Goal: Information Seeking & Learning: Find specific fact

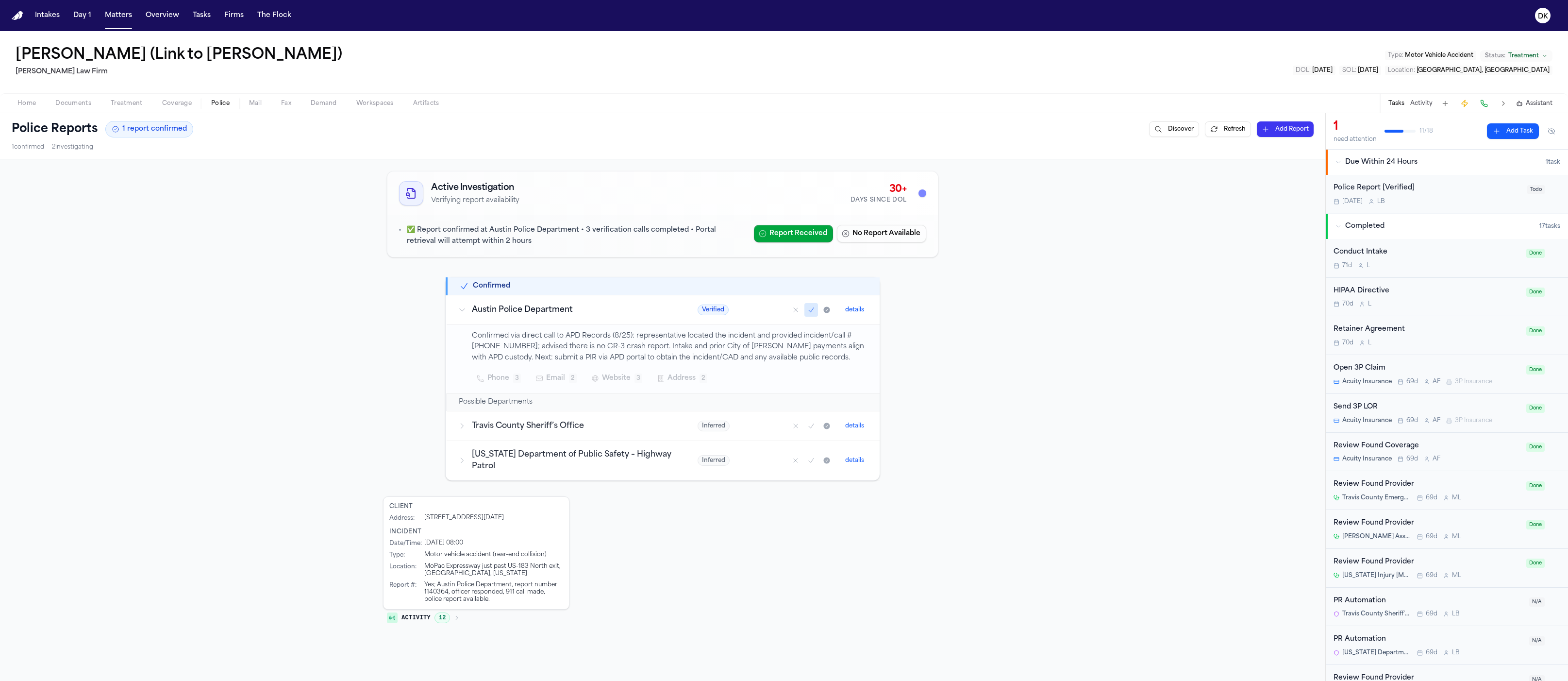
click at [606, 416] on td "Travis County Sheriff’s Office" at bounding box center [566, 426] width 239 height 30
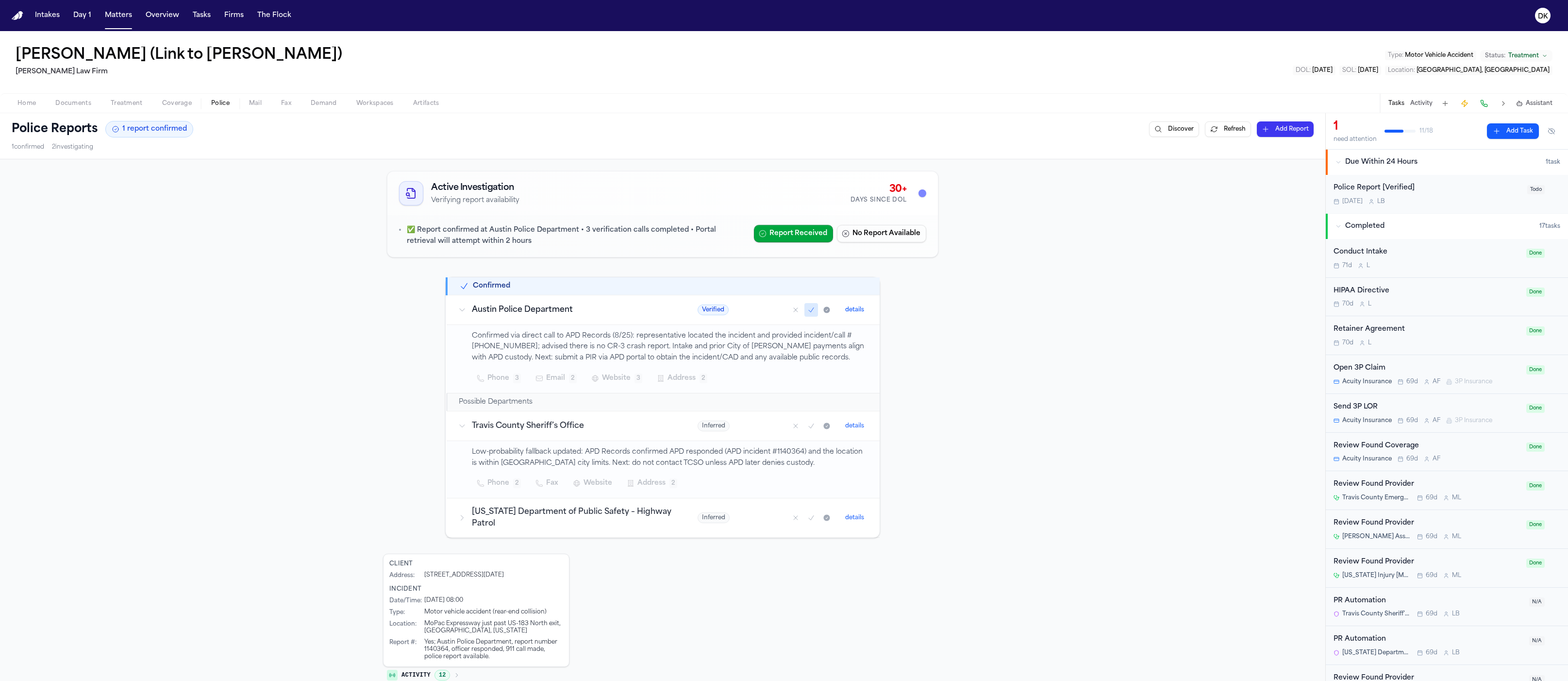
click at [606, 417] on td "Travis County Sheriff’s Office" at bounding box center [566, 426] width 239 height 30
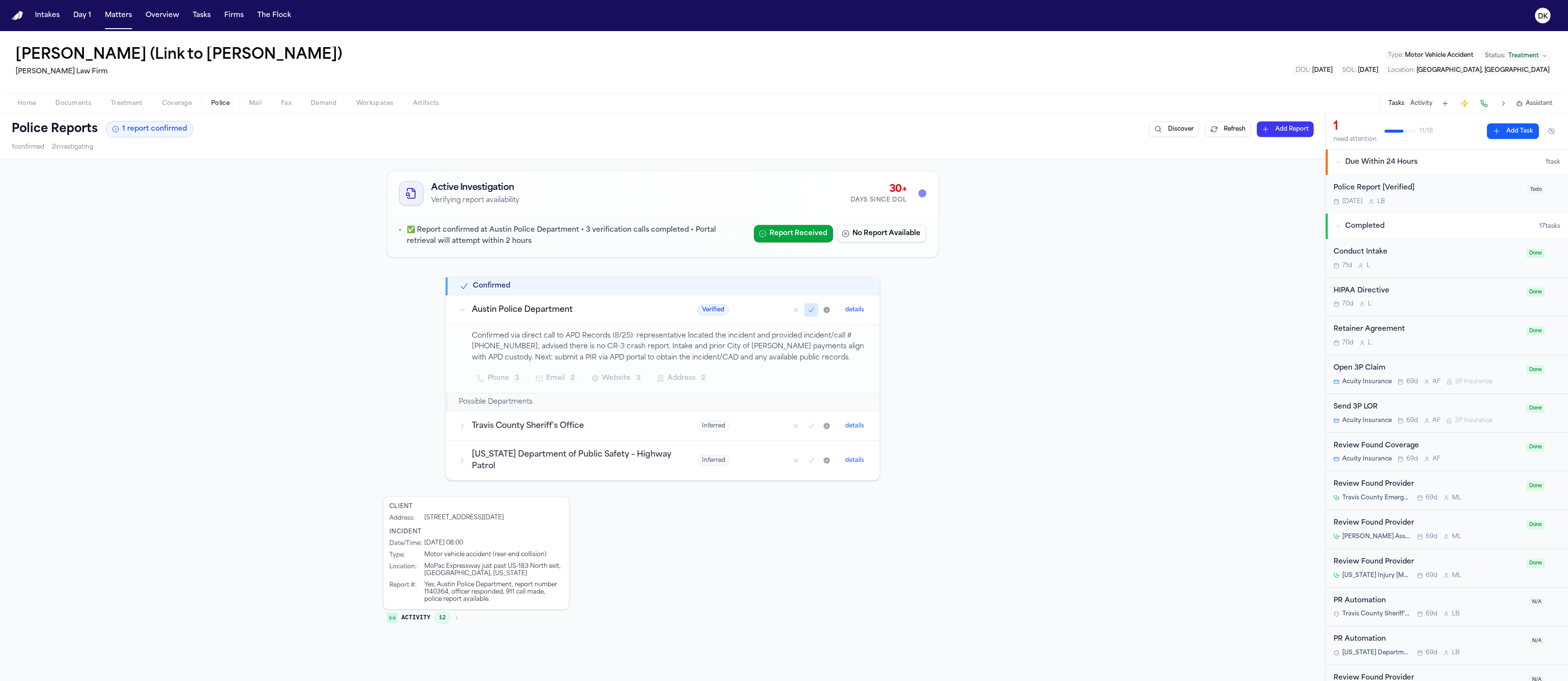
click at [599, 476] on td "Texas Department of Public Safety – Highway Patrol" at bounding box center [566, 460] width 239 height 40
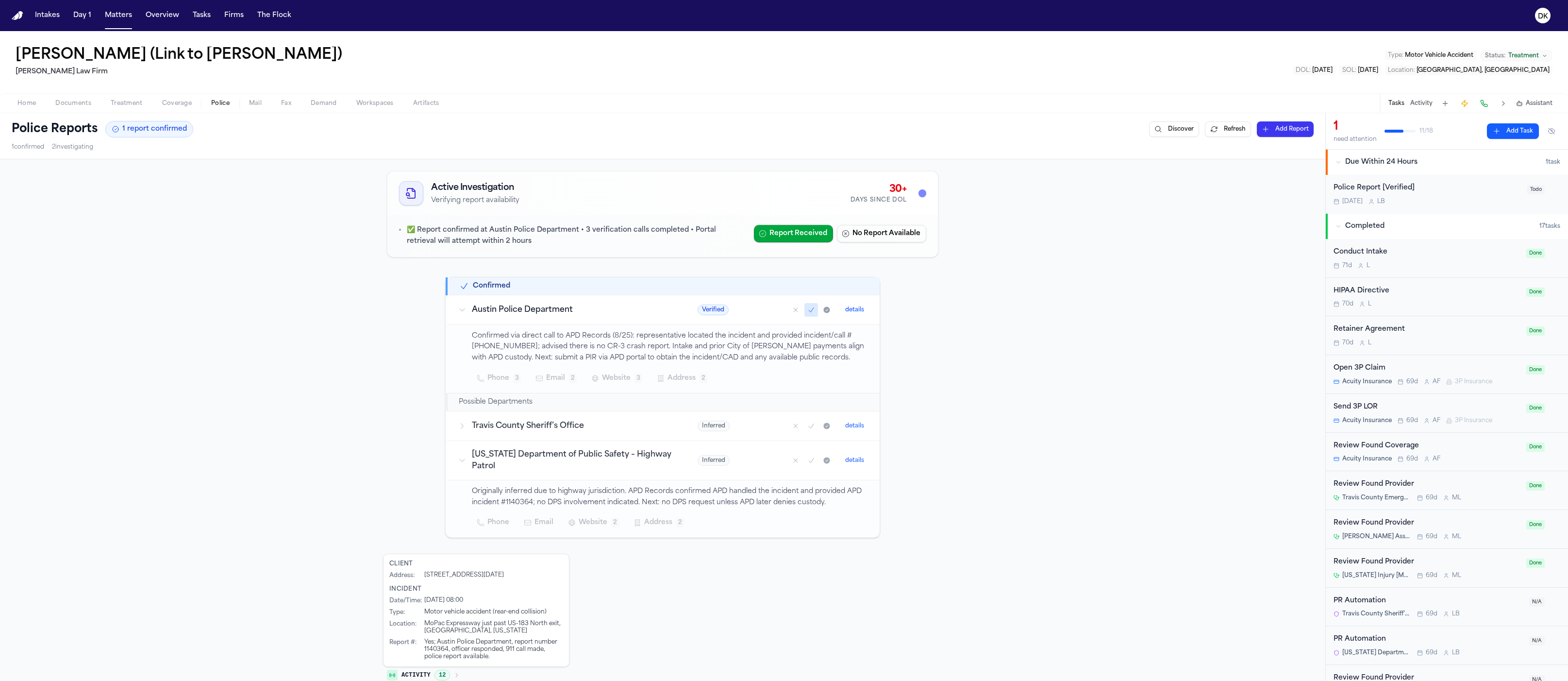
click at [609, 405] on div "Possible Departments" at bounding box center [663, 402] width 410 height 10
click at [600, 431] on h3 "Travis County Sheriff’s Office" at bounding box center [573, 426] width 203 height 12
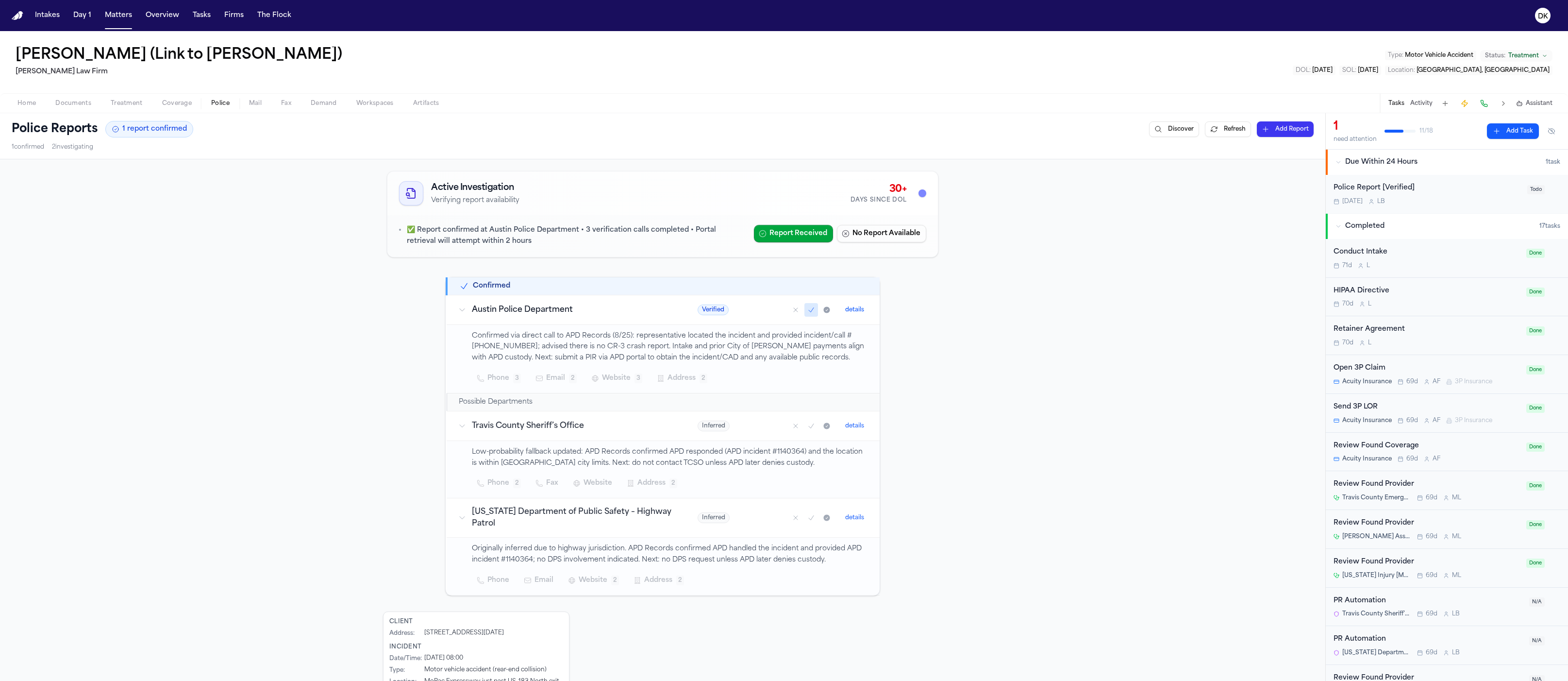
click at [654, 351] on p "Confirmed via direct call to APD Records (8/25): representative located the inc…" at bounding box center [670, 347] width 396 height 33
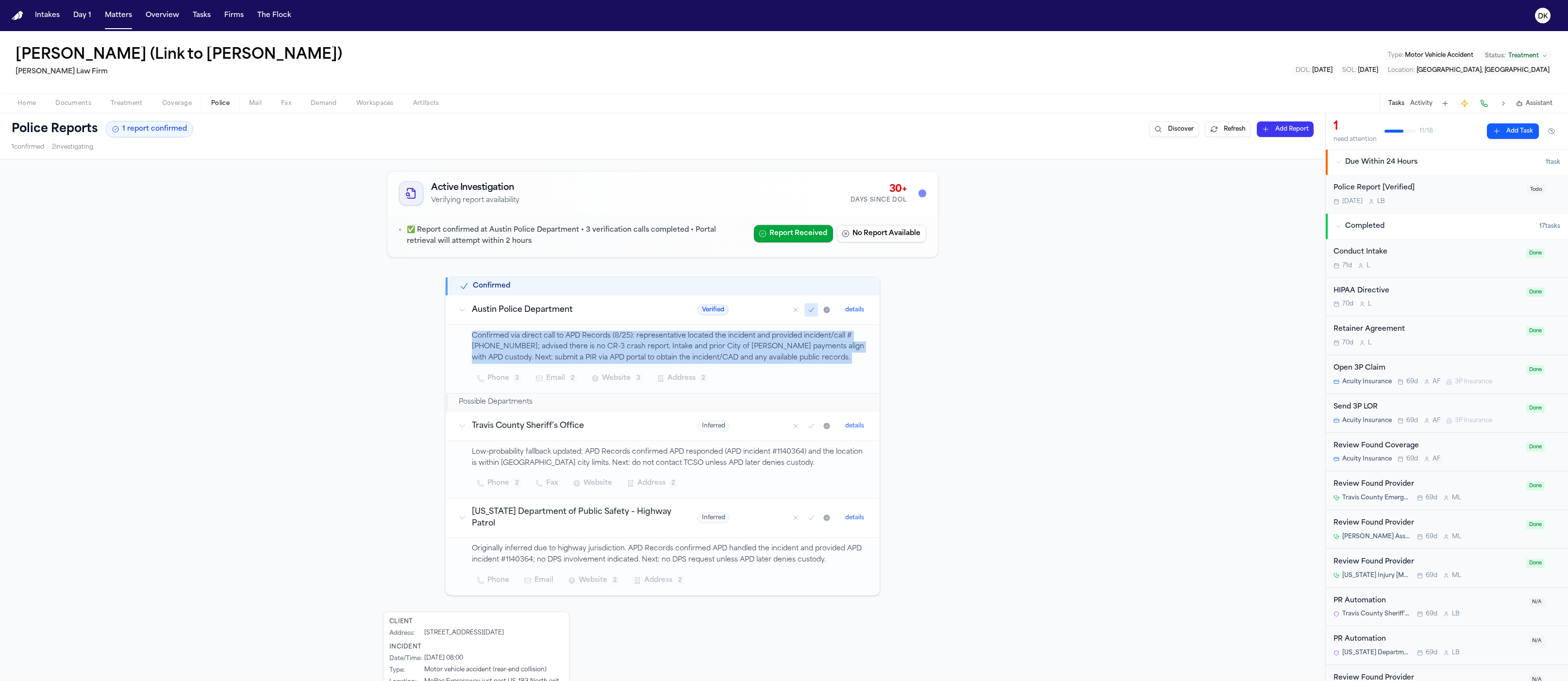
click at [654, 351] on p "Confirmed via direct call to APD Records (8/25): representative located the inc…" at bounding box center [670, 347] width 396 height 33
click at [735, 345] on p "Confirmed via direct call to APD Records (8/25): representative located the inc…" at bounding box center [670, 347] width 396 height 33
drag, startPoint x: 836, startPoint y: 353, endPoint x: 628, endPoint y: 337, distance: 208.6
click at [628, 337] on p "Confirmed via direct call to APD Records (8/25): representative located the inc…" at bounding box center [670, 347] width 396 height 33
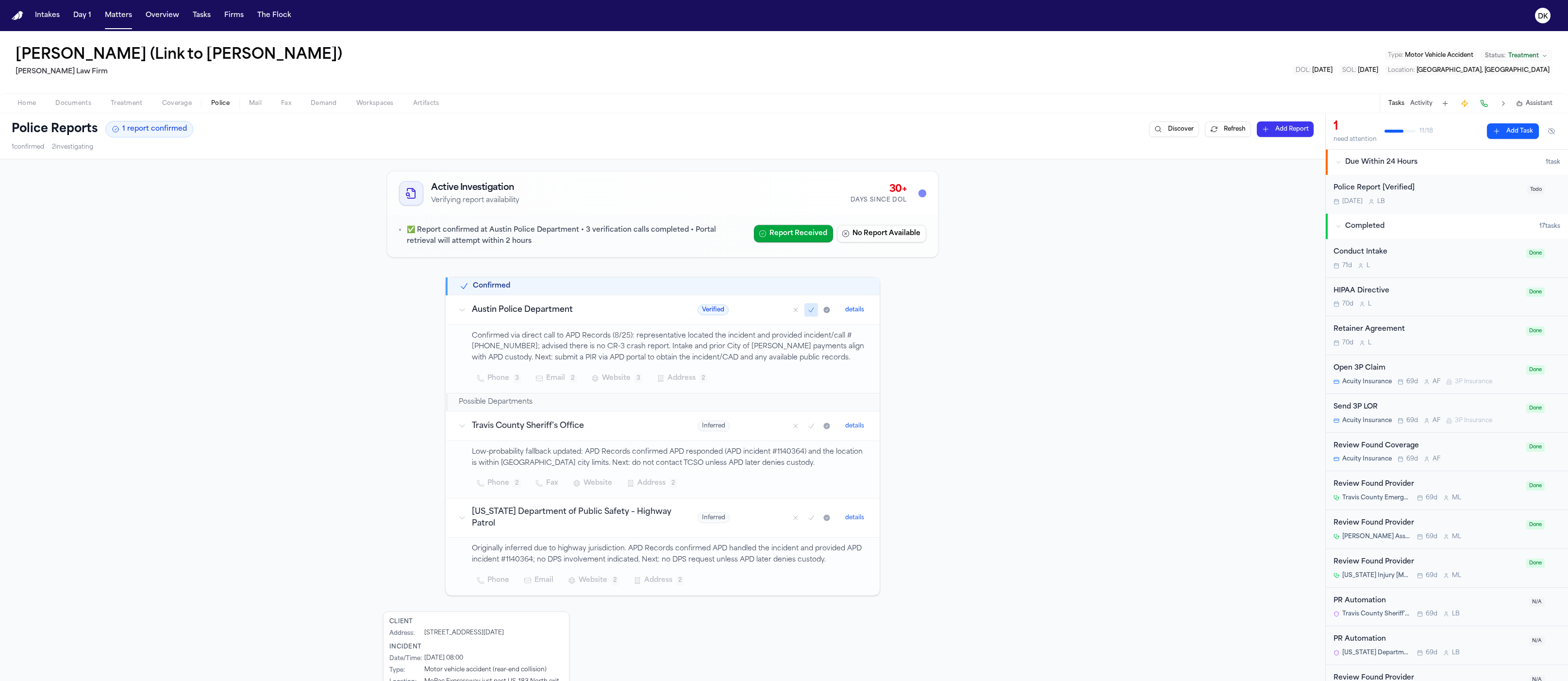
click at [632, 337] on p "Confirmed via direct call to APD Records (8/25): representative located the inc…" at bounding box center [670, 347] width 396 height 33
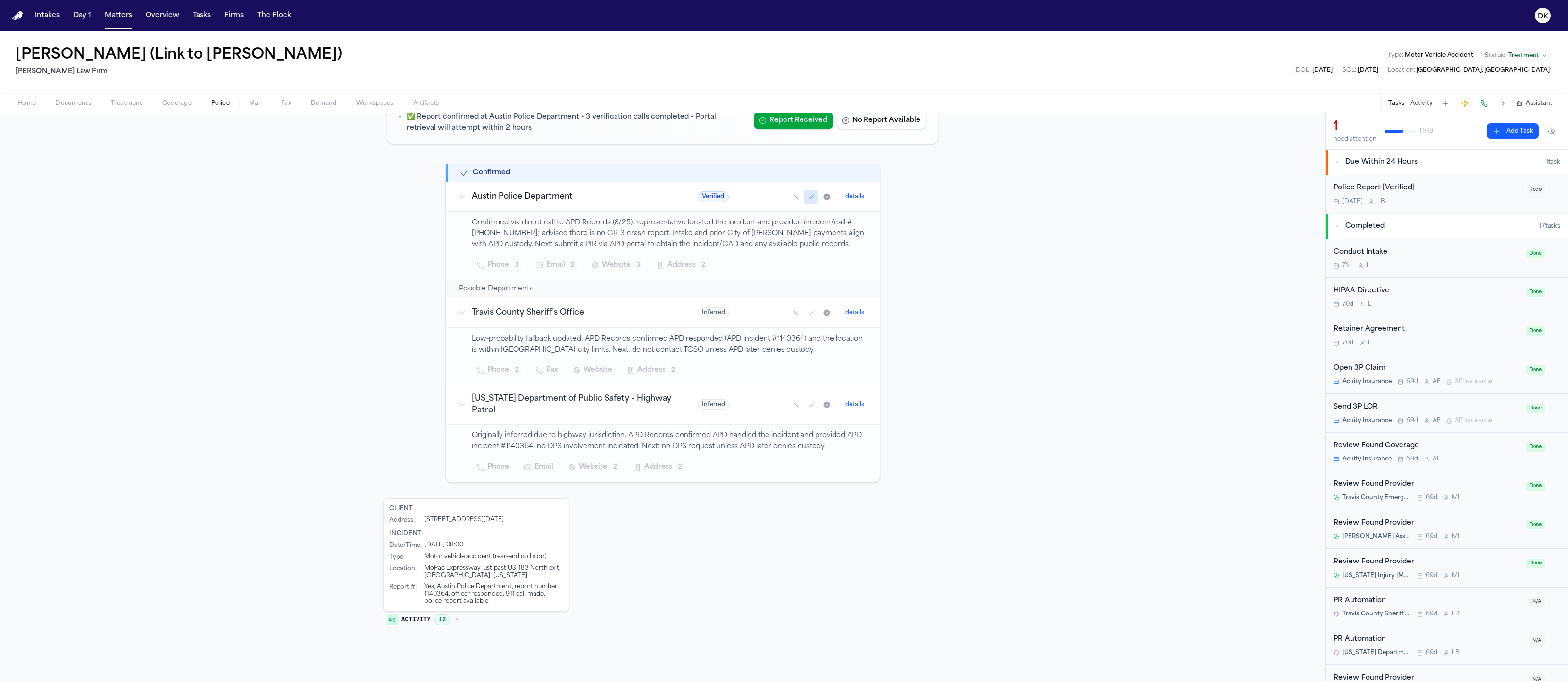
click at [439, 619] on span "12" at bounding box center [443, 620] width 16 height 11
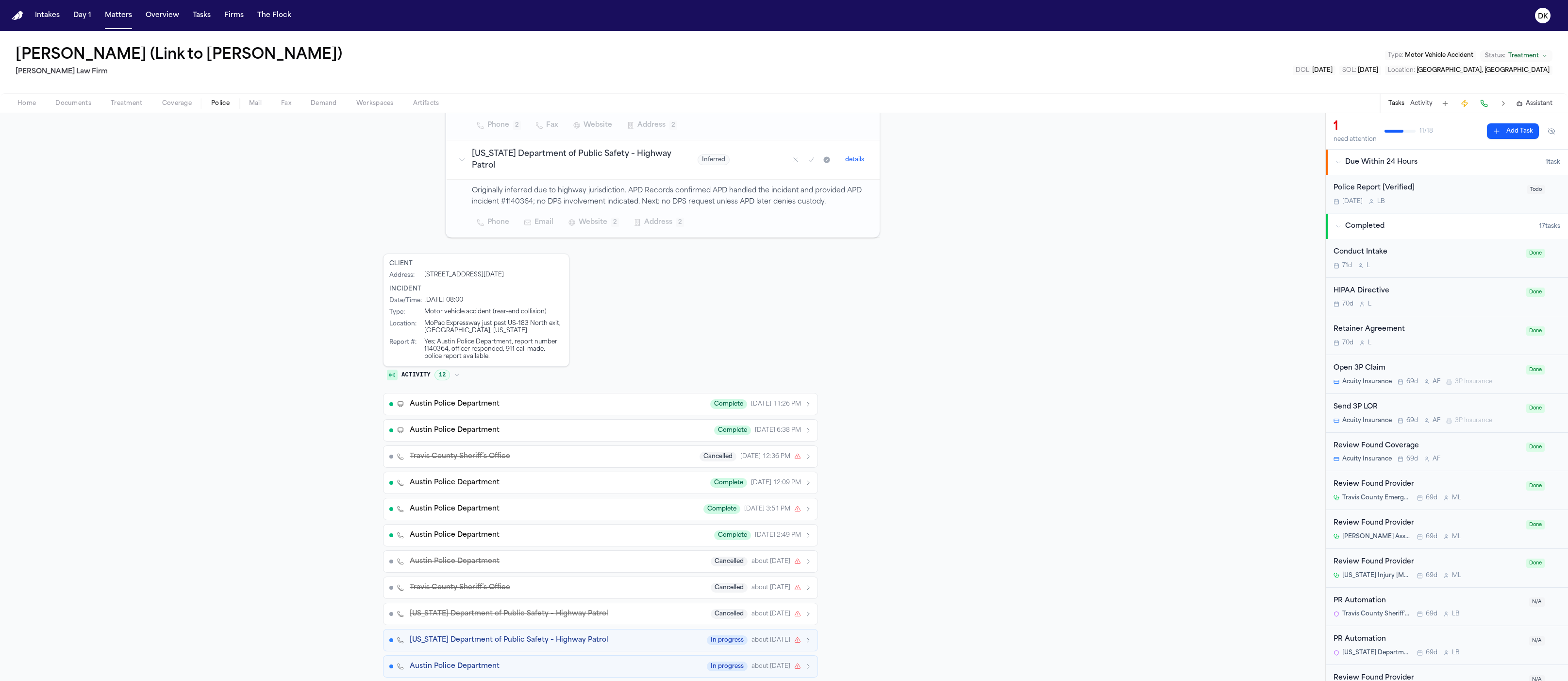
scroll to position [0, 0]
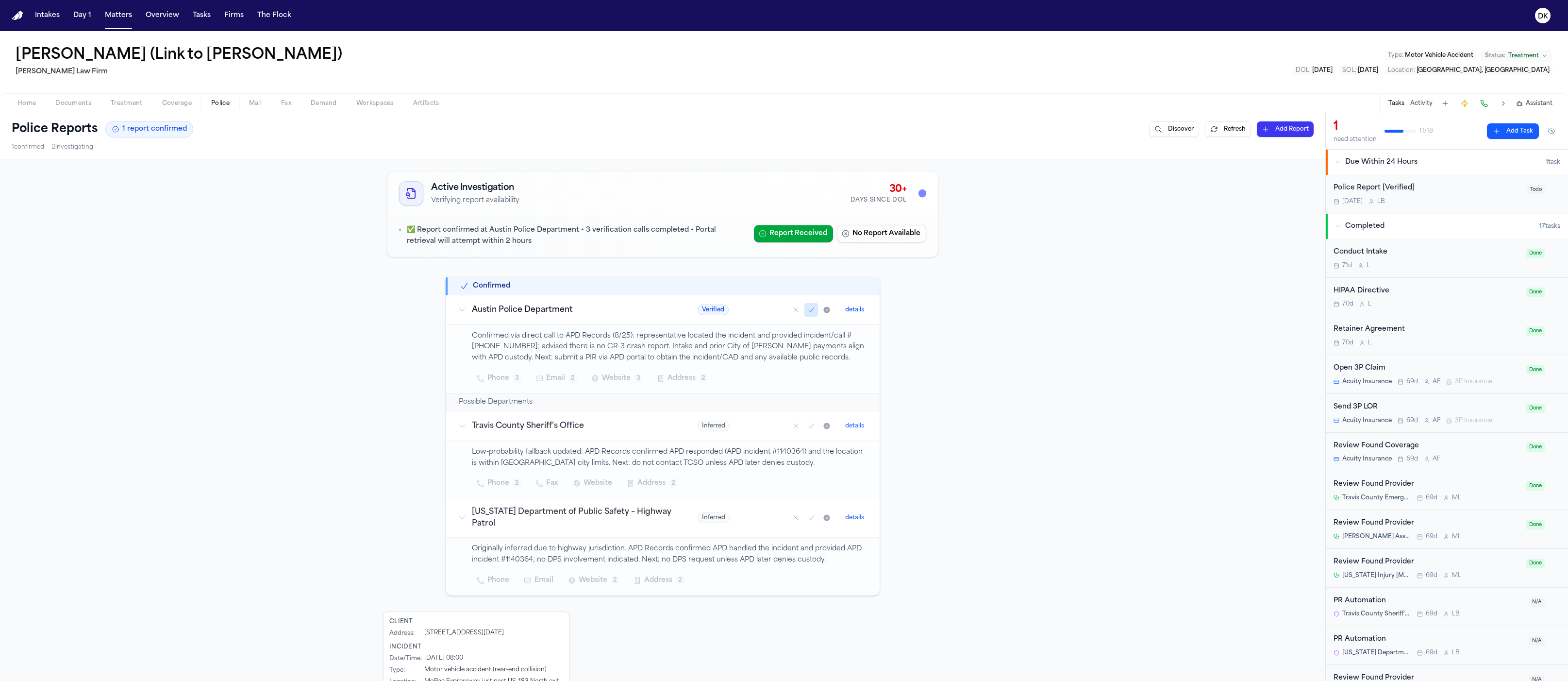
click at [751, 358] on p "Confirmed via direct call to APD Records (8/25): representative located the inc…" at bounding box center [670, 347] width 396 height 33
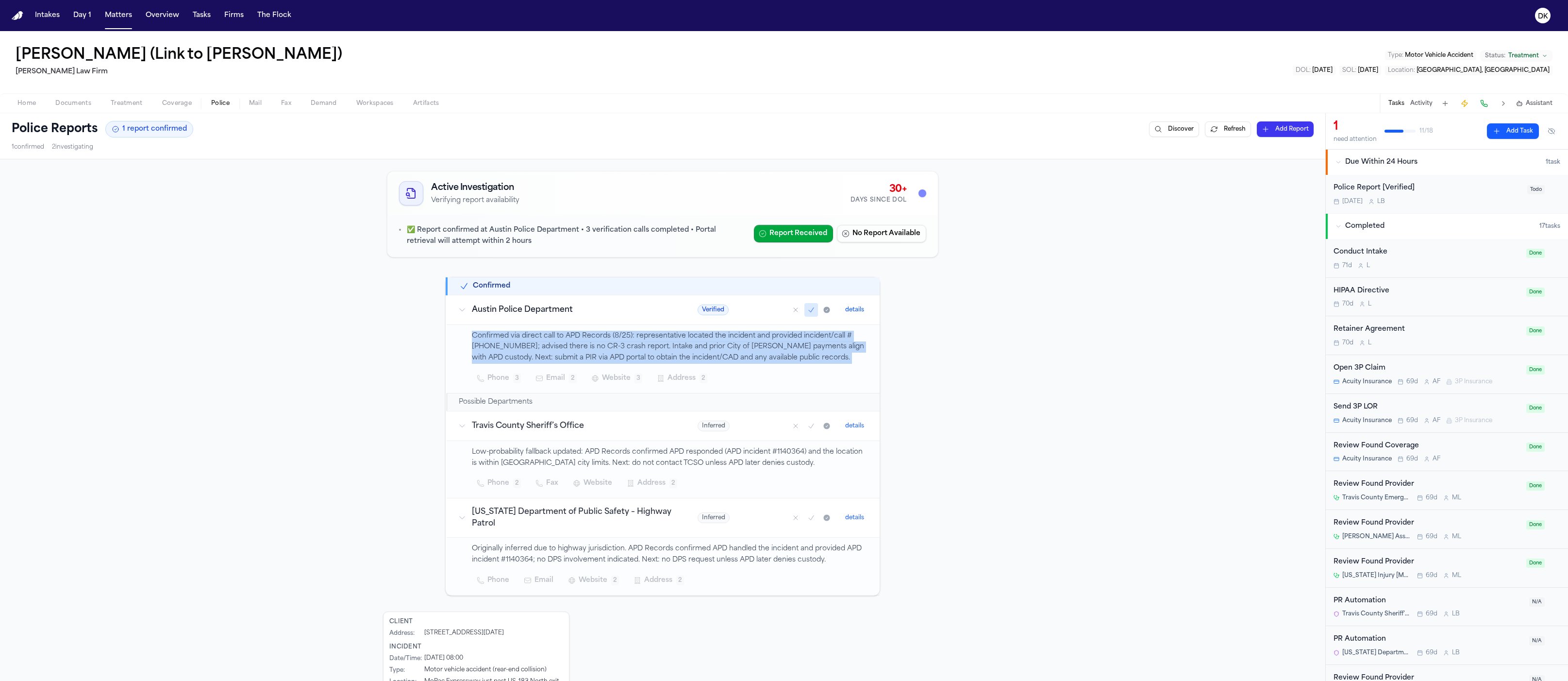
click at [751, 358] on p "Confirmed via direct call to APD Records (8/25): representative located the inc…" at bounding box center [670, 347] width 396 height 33
click at [719, 361] on p "Confirmed via direct call to APD Records (8/25): representative located the inc…" at bounding box center [670, 347] width 396 height 33
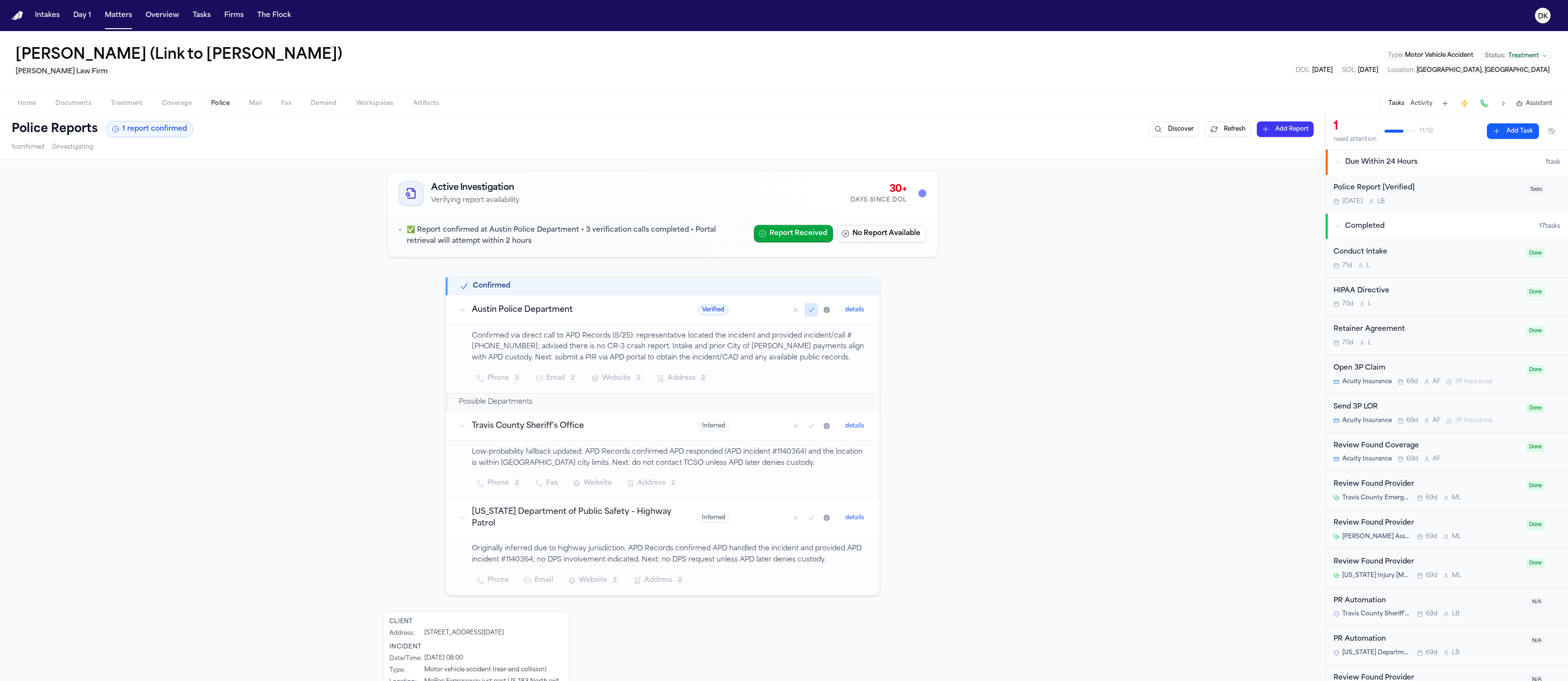
click at [1062, 365] on div "Active Investigation Verifying report availability 30+ Days Since DOL ✅ Report …" at bounding box center [662, 616] width 1325 height 914
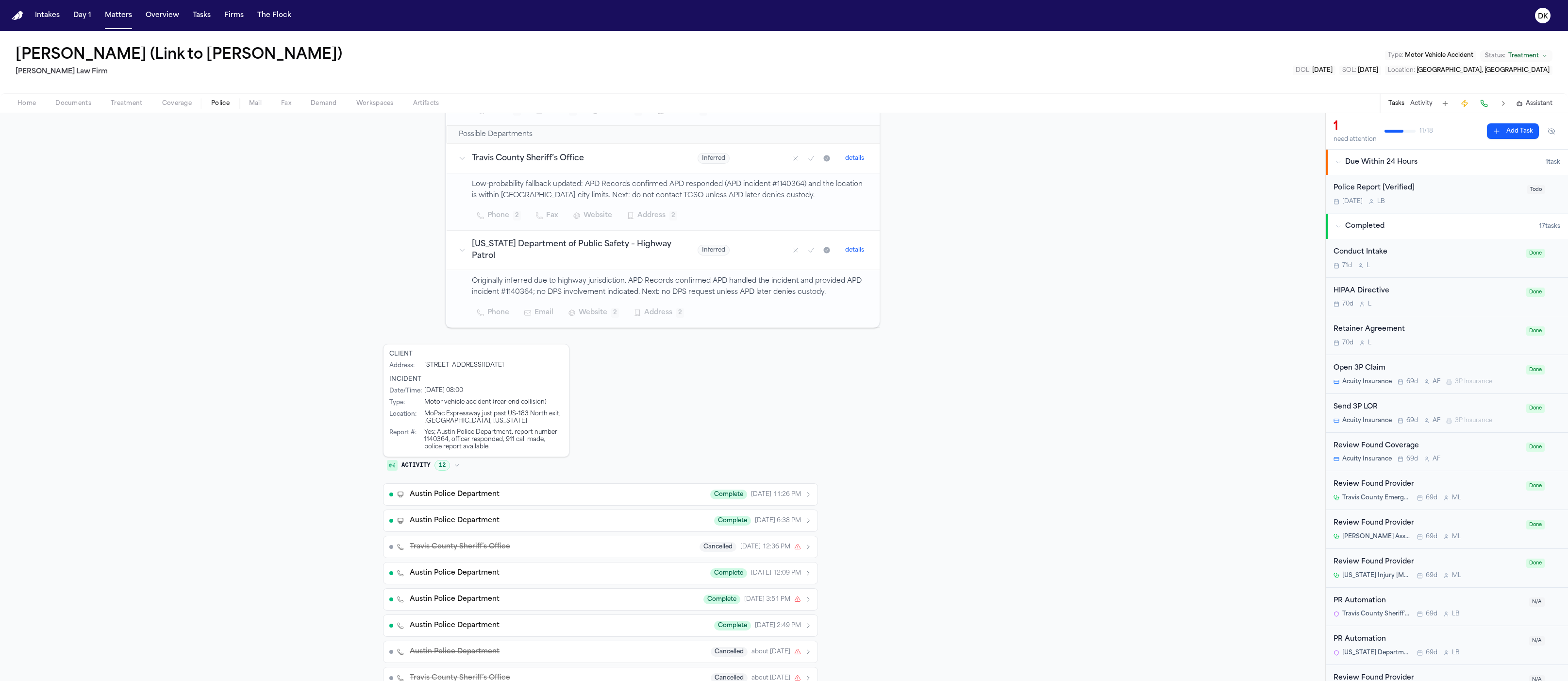
scroll to position [58, 0]
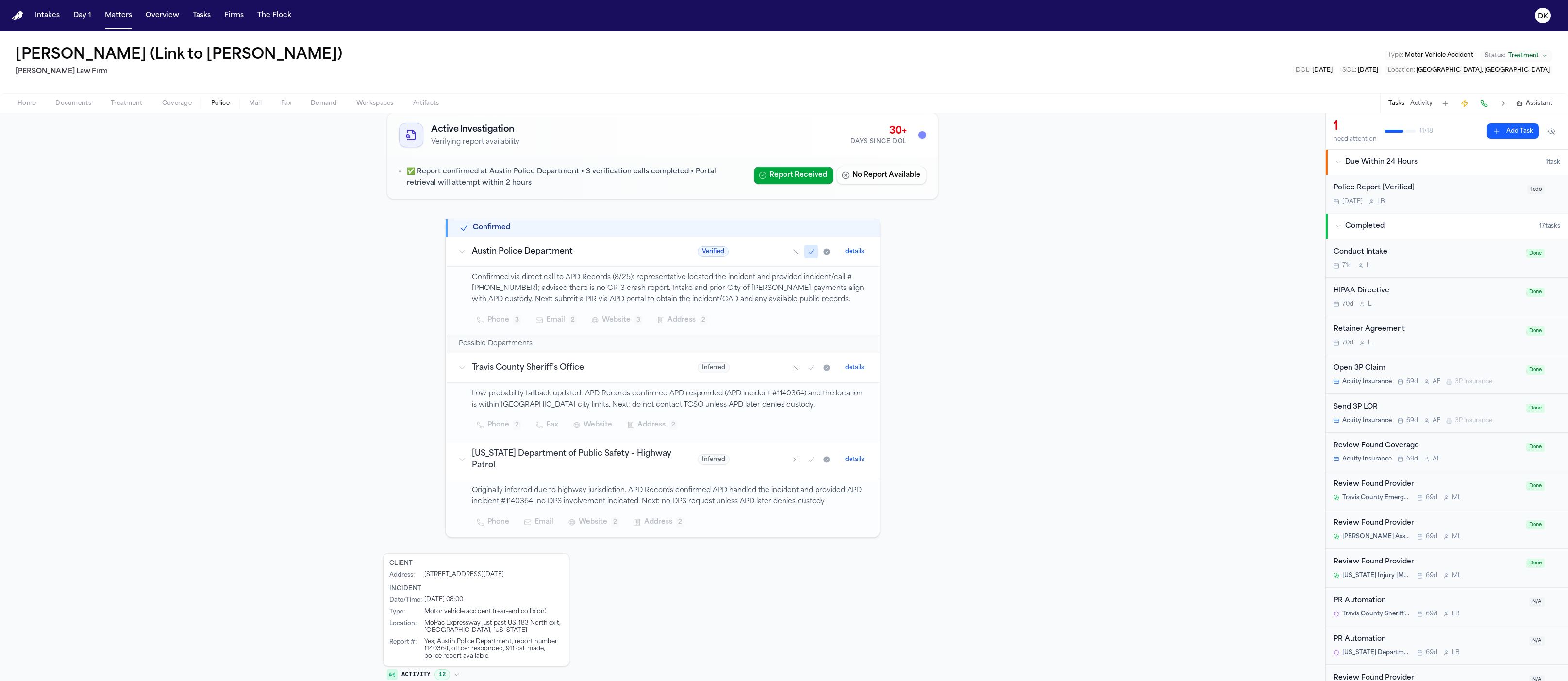
click at [737, 369] on div "Inferred details" at bounding box center [783, 368] width 170 height 13
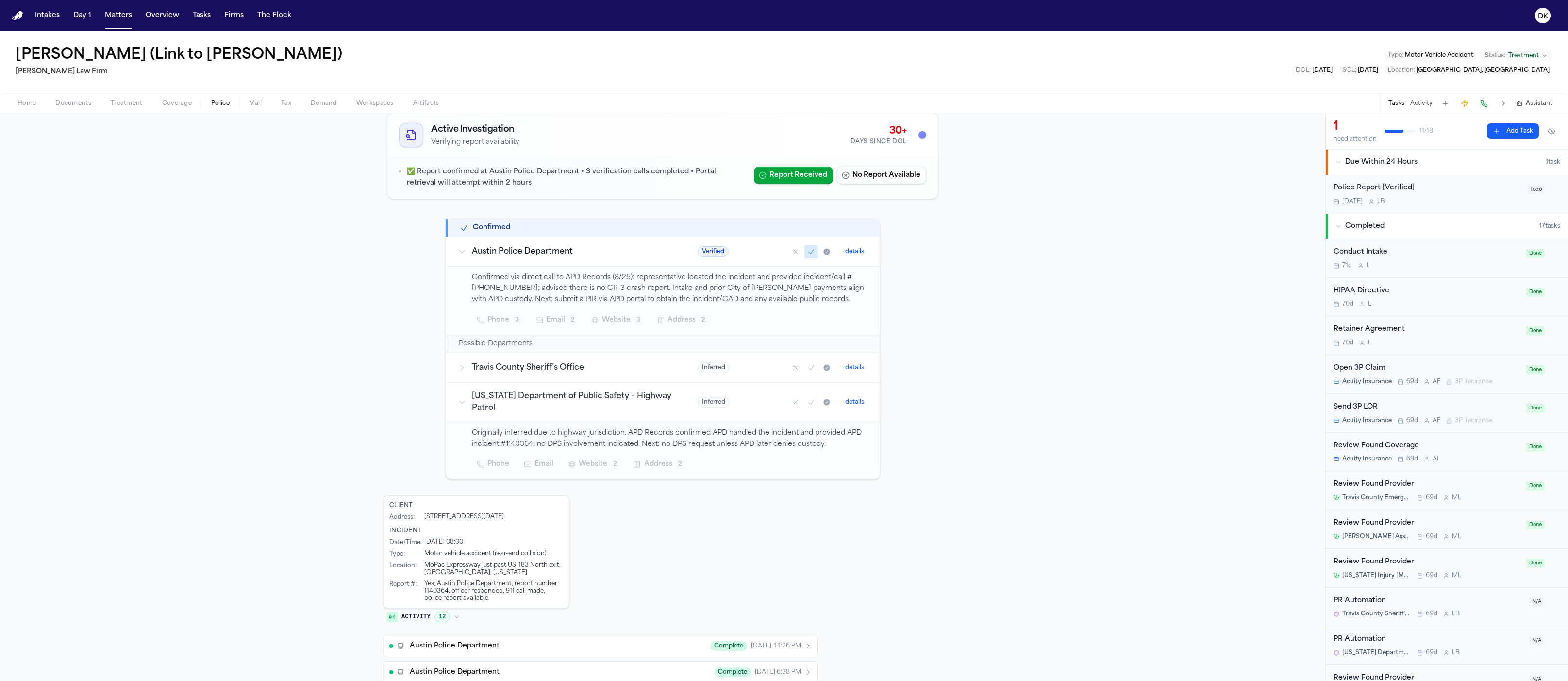
click at [659, 404] on h3 "Texas Department of Public Safety – Highway Patrol" at bounding box center [573, 402] width 203 height 23
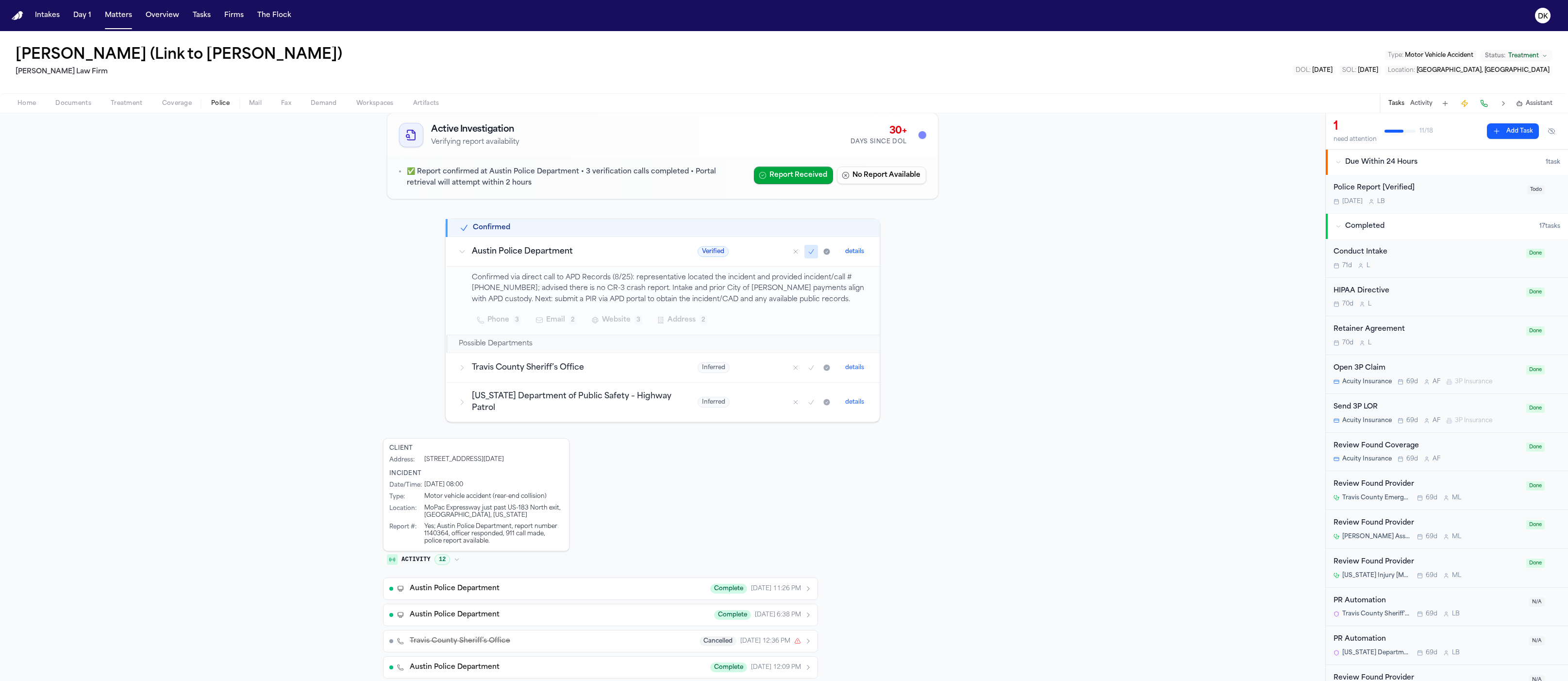
click at [663, 396] on h3 "Texas Department of Public Safety – Highway Patrol" at bounding box center [573, 402] width 203 height 23
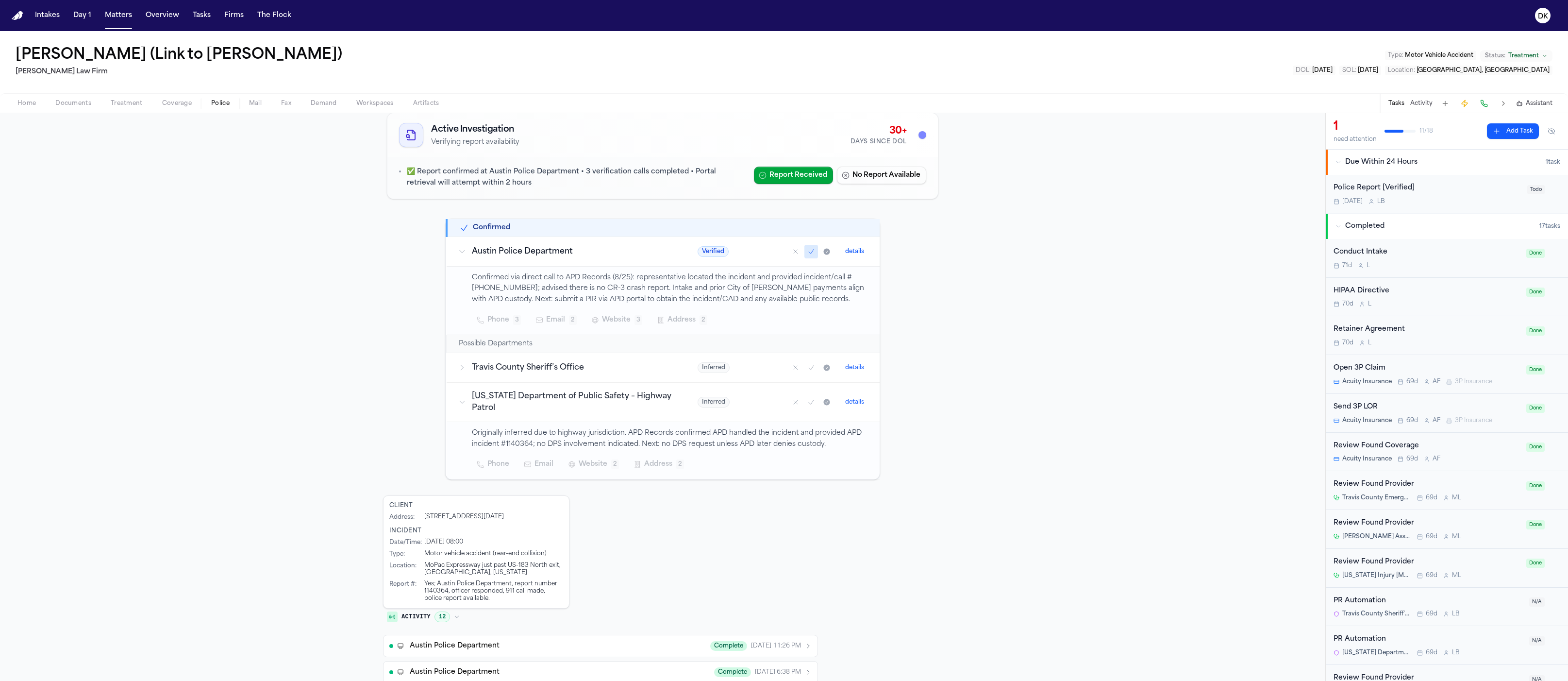
click at [648, 409] on h3 "Texas Department of Public Safety – Highway Patrol" at bounding box center [573, 402] width 203 height 23
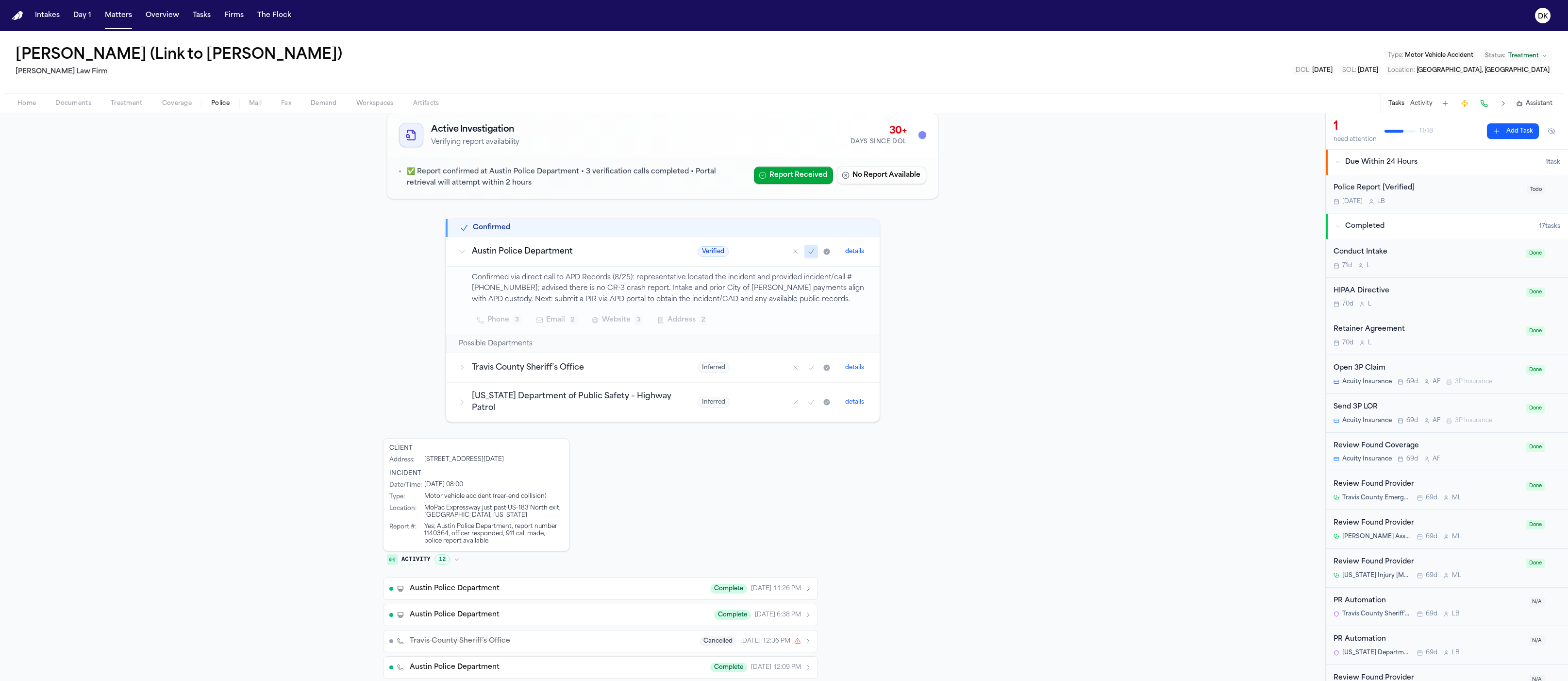
scroll to position [0, 0]
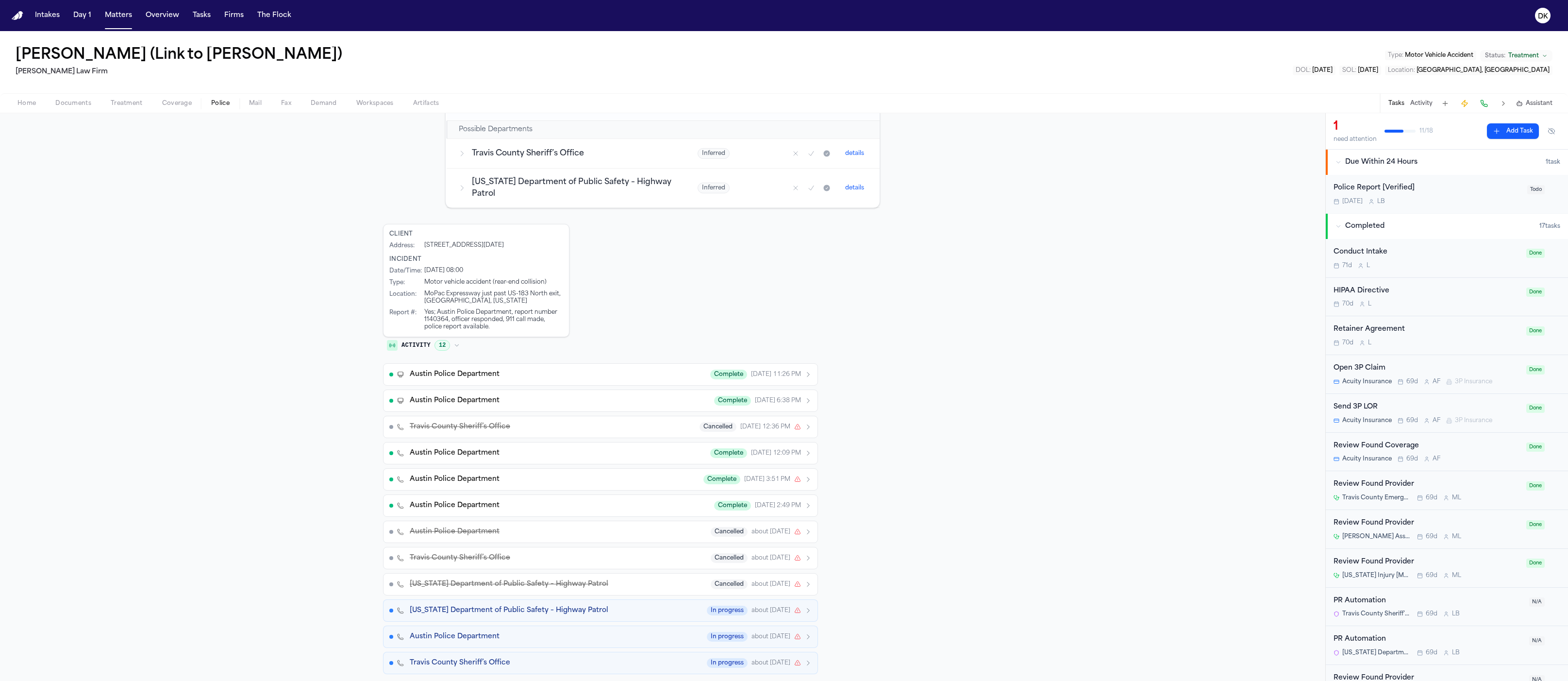
click at [411, 348] on span "Activity" at bounding box center [416, 345] width 29 height 8
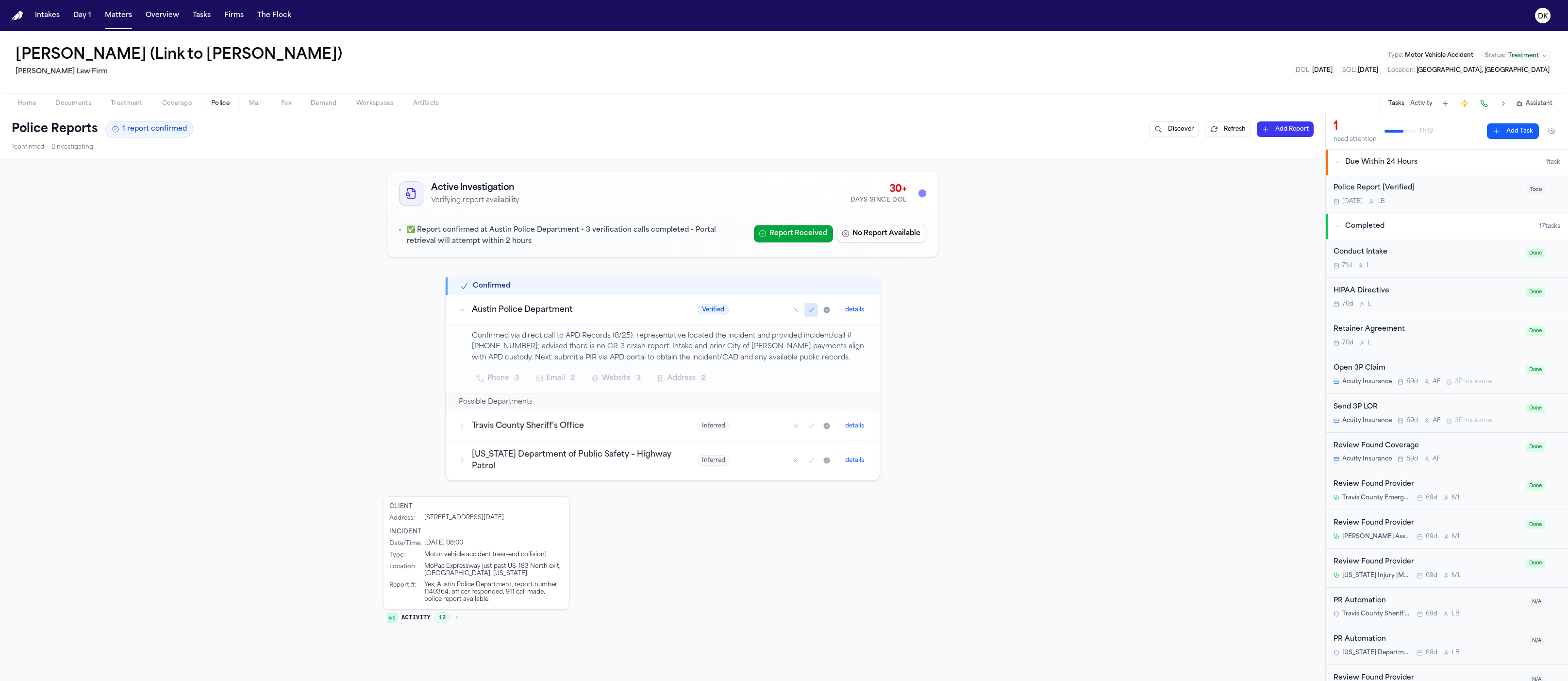
scroll to position [60, 0]
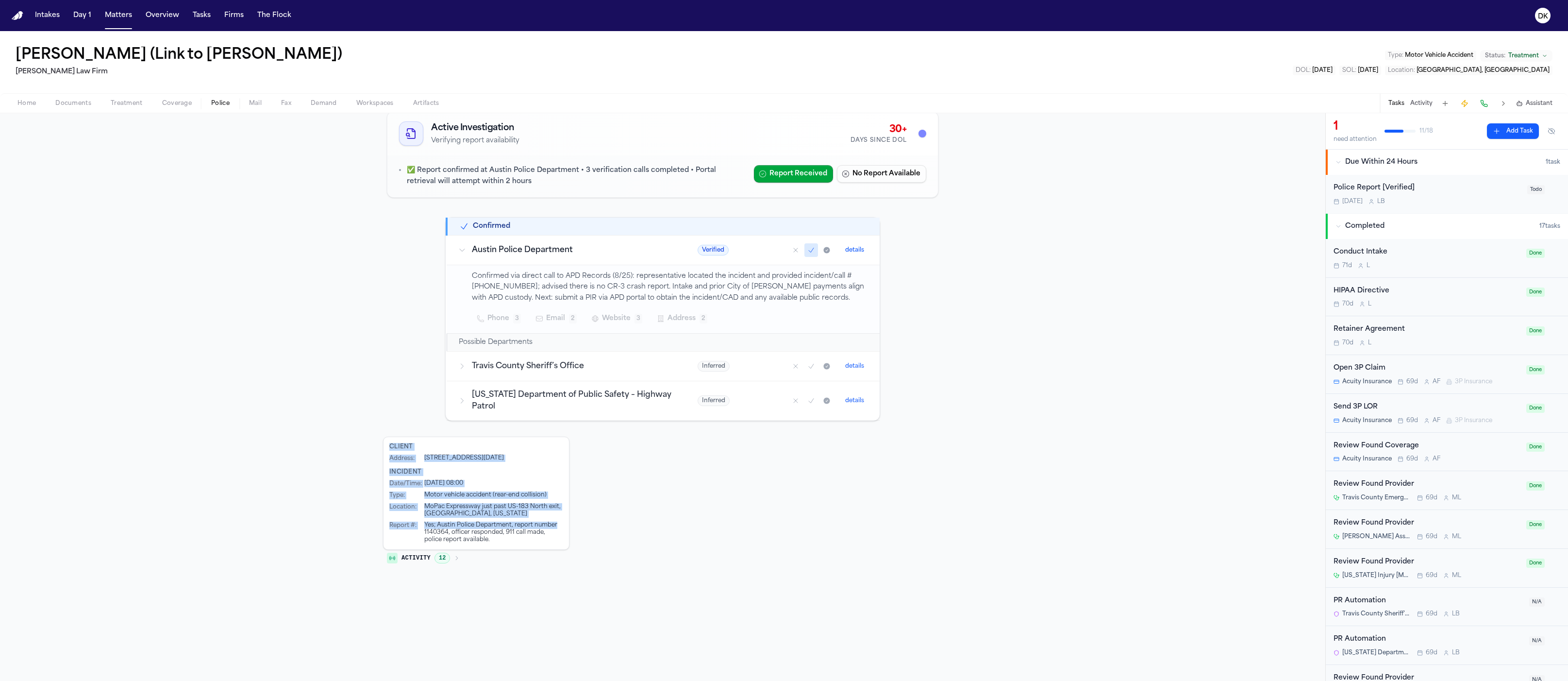
drag, startPoint x: 575, startPoint y: 526, endPoint x: 399, endPoint y: 434, distance: 198.6
click at [399, 434] on div "Active Investigation Verifying report availability 30+ Days Since DOL ✅ Report …" at bounding box center [662, 339] width 559 height 463
click at [514, 522] on div "Yes; Austin Police Department, report number 1140364, officer responded, 911 ca…" at bounding box center [494, 533] width 139 height 22
click at [423, 559] on span "Activity" at bounding box center [416, 558] width 29 height 8
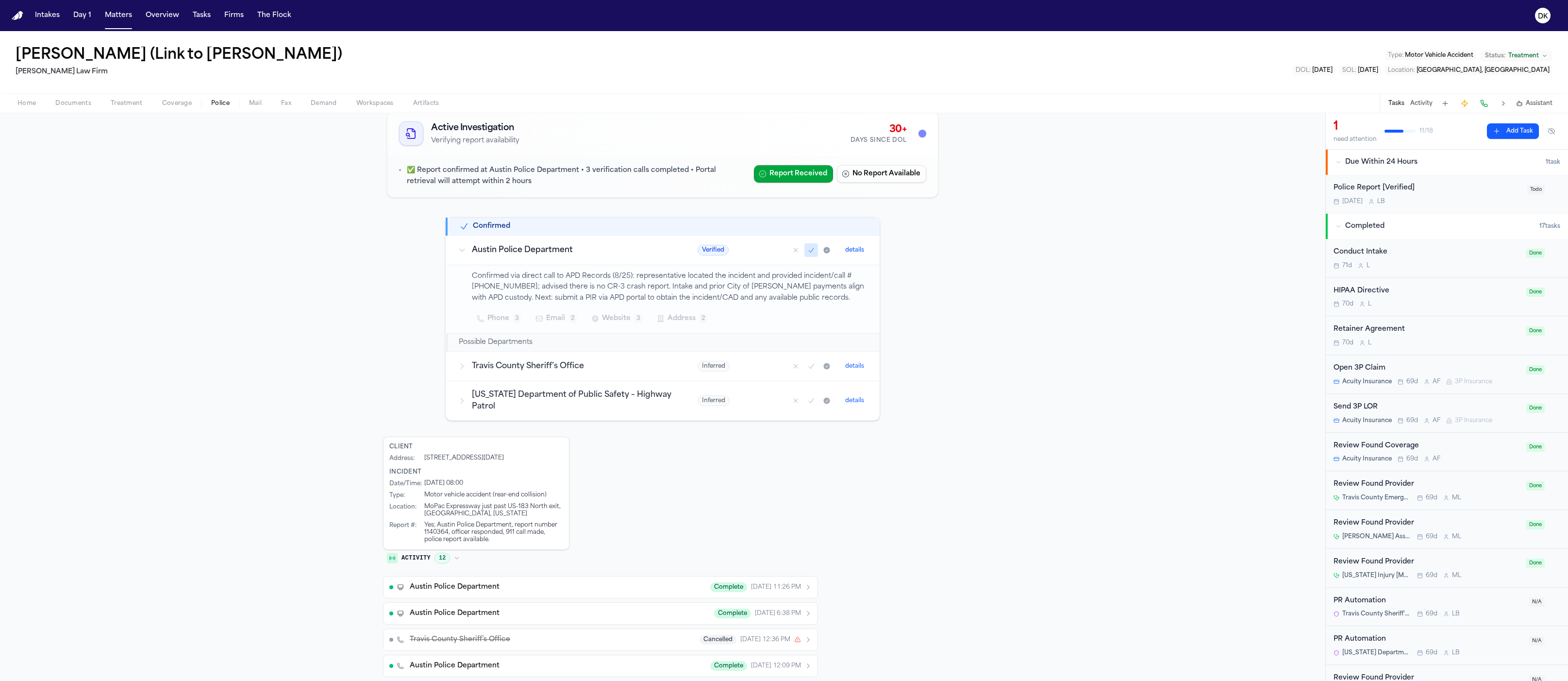
click at [424, 560] on span "Activity" at bounding box center [416, 558] width 29 height 8
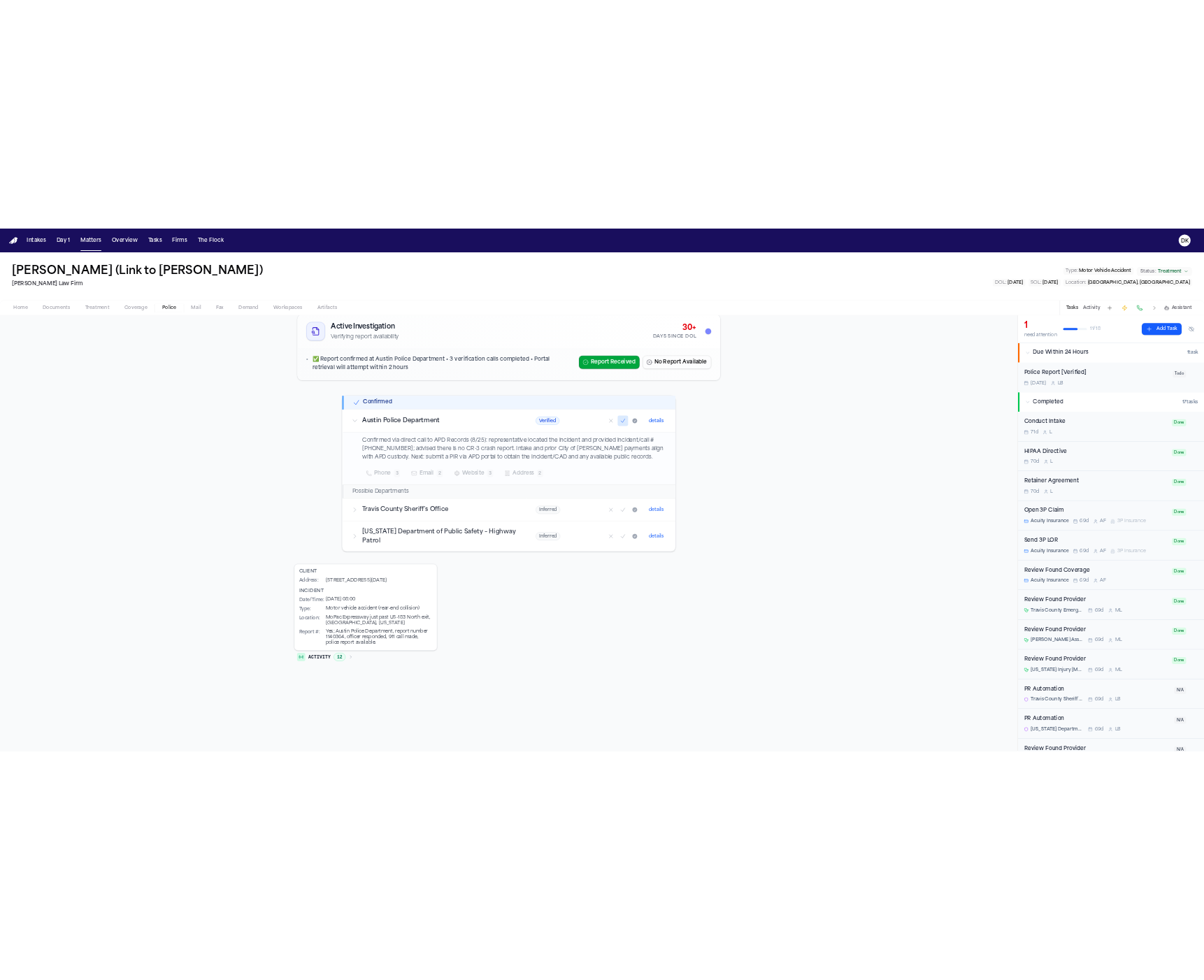
scroll to position [0, 0]
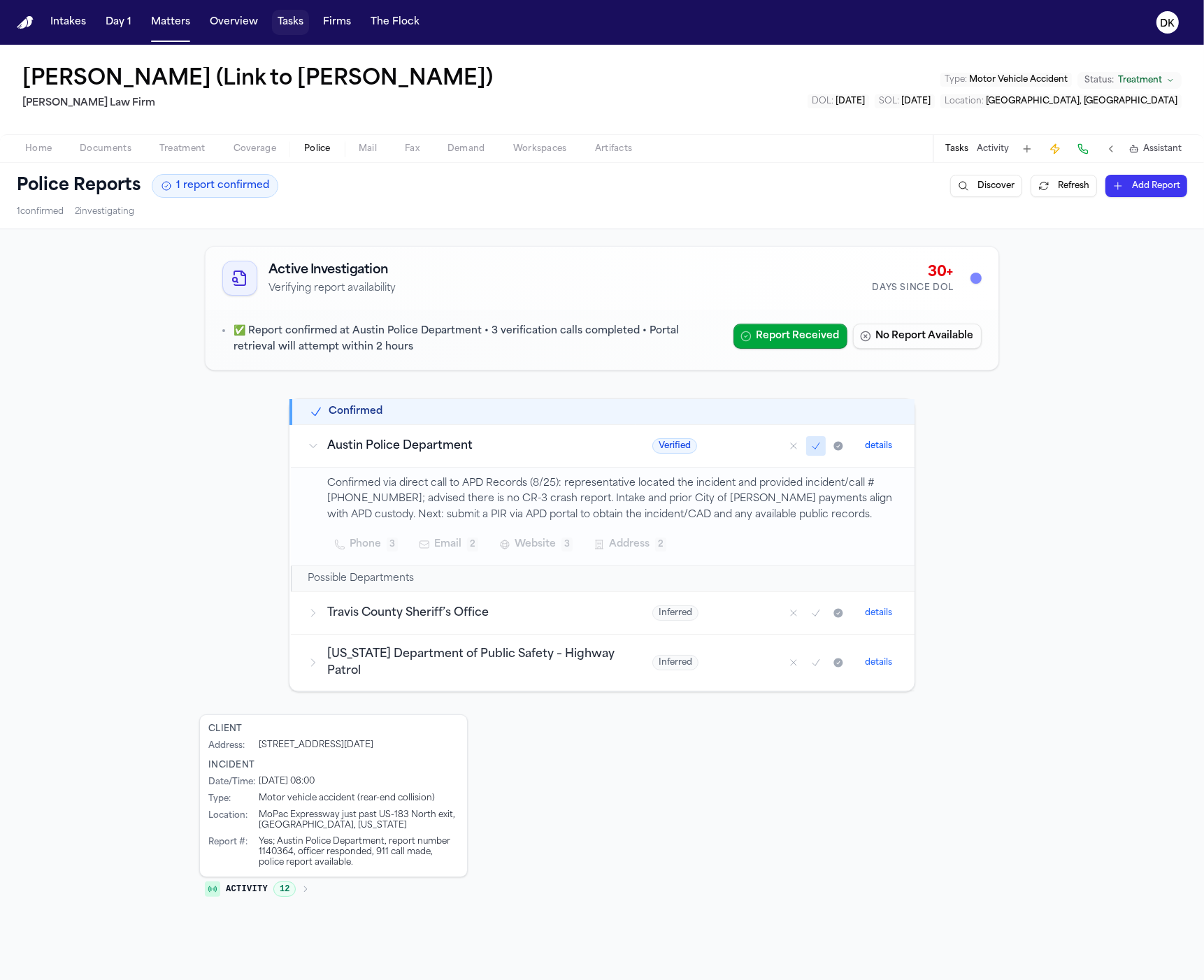
click at [286, 30] on button "Tasks" at bounding box center [290, 22] width 37 height 25
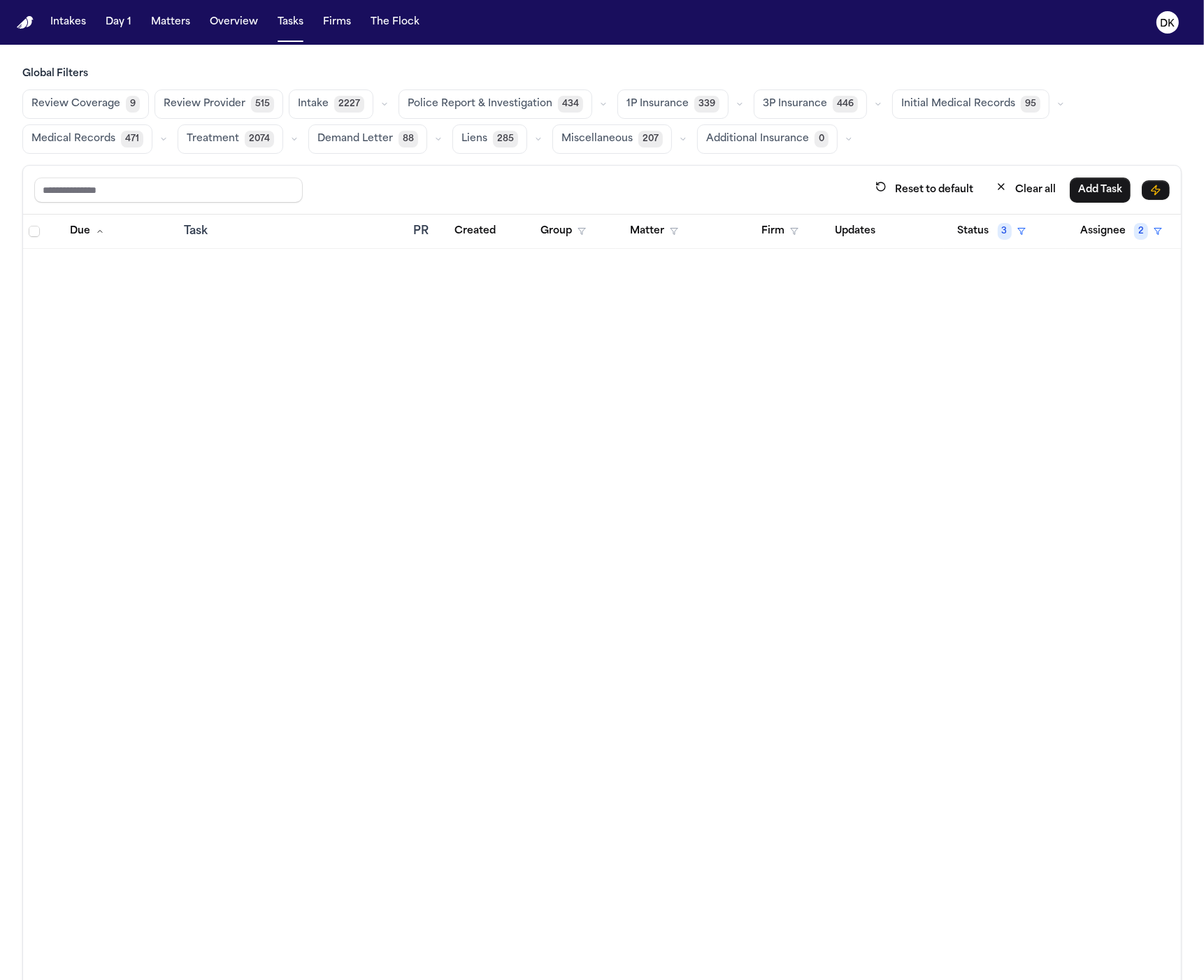
click at [454, 110] on span "Police Report & Investigation" at bounding box center [480, 104] width 145 height 14
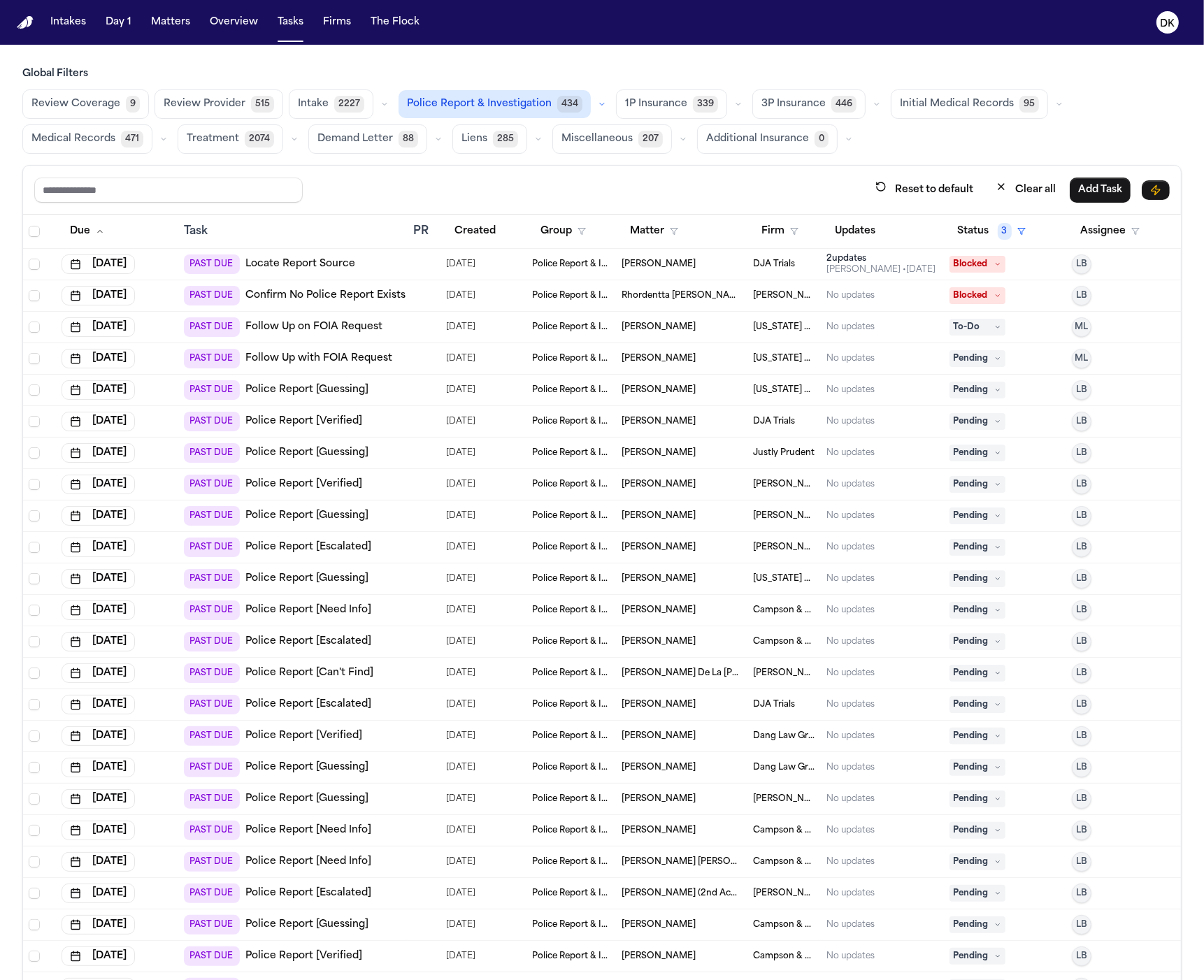
click at [408, 491] on td at bounding box center [424, 485] width 32 height 32
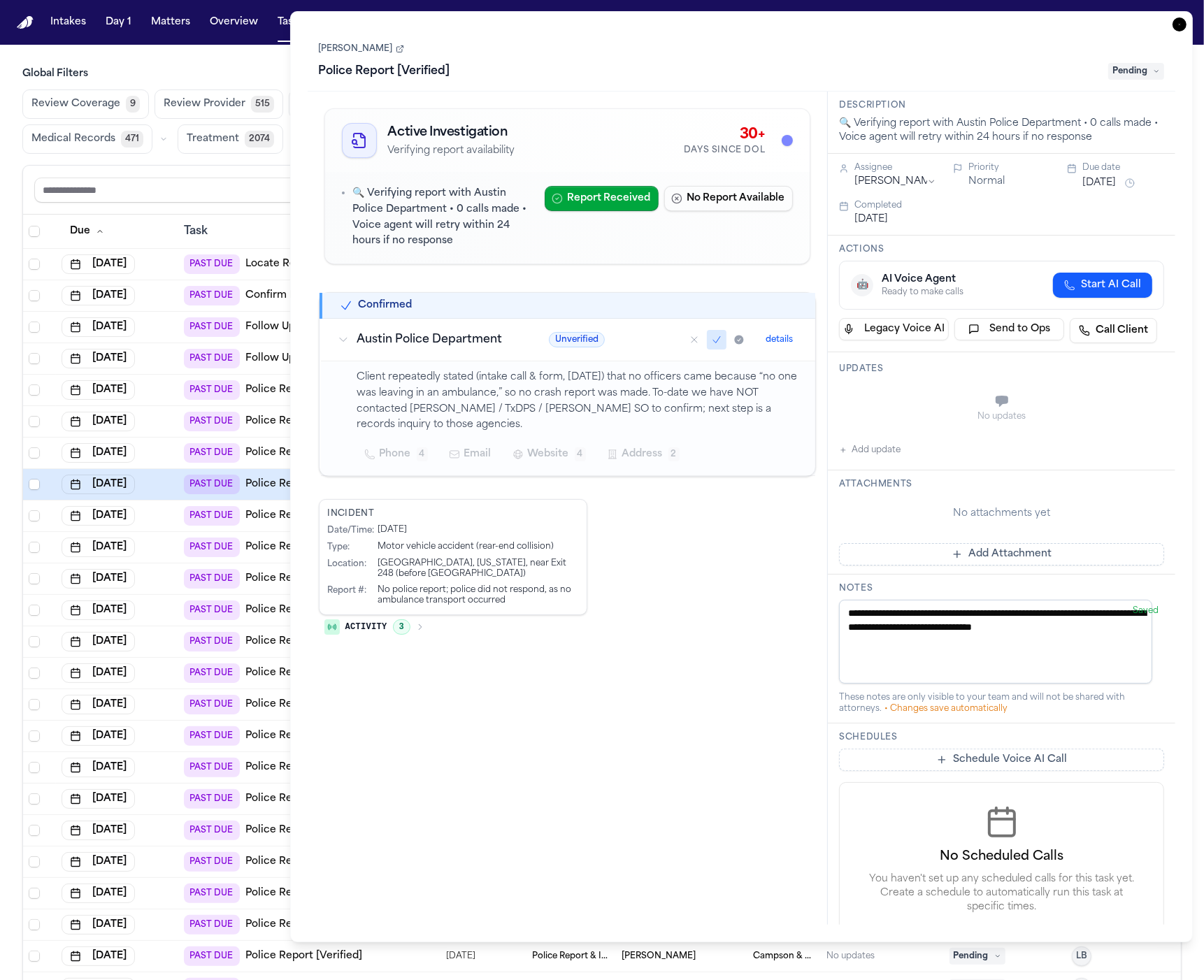
click at [1181, 23] on icon "button" at bounding box center [1179, 25] width 14 height 14
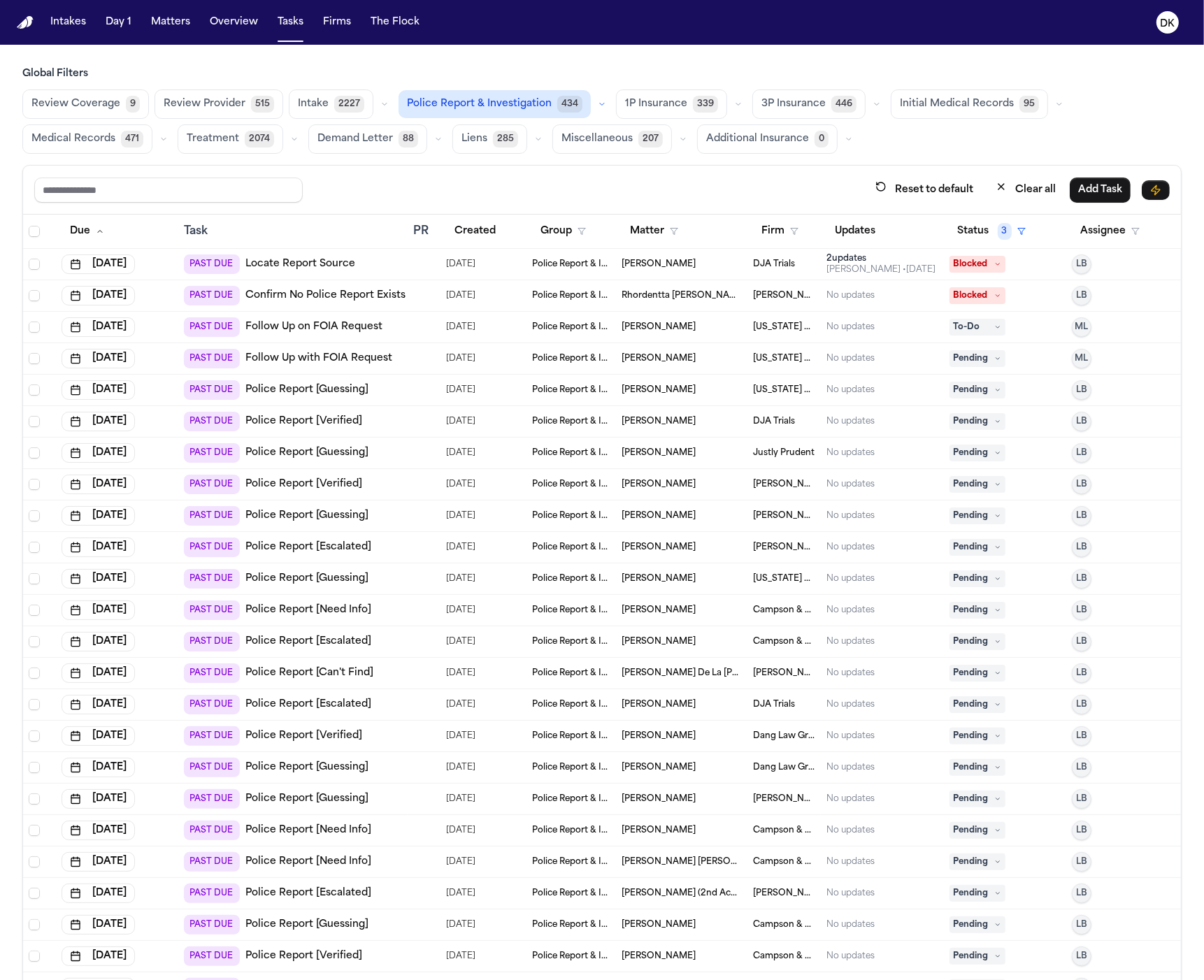
click at [374, 669] on div "PAST DUE Police Report [Can't Find]" at bounding box center [293, 673] width 218 height 19
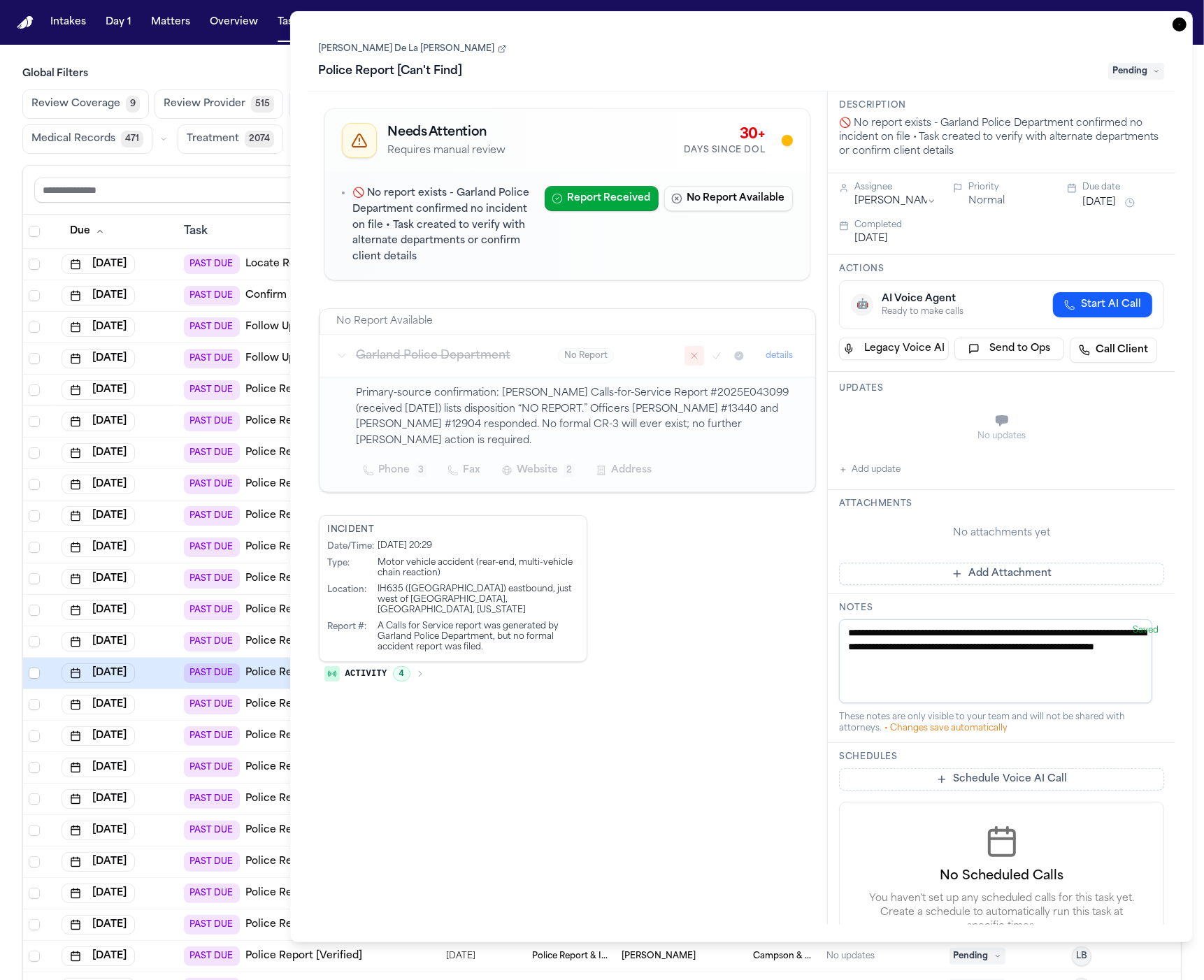
click at [378, 668] on span "Activity" at bounding box center [367, 673] width 42 height 11
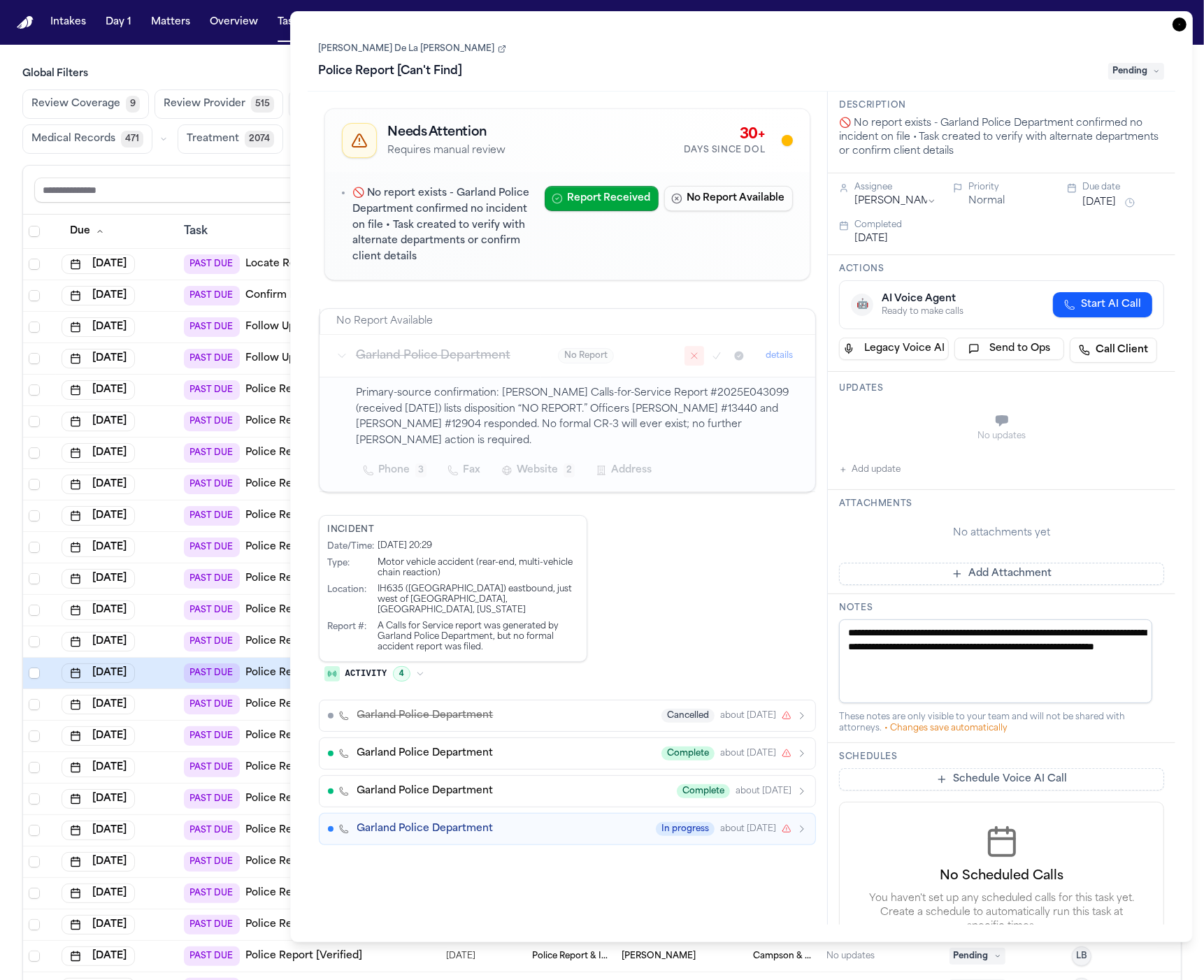
click at [378, 668] on span "Activity" at bounding box center [367, 673] width 42 height 11
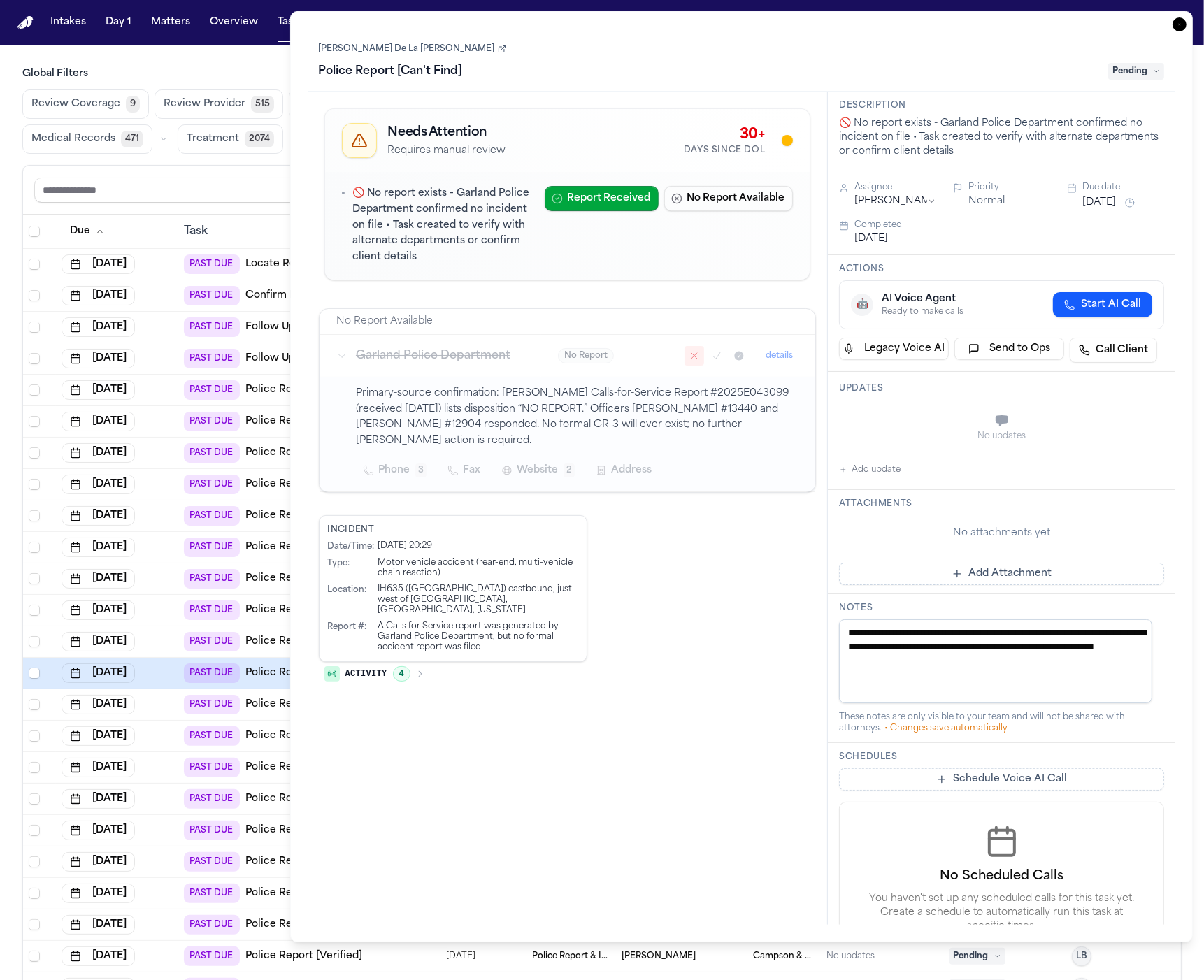
click at [395, 666] on span "4" at bounding box center [402, 674] width 18 height 16
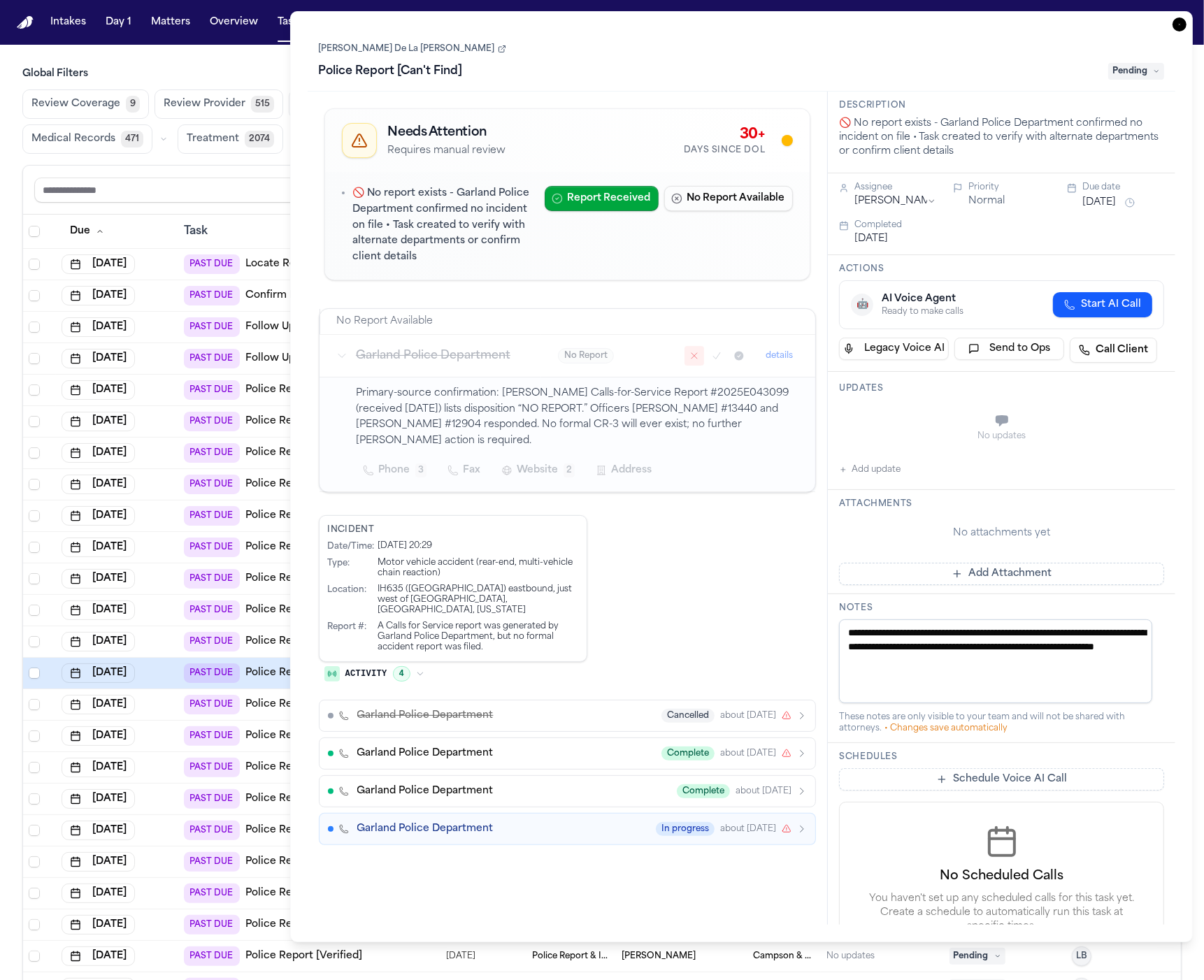
click at [395, 666] on span "4" at bounding box center [402, 674] width 18 height 16
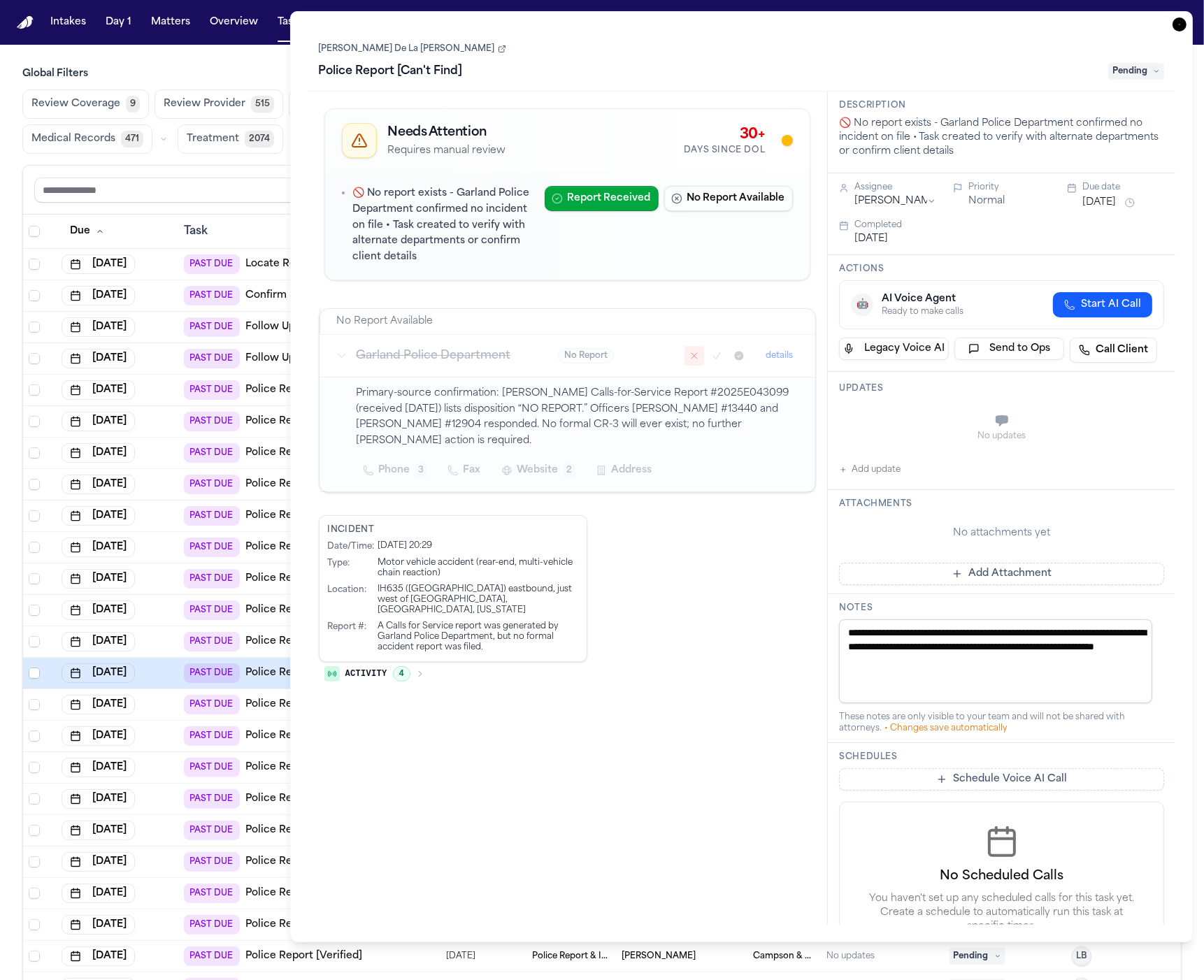
click at [395, 666] on span "4" at bounding box center [402, 674] width 18 height 16
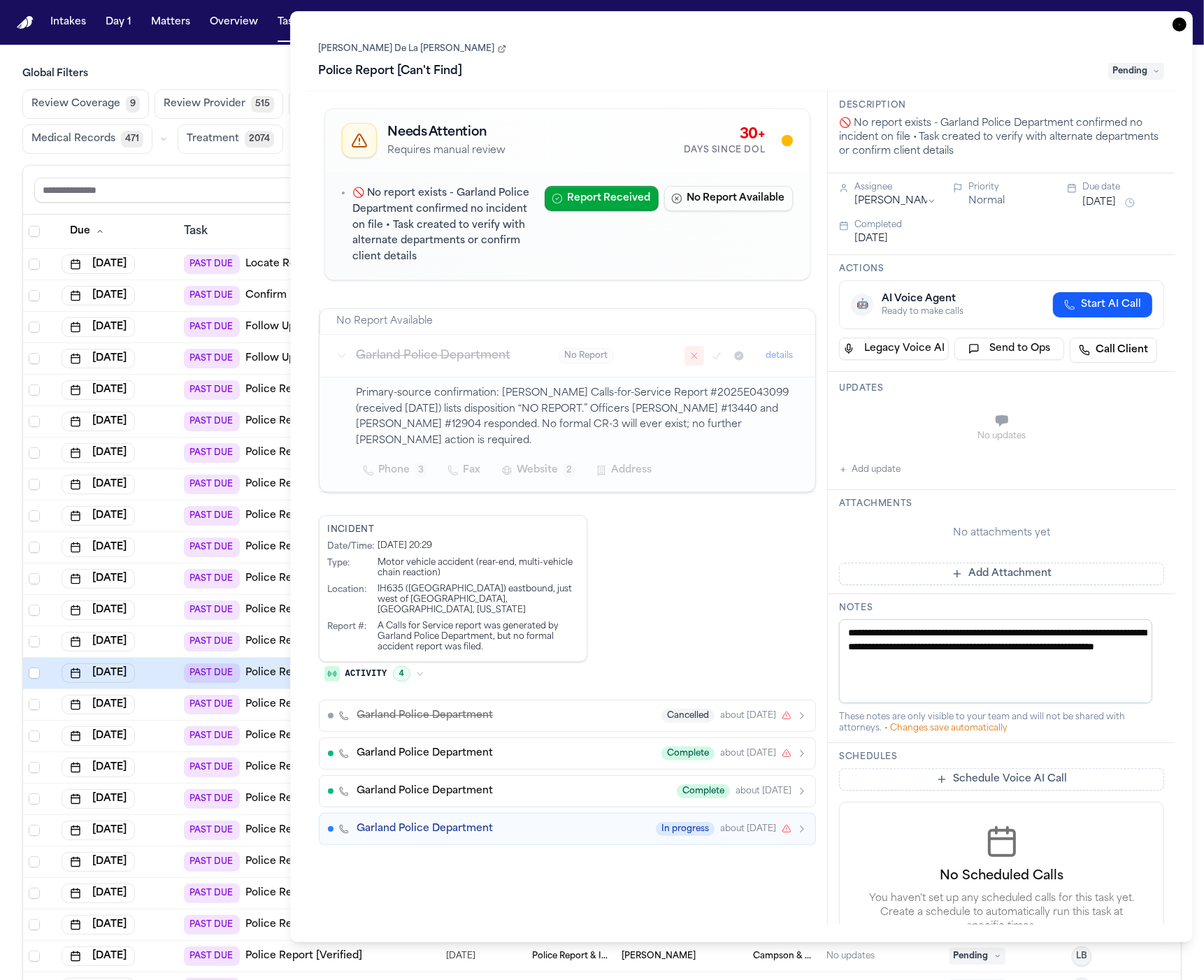
click at [395, 666] on span "4" at bounding box center [402, 674] width 18 height 16
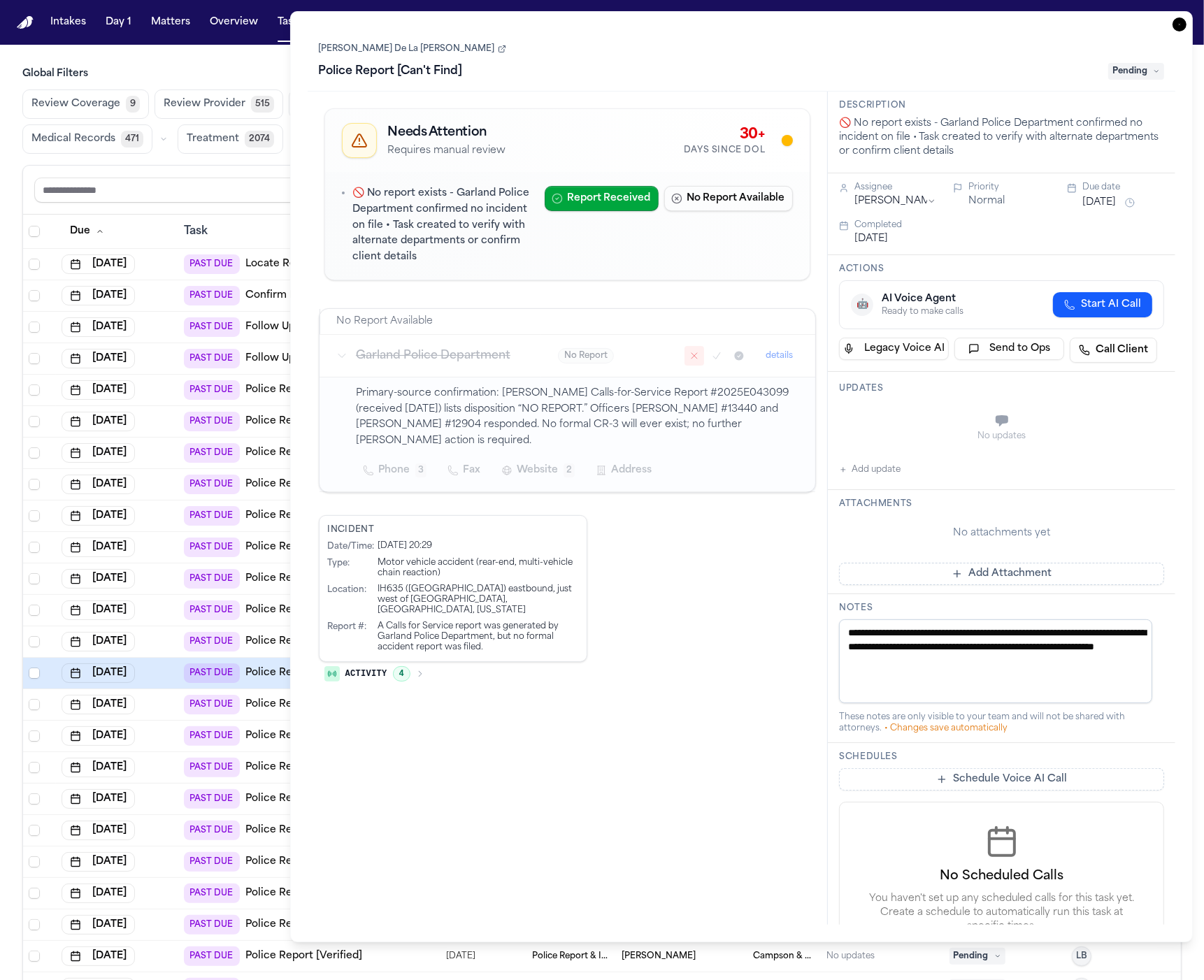
click at [509, 350] on h3 "Garland Police Department" at bounding box center [440, 355] width 168 height 17
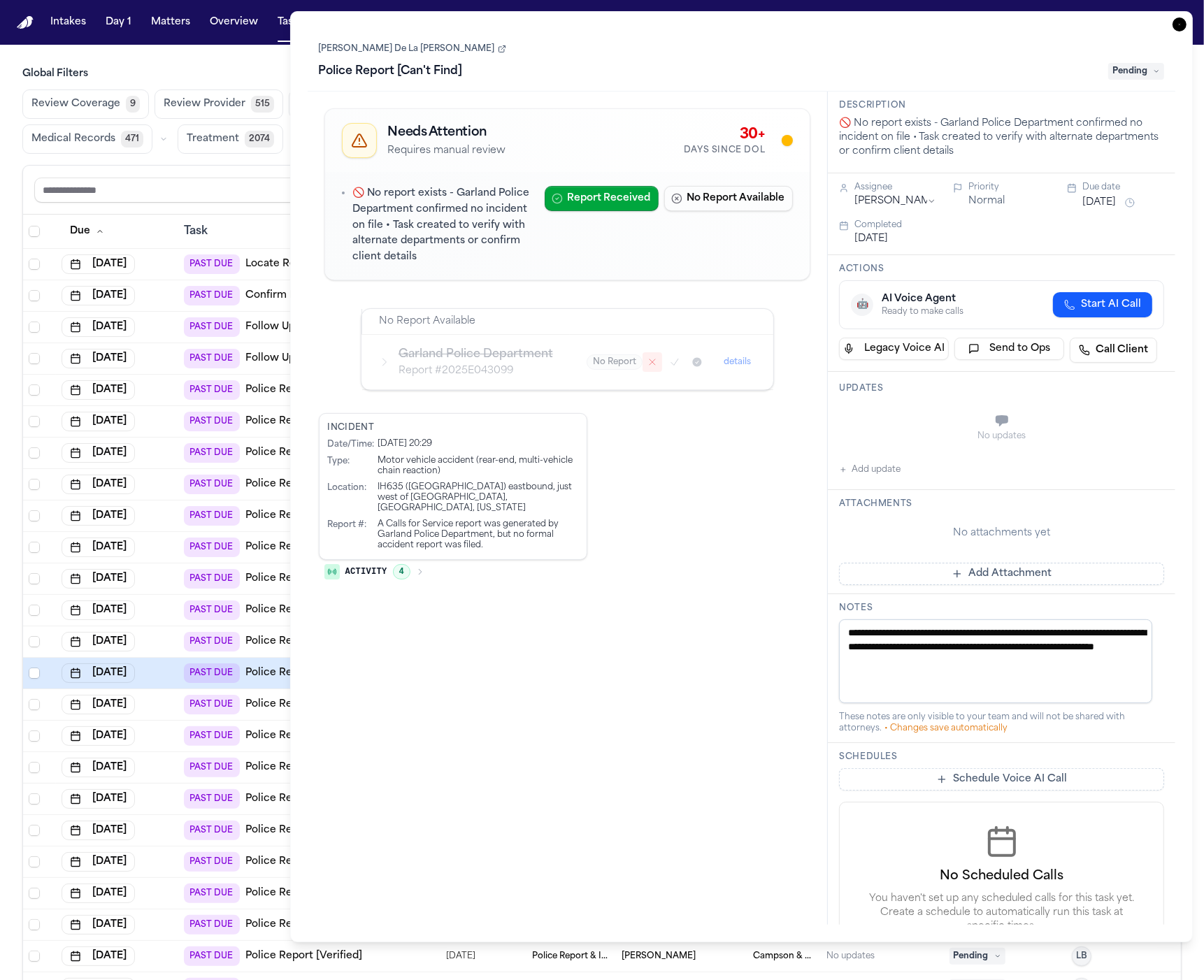
click at [284, 672] on link "Police Report [Can't Find]" at bounding box center [310, 673] width 128 height 14
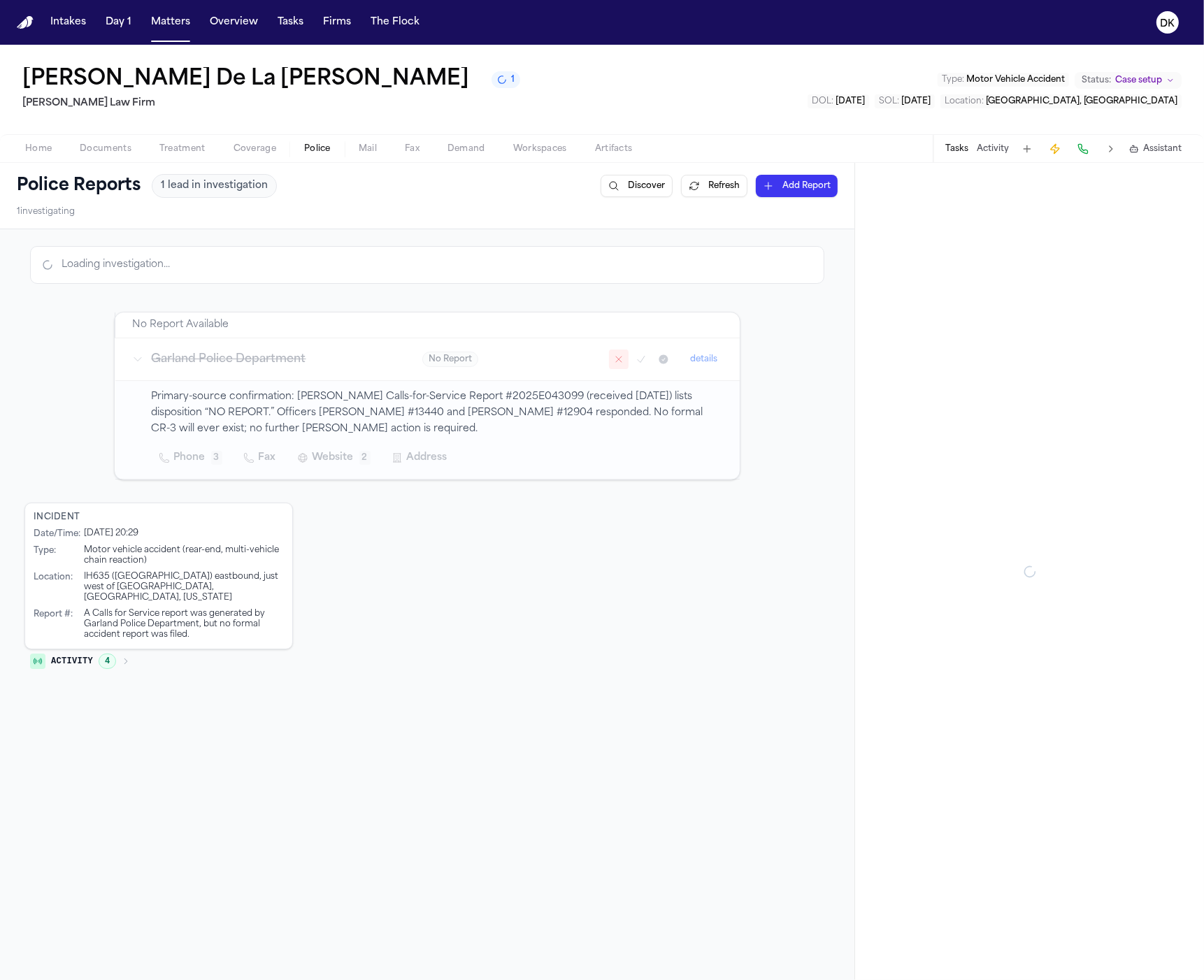
click at [331, 147] on button "Police" at bounding box center [317, 148] width 54 height 17
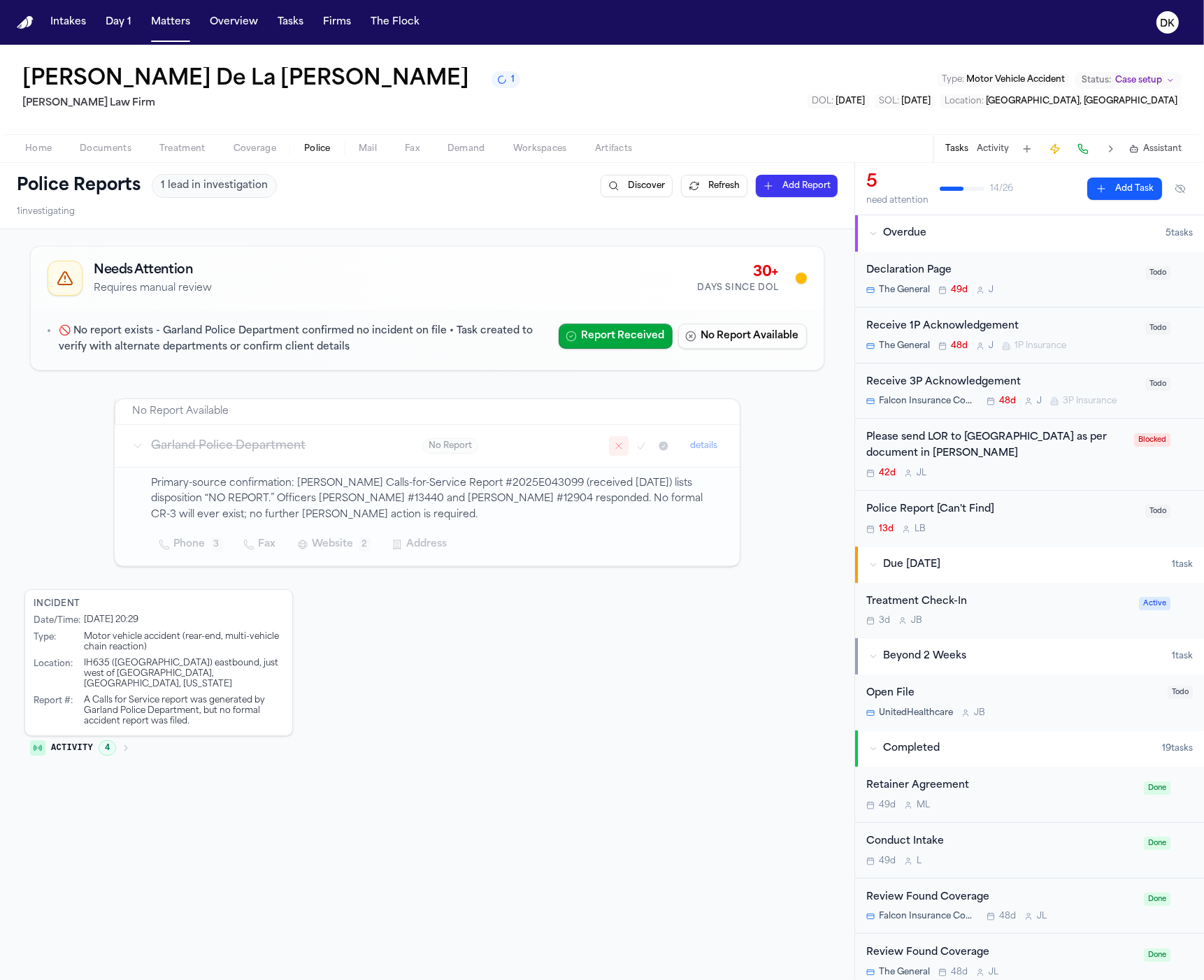
click at [558, 502] on p "Primary-source confirmation: Garland PD Calls-for-Service Report #2025E043099 (…" at bounding box center [438, 500] width 572 height 47
drag, startPoint x: 333, startPoint y: 513, endPoint x: 241, endPoint y: 502, distance: 92.7
click at [241, 502] on p "Primary-source confirmation: Garland PD Calls-for-Service Report #2025E043099 (…" at bounding box center [438, 500] width 572 height 47
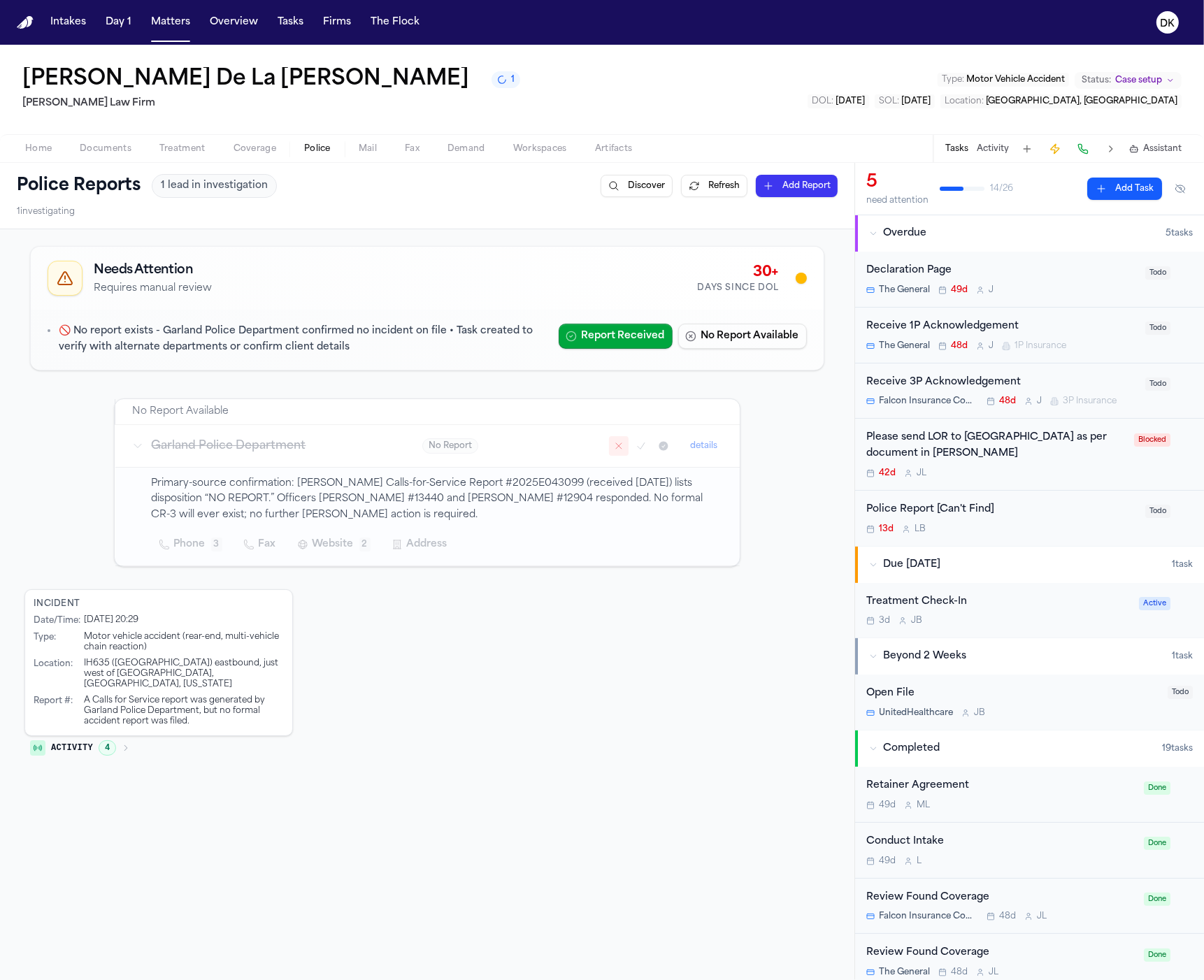
click at [278, 495] on p "Primary-source confirmation: Garland PD Calls-for-Service Report #2025E043099 (…" at bounding box center [438, 500] width 572 height 47
click at [271, 497] on p "Primary-source confirmation: Garland PD Calls-for-Service Report #2025E043099 (…" at bounding box center [438, 500] width 572 height 47
click at [231, 501] on p "Primary-source confirmation: Garland PD Calls-for-Service Report #2025E043099 (…" at bounding box center [438, 500] width 572 height 47
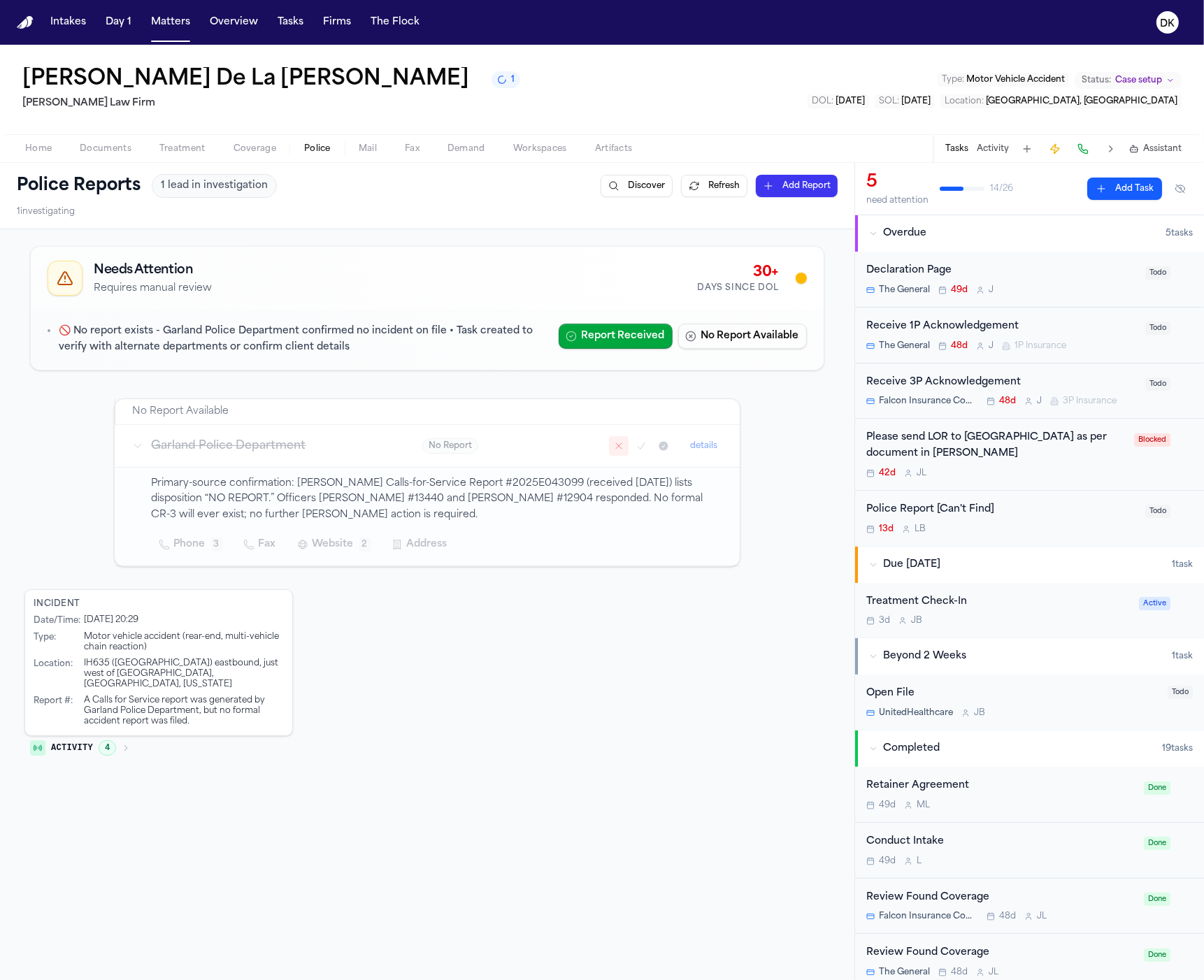
click at [220, 501] on p "Primary-source confirmation: Garland PD Calls-for-Service Report #2025E043099 (…" at bounding box center [438, 500] width 572 height 47
click at [244, 499] on p "Primary-source confirmation: Garland PD Calls-for-Service Report #2025E043099 (…" at bounding box center [438, 500] width 572 height 47
click at [430, 499] on p "Primary-source confirmation: Garland PD Calls-for-Service Report #2025E043099 (…" at bounding box center [438, 500] width 572 height 47
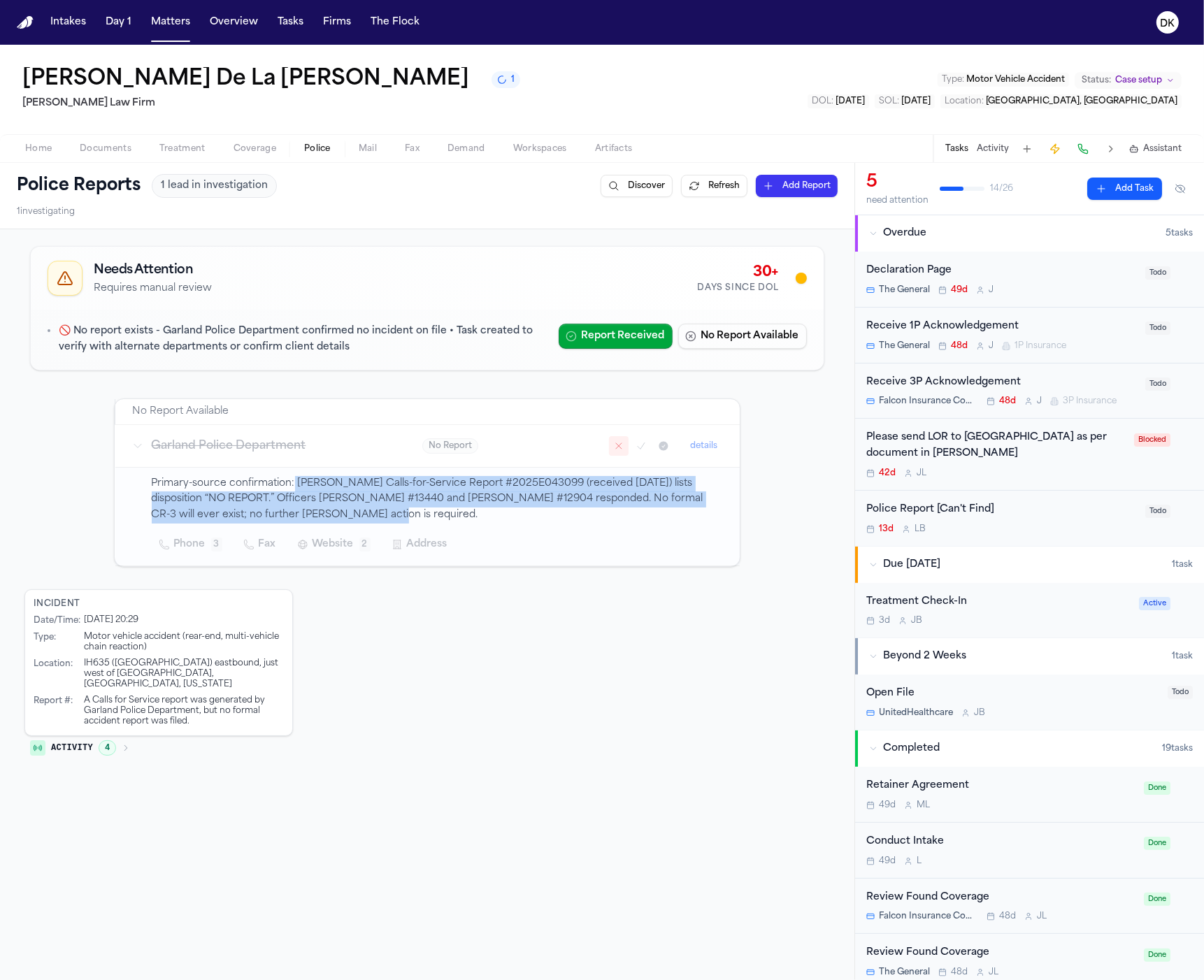
drag, startPoint x: 549, startPoint y: 509, endPoint x: 289, endPoint y: 492, distance: 260.6
click at [289, 492] on p "Primary-source confirmation: Garland PD Calls-for-Service Report #2025E043099 (…" at bounding box center [438, 500] width 572 height 47
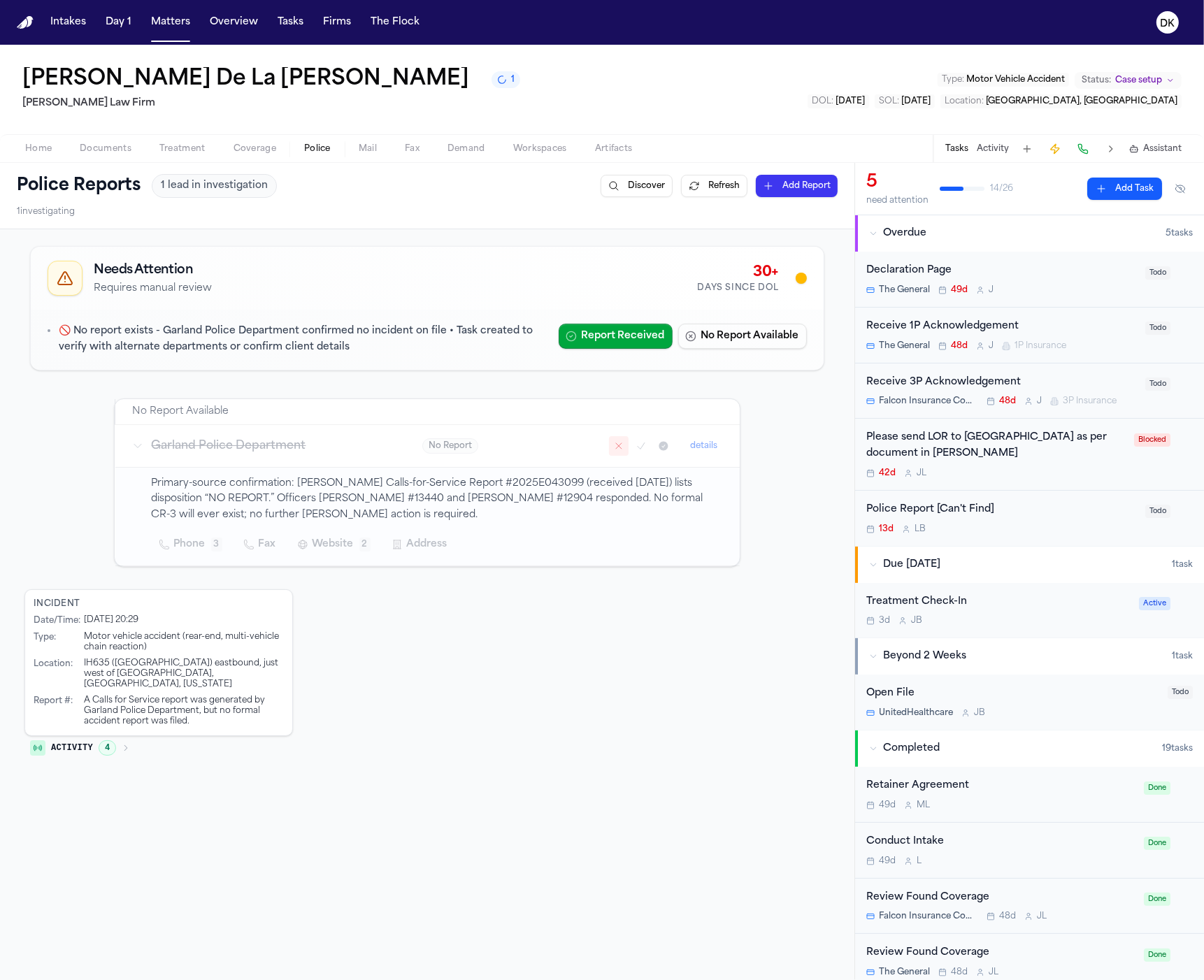
click at [432, 453] on span "No Report" at bounding box center [451, 446] width 56 height 16
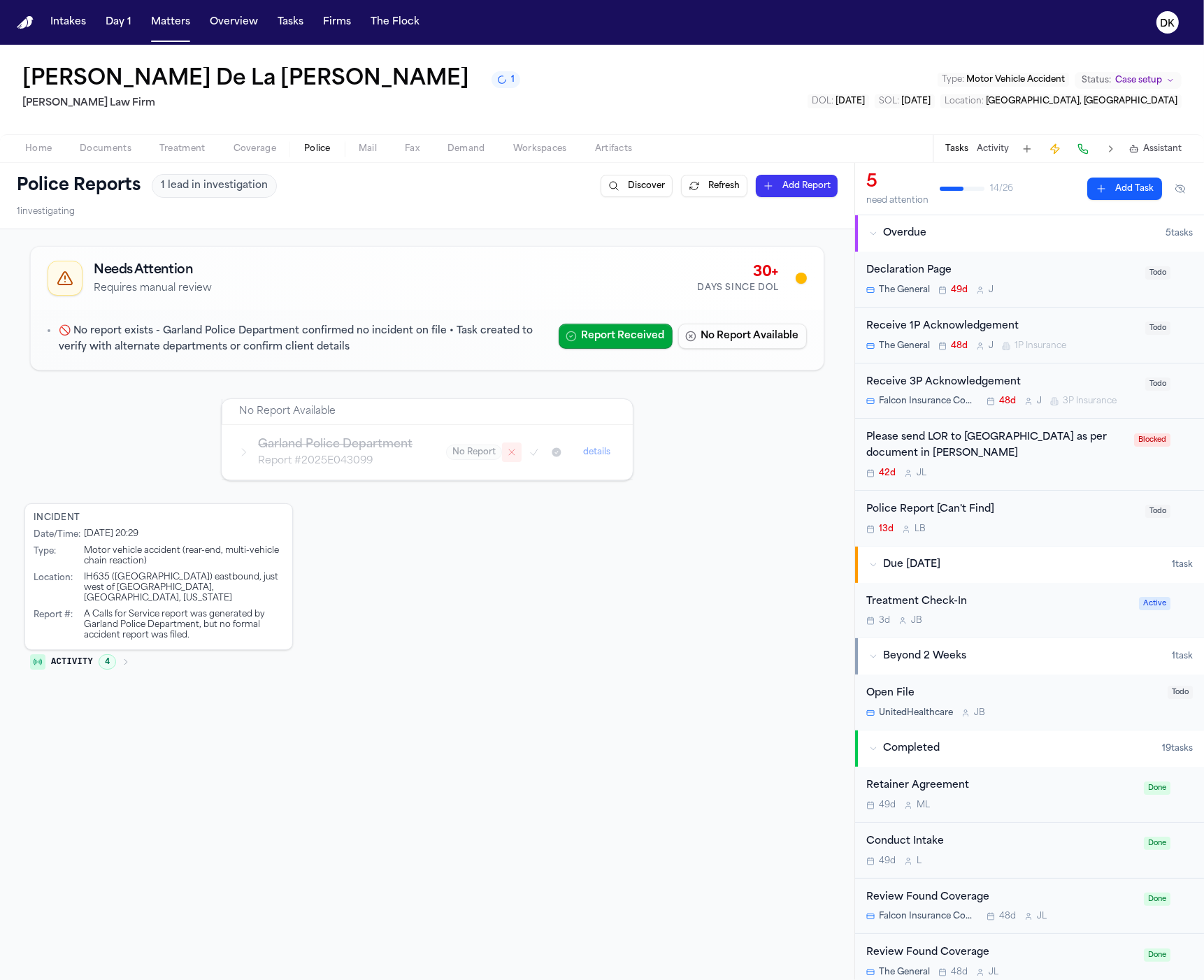
click at [431, 454] on td "No Report details" at bounding box center [531, 451] width 203 height 55
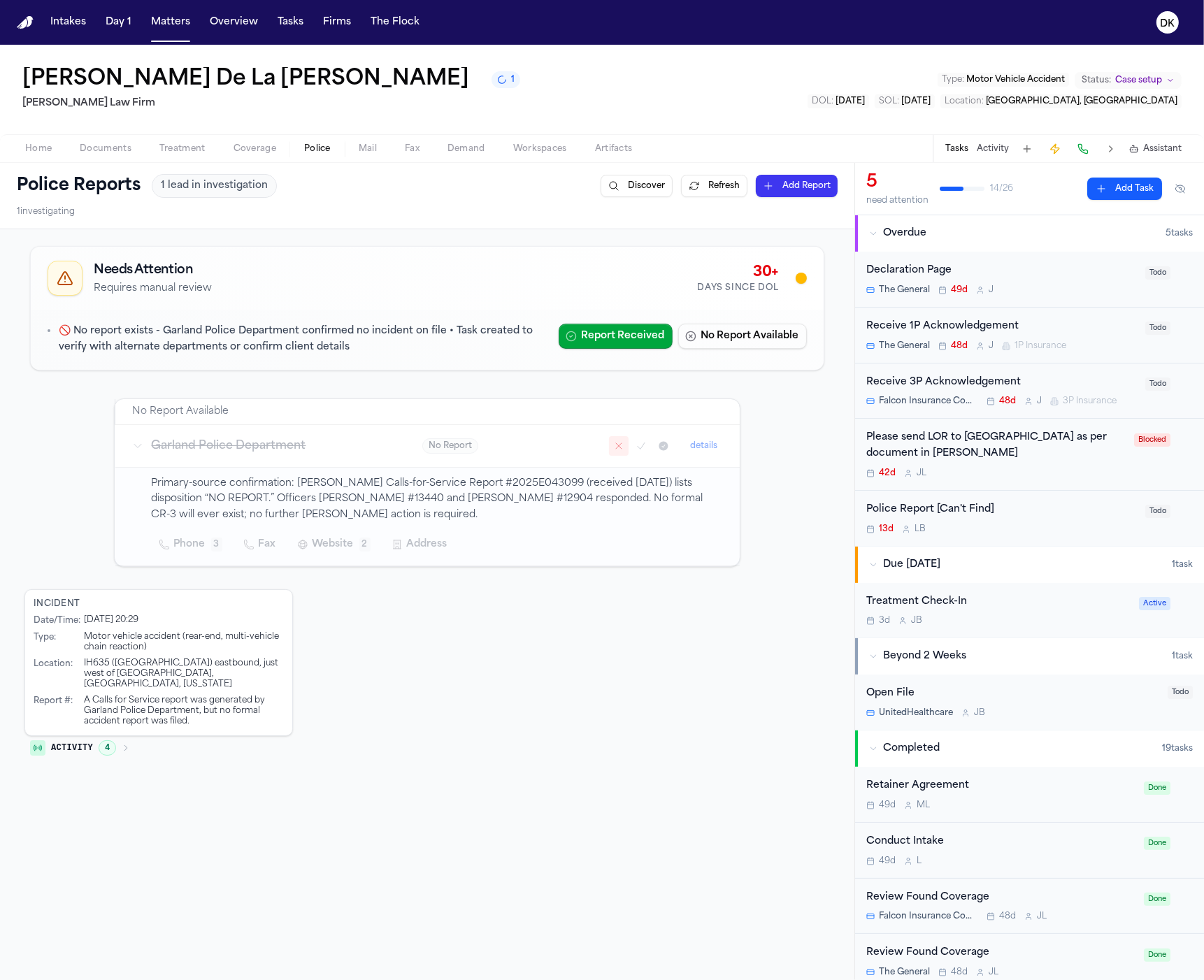
click at [707, 447] on button "details" at bounding box center [704, 445] width 39 height 17
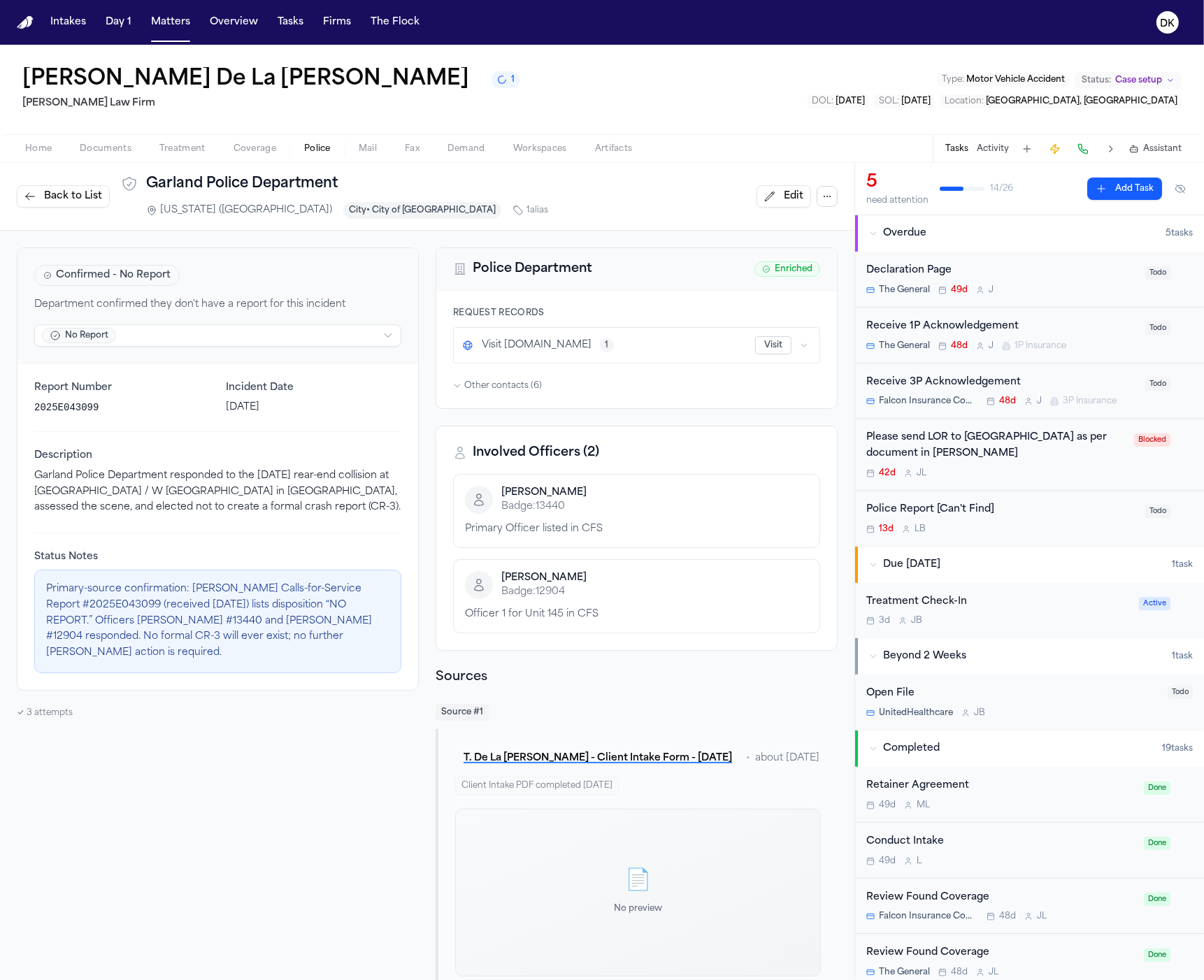
click at [502, 395] on div "Request Records Visit garlandtx.justfoia.com 1 Visit Other contacts ( 6 )" at bounding box center [637, 350] width 401 height 117
click at [509, 386] on span "Other contacts ( 6 )" at bounding box center [503, 386] width 78 height 11
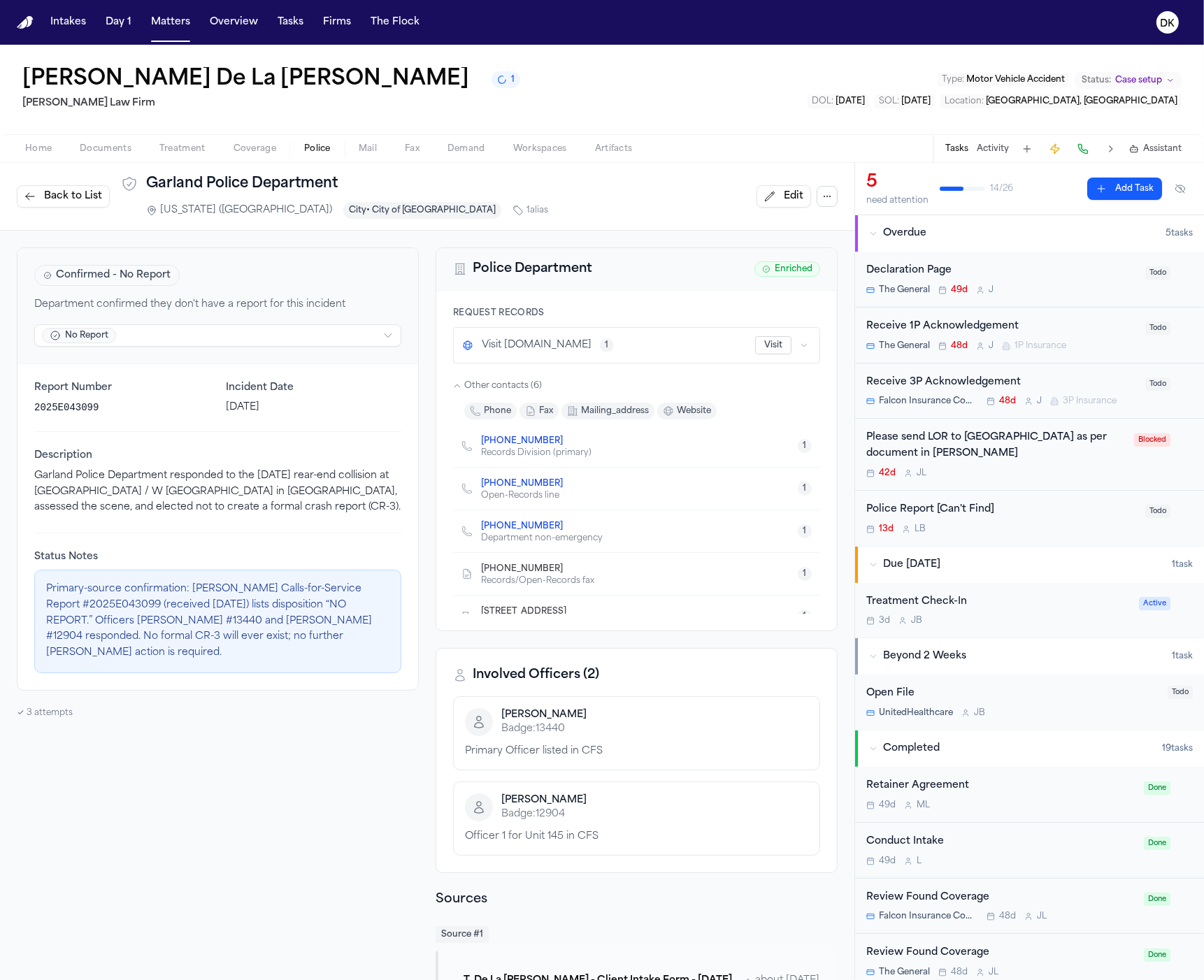
click at [509, 386] on span "Other contacts ( 6 )" at bounding box center [503, 386] width 78 height 11
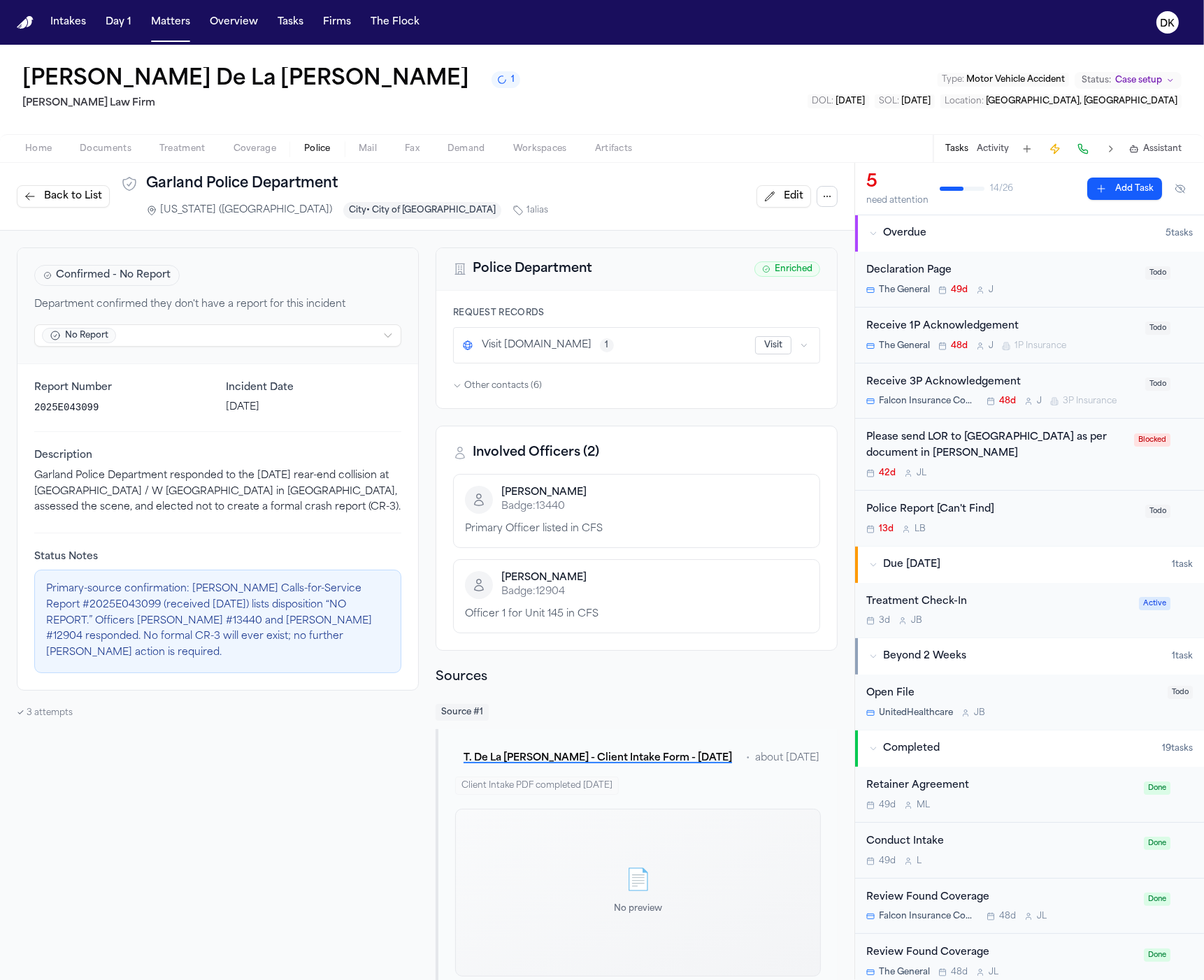
click at [817, 198] on button "button" at bounding box center [828, 196] width 21 height 21
click at [836, 231] on button "Find Contact Info" at bounding box center [816, 229] width 148 height 25
click at [497, 386] on span "Other contacts ( 6 )" at bounding box center [503, 386] width 78 height 11
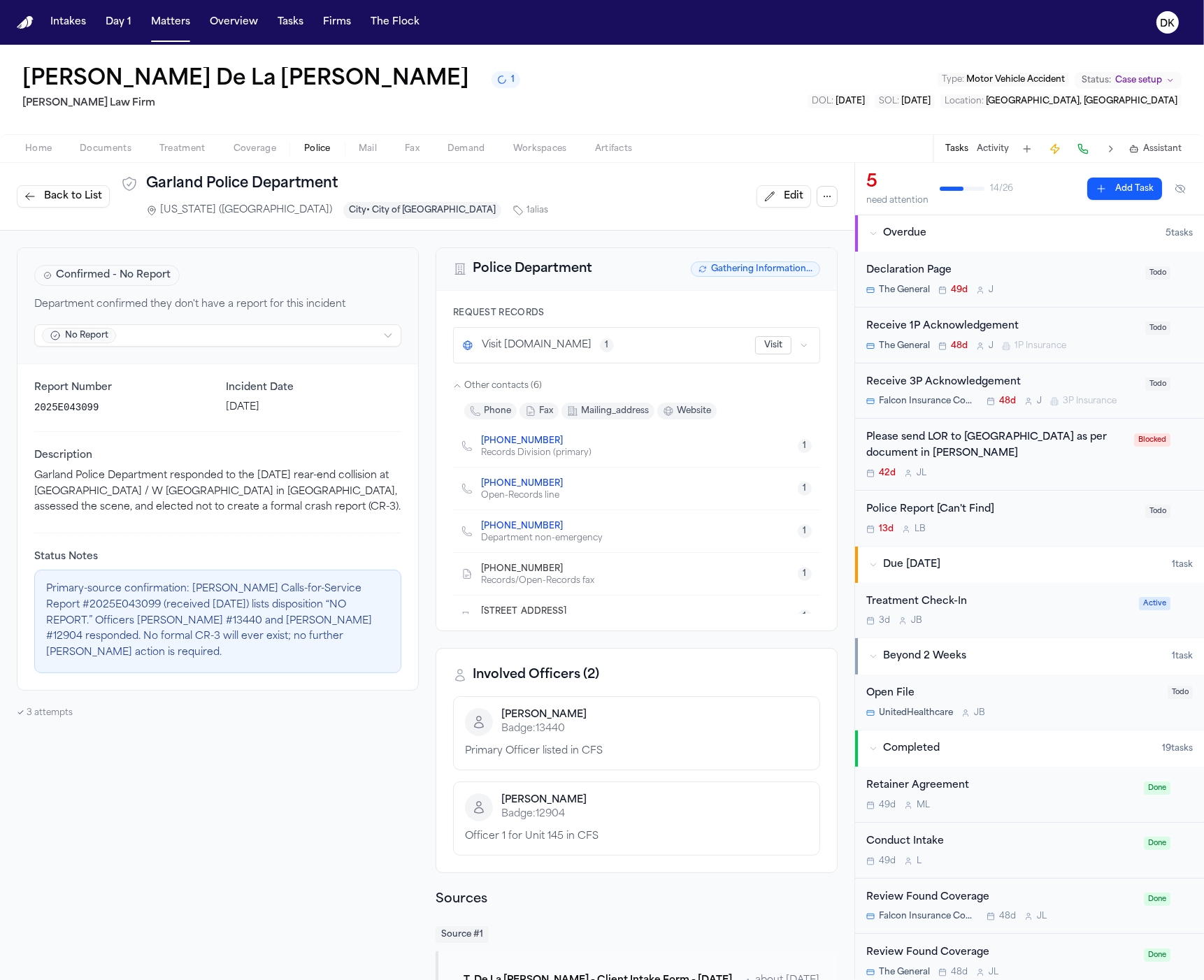
click at [598, 410] on span "mailing_address" at bounding box center [615, 411] width 68 height 11
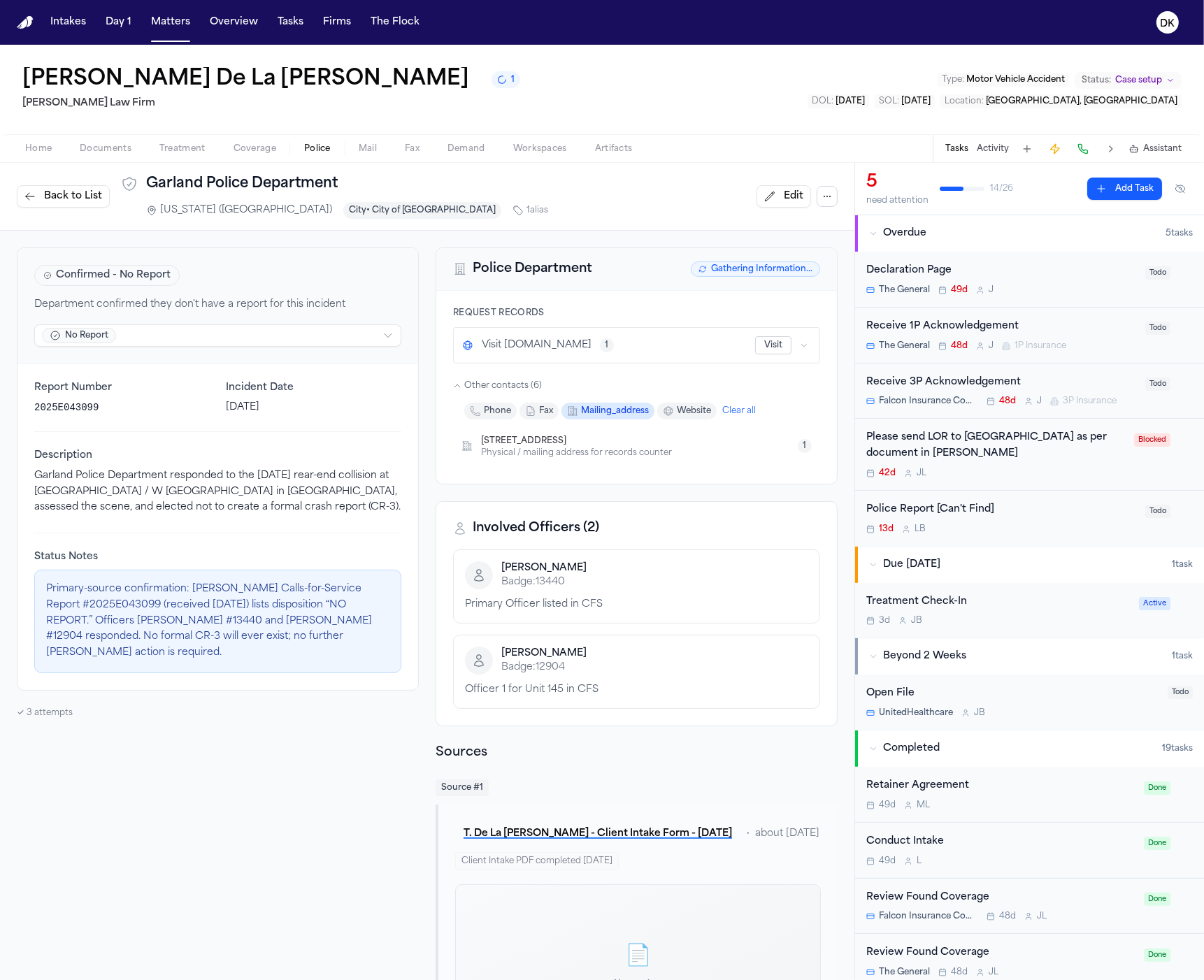
click at [484, 415] on span "phone" at bounding box center [497, 411] width 27 height 11
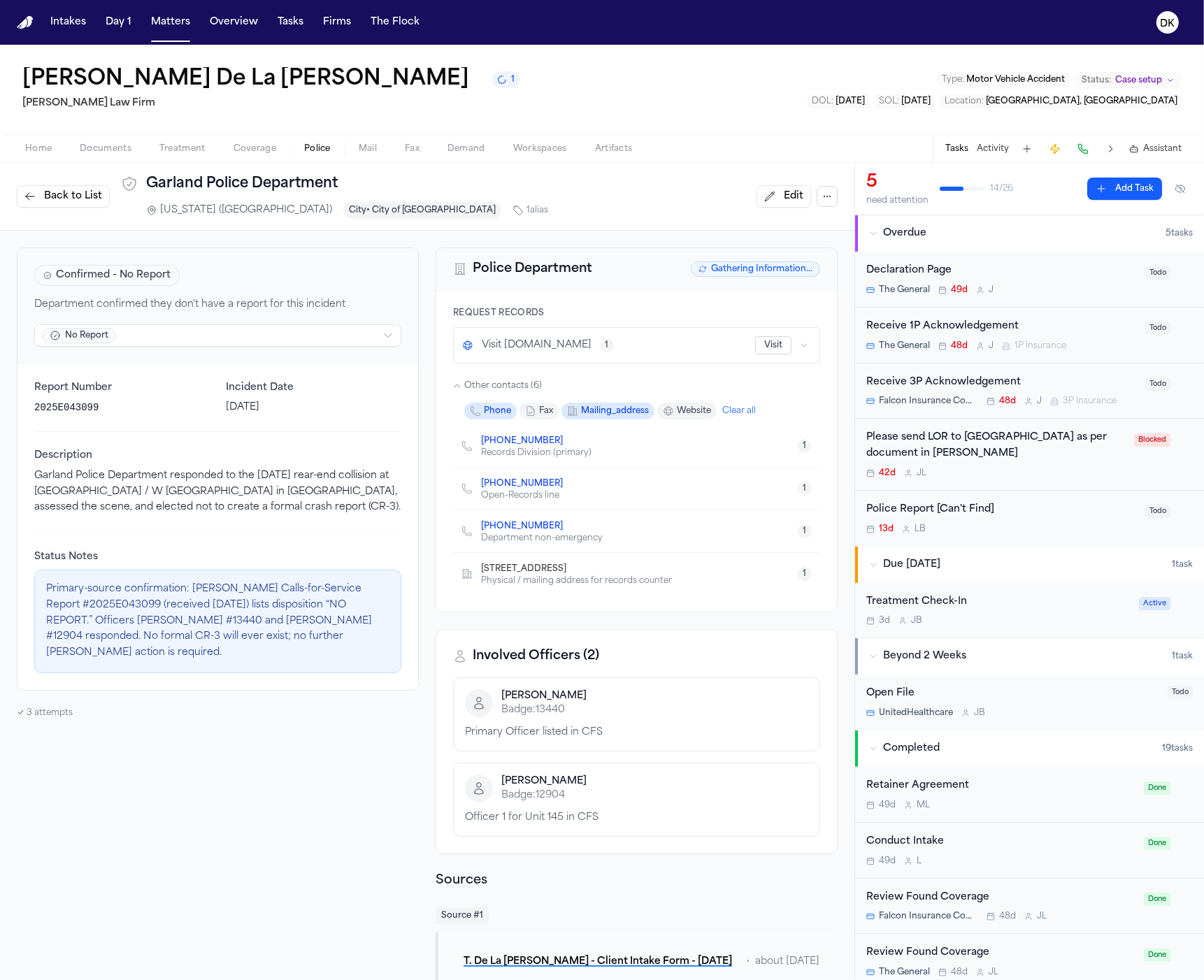
click at [542, 416] on span "fax" at bounding box center [546, 411] width 14 height 11
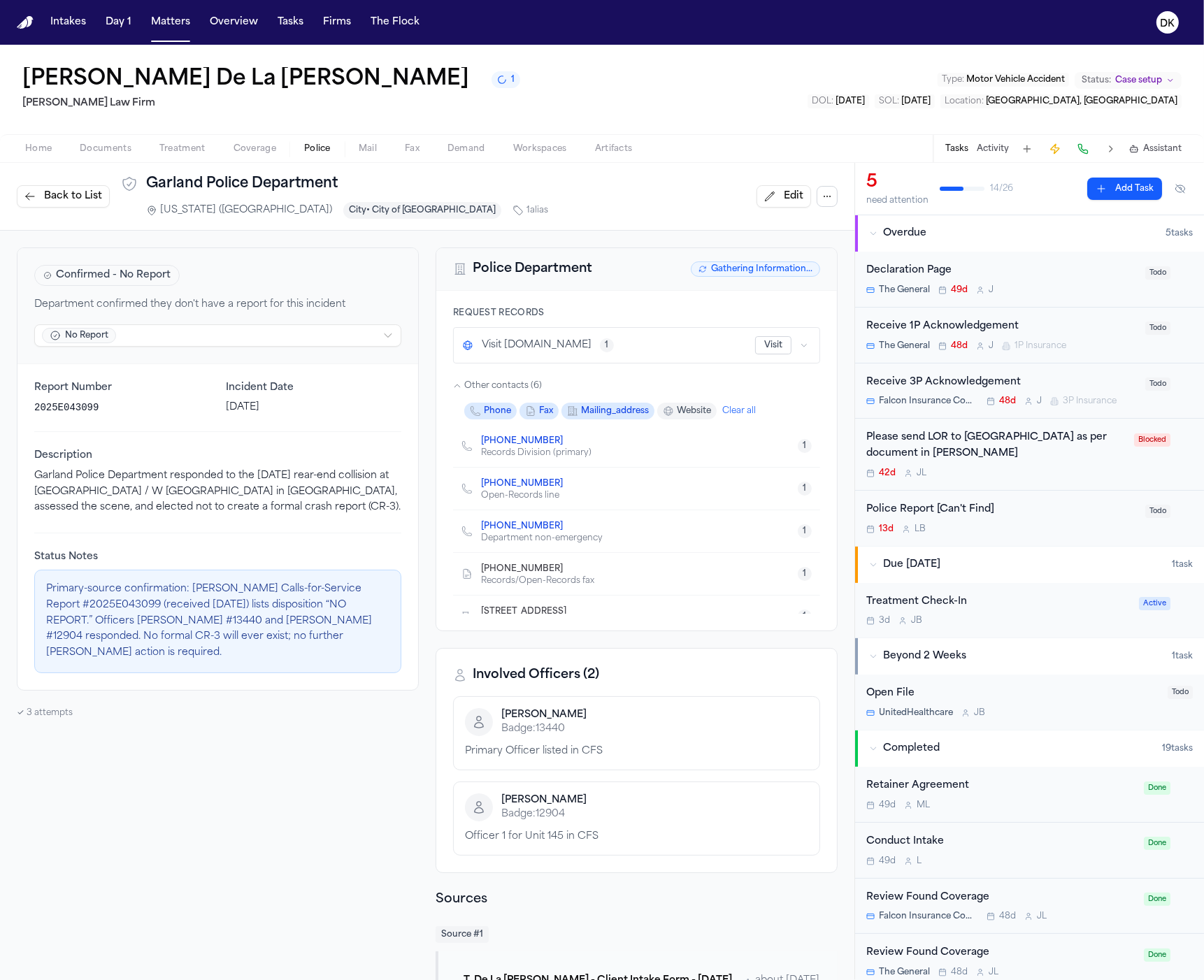
click at [623, 415] on span "mailing_address" at bounding box center [615, 411] width 68 height 11
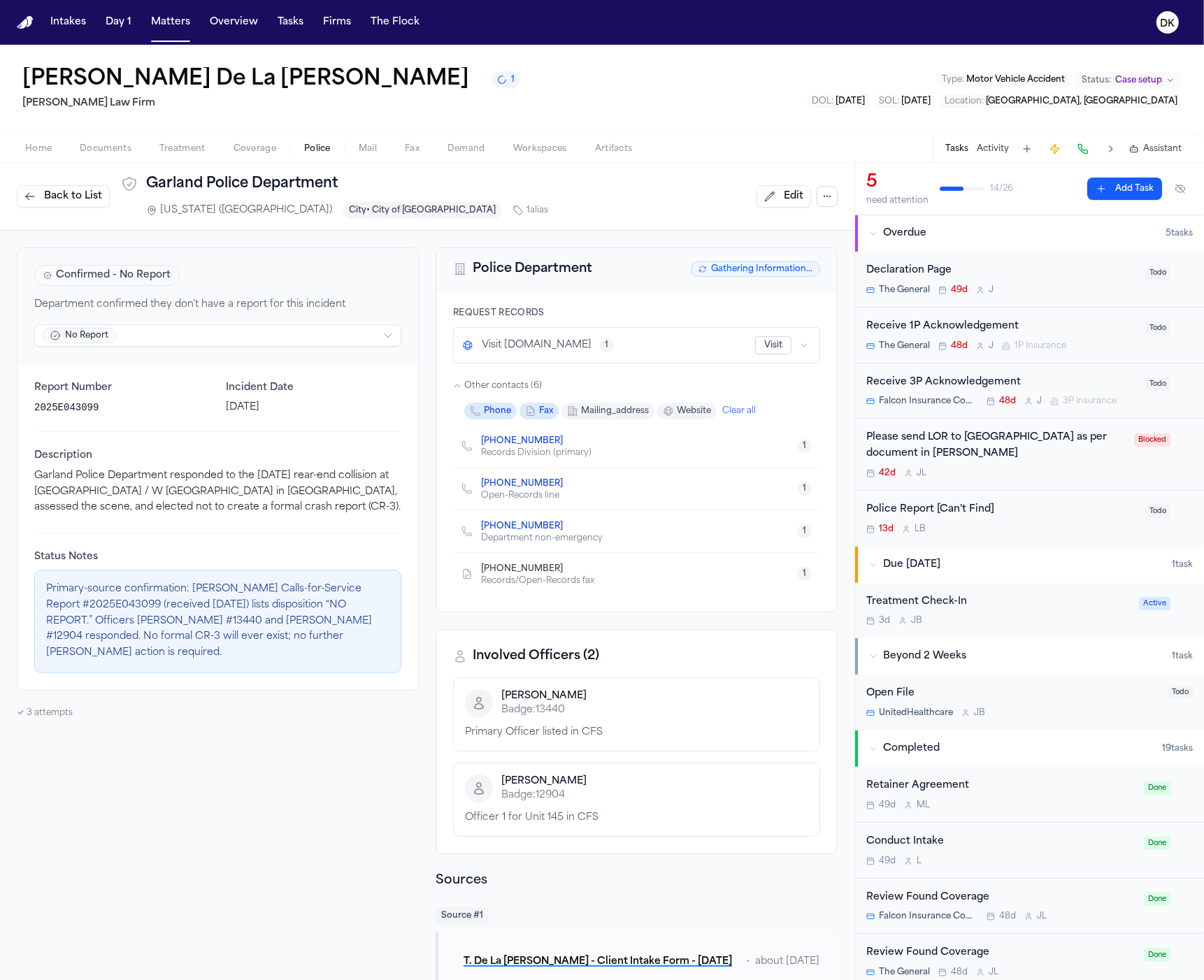
click at [741, 407] on button "Clear all" at bounding box center [739, 411] width 33 height 11
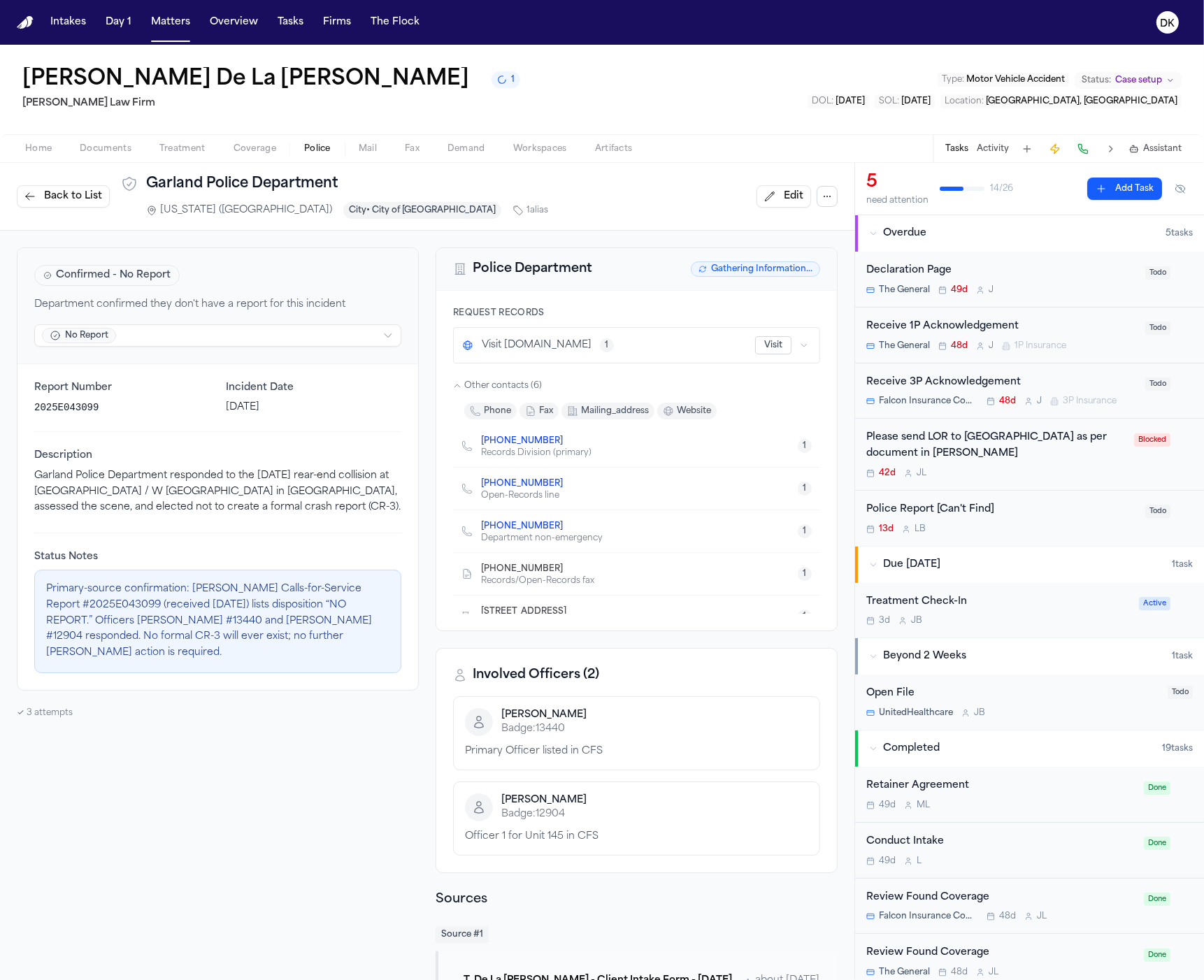
click at [66, 198] on span "Back to List" at bounding box center [73, 196] width 58 height 14
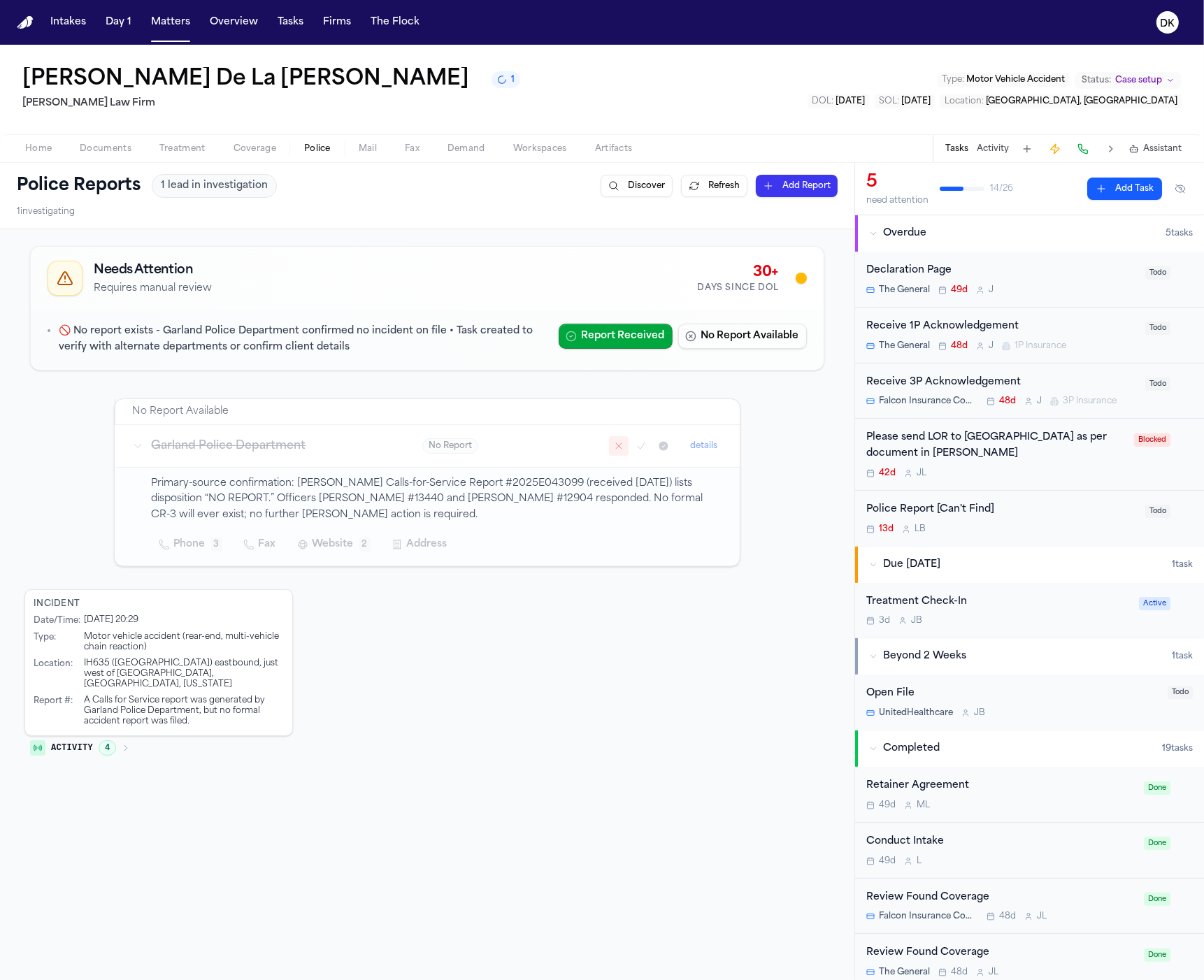
click at [406, 508] on p "Primary-source confirmation: Garland PD Calls-for-Service Report #2025E043099 (…" at bounding box center [438, 500] width 572 height 47
click at [516, 496] on p "Primary-source confirmation: Garland PD Calls-for-Service Report #2025E043099 (…" at bounding box center [438, 500] width 572 height 47
click at [517, 485] on p "Primary-source confirmation: Garland PD Calls-for-Service Report #2025E043099 (…" at bounding box center [438, 500] width 572 height 47
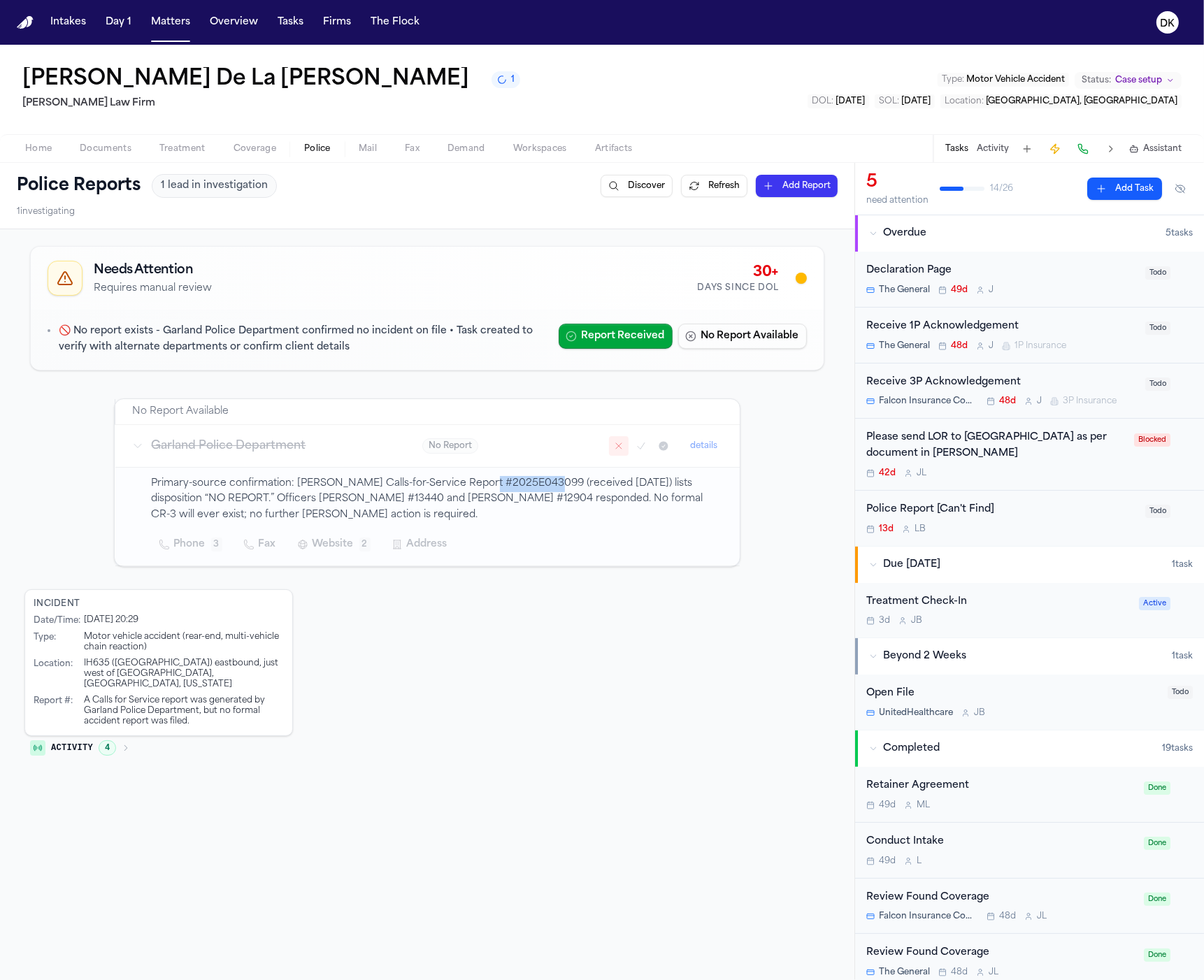
copy p "2025E043099"
click at [297, 448] on h3 "Garland Police Department" at bounding box center [270, 445] width 237 height 17
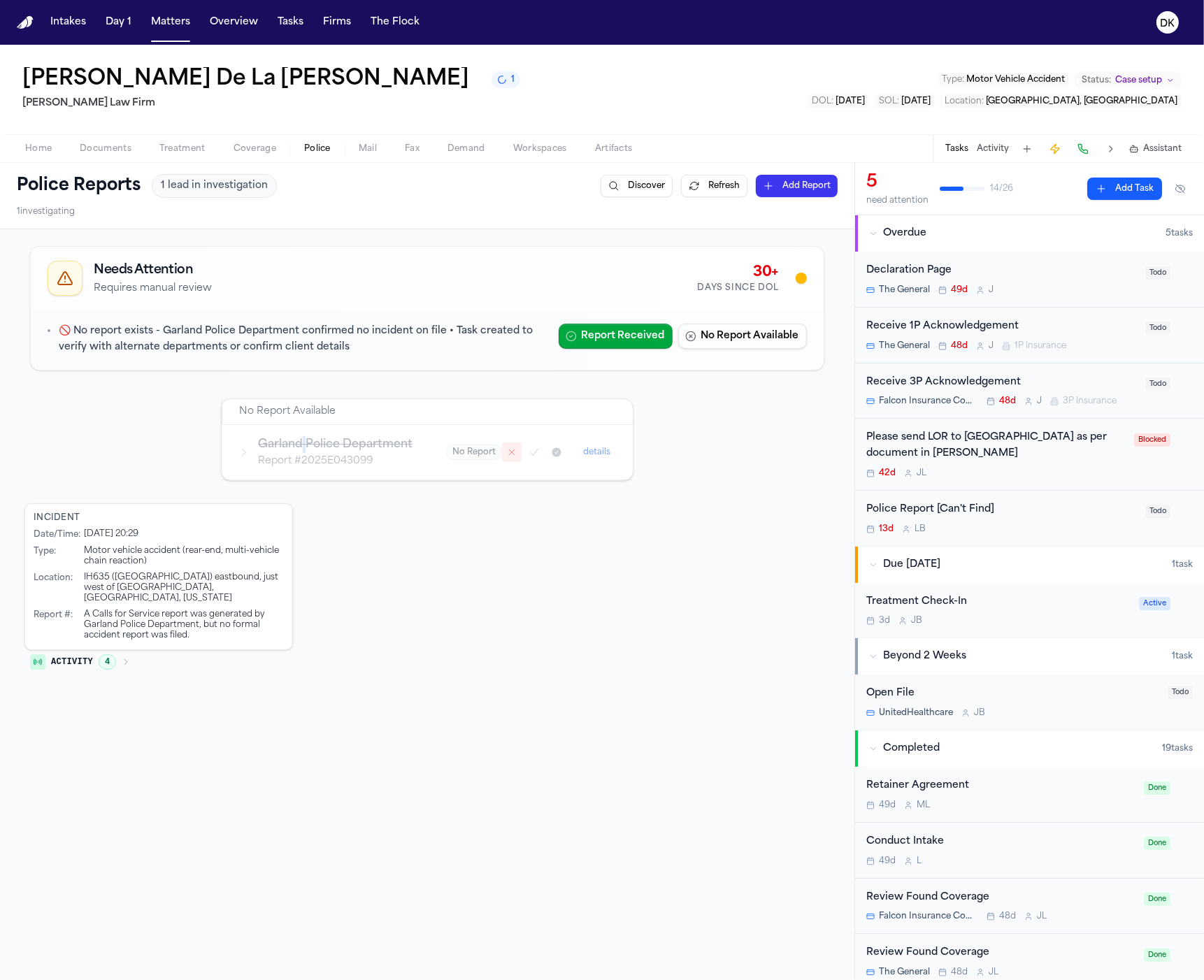
click at [297, 448] on h3 "Garland Police Department" at bounding box center [335, 444] width 154 height 17
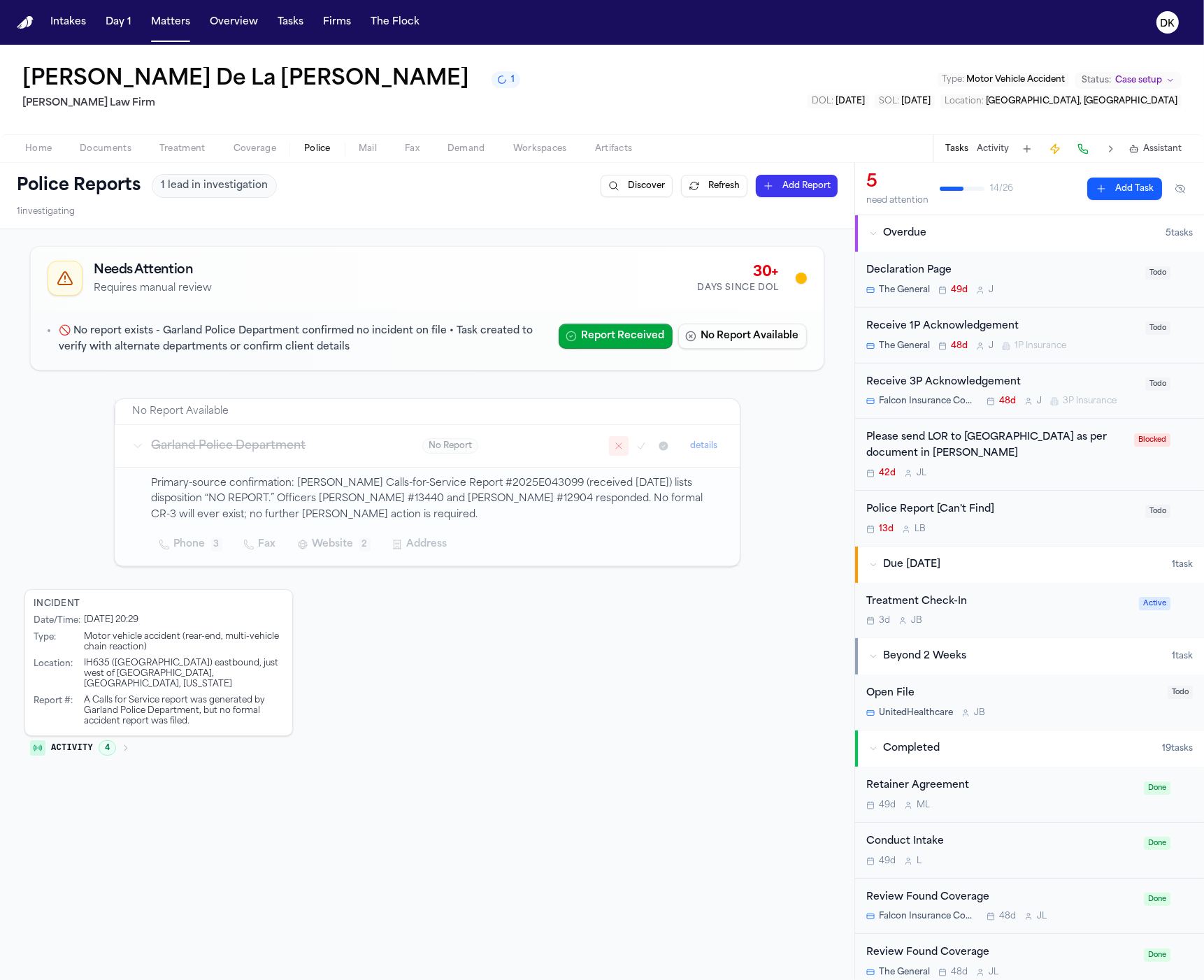
click at [558, 489] on p "Primary-source confirmation: Garland PD Calls-for-Service Report #2025E043099 (…" at bounding box center [438, 500] width 572 height 47
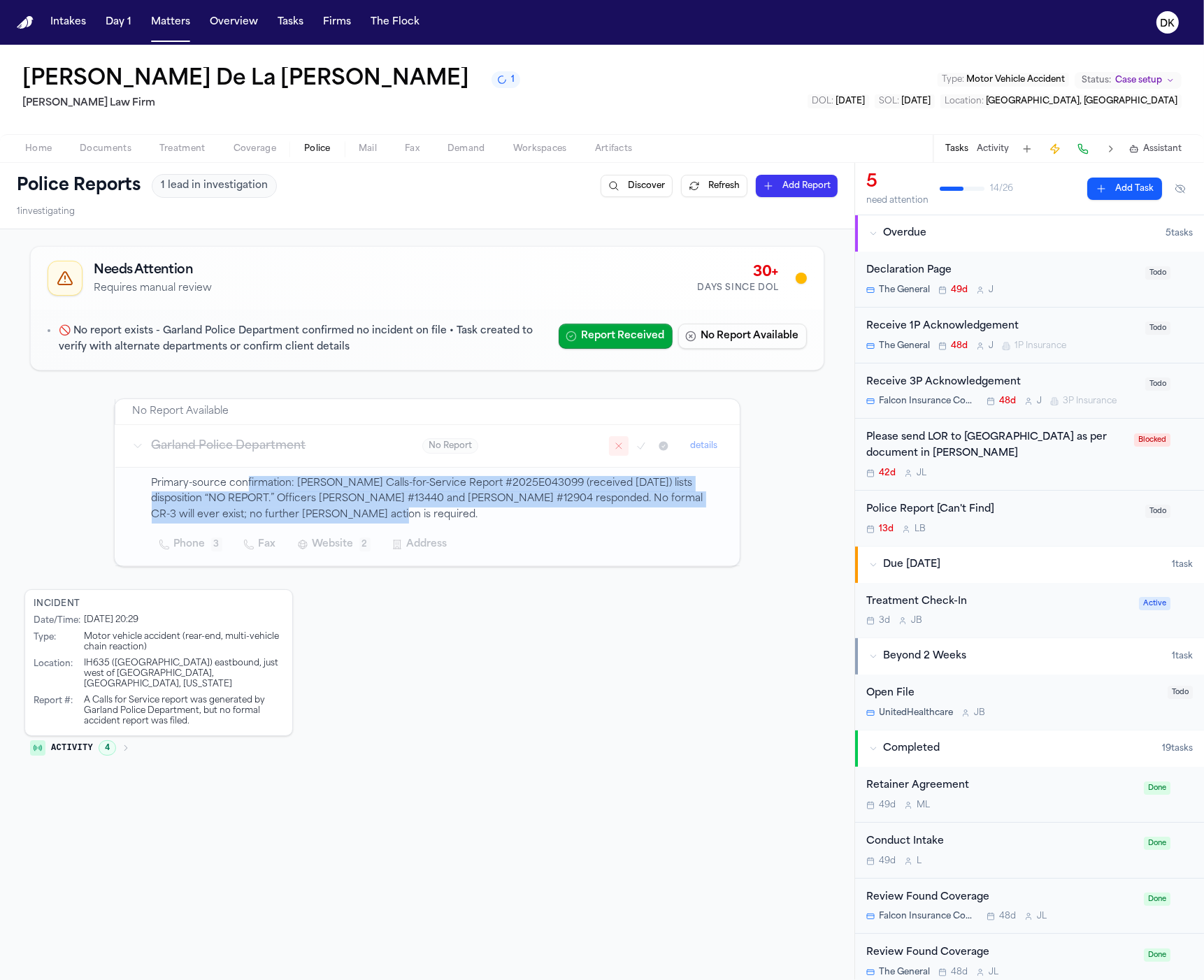
drag, startPoint x: 500, startPoint y: 520, endPoint x: 238, endPoint y: 479, distance: 265.2
click at [238, 479] on p "Primary-source confirmation: Garland PD Calls-for-Service Report #2025E043099 (…" at bounding box center [438, 500] width 572 height 47
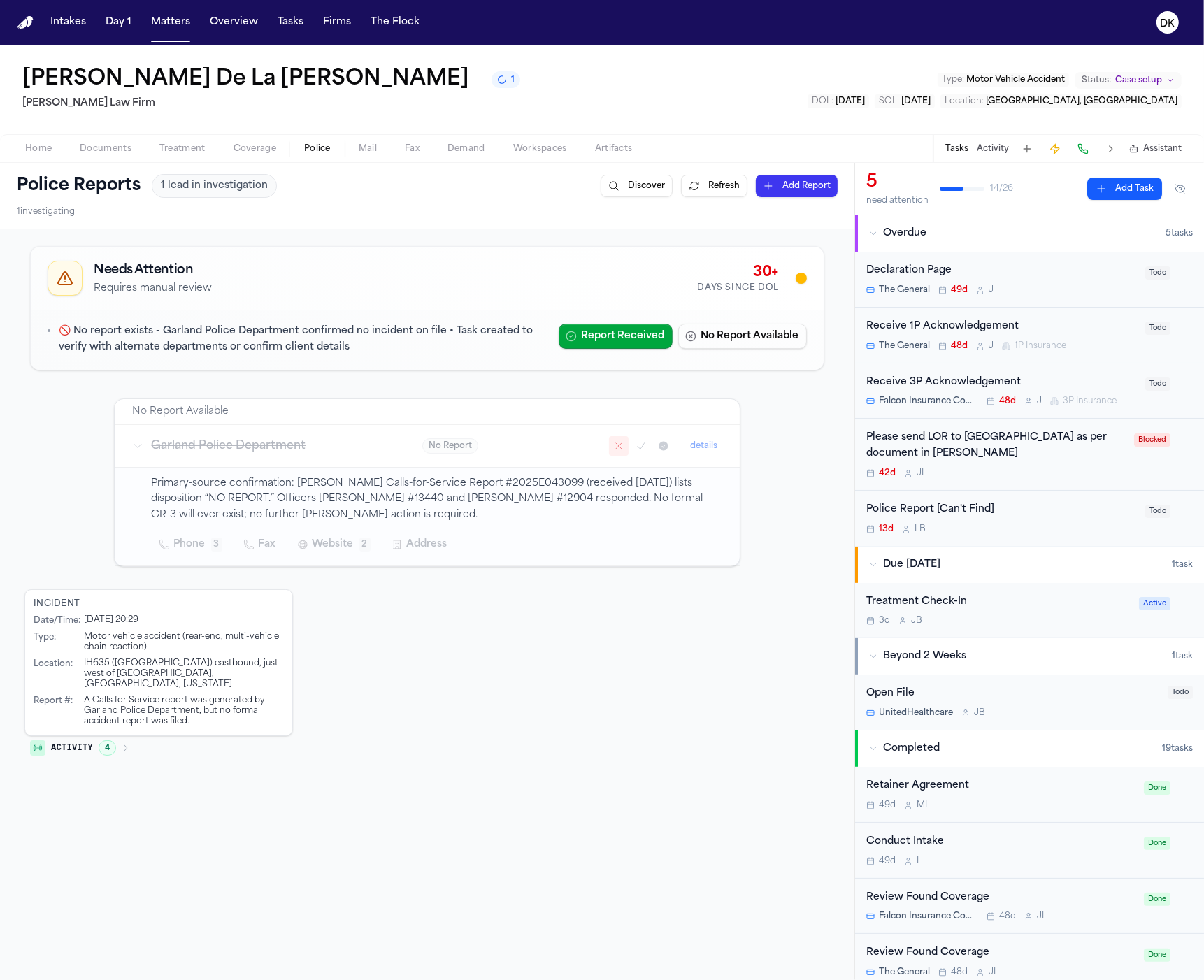
click at [350, 508] on p "Primary-source confirmation: Garland PD Calls-for-Service Report #2025E043099 (…" at bounding box center [438, 500] width 572 height 47
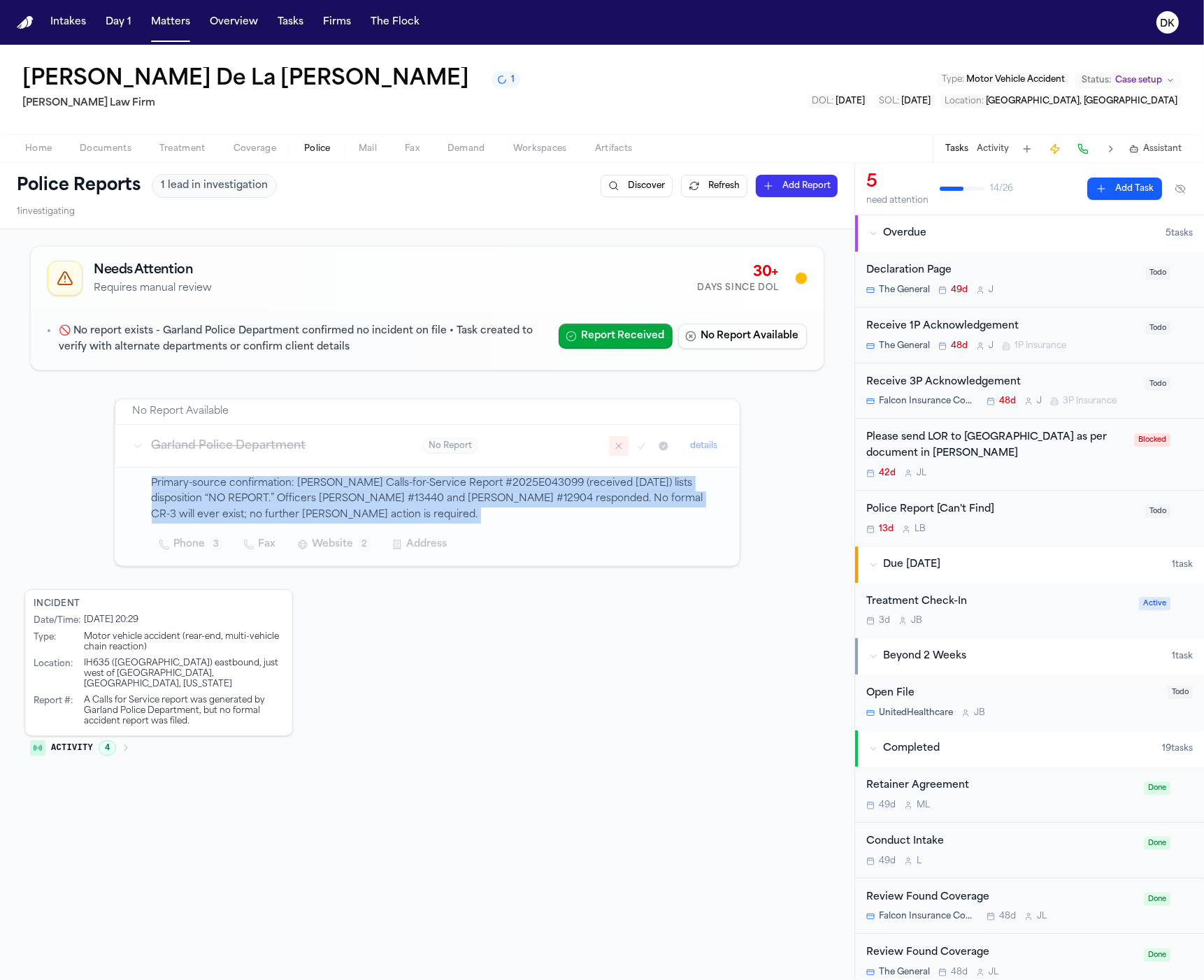
click at [350, 508] on p "Primary-source confirmation: Garland PD Calls-for-Service Report #2025E043099 (…" at bounding box center [438, 500] width 572 height 47
click at [346, 514] on p "Primary-source confirmation: Garland PD Calls-for-Service Report #2025E043099 (…" at bounding box center [438, 500] width 572 height 47
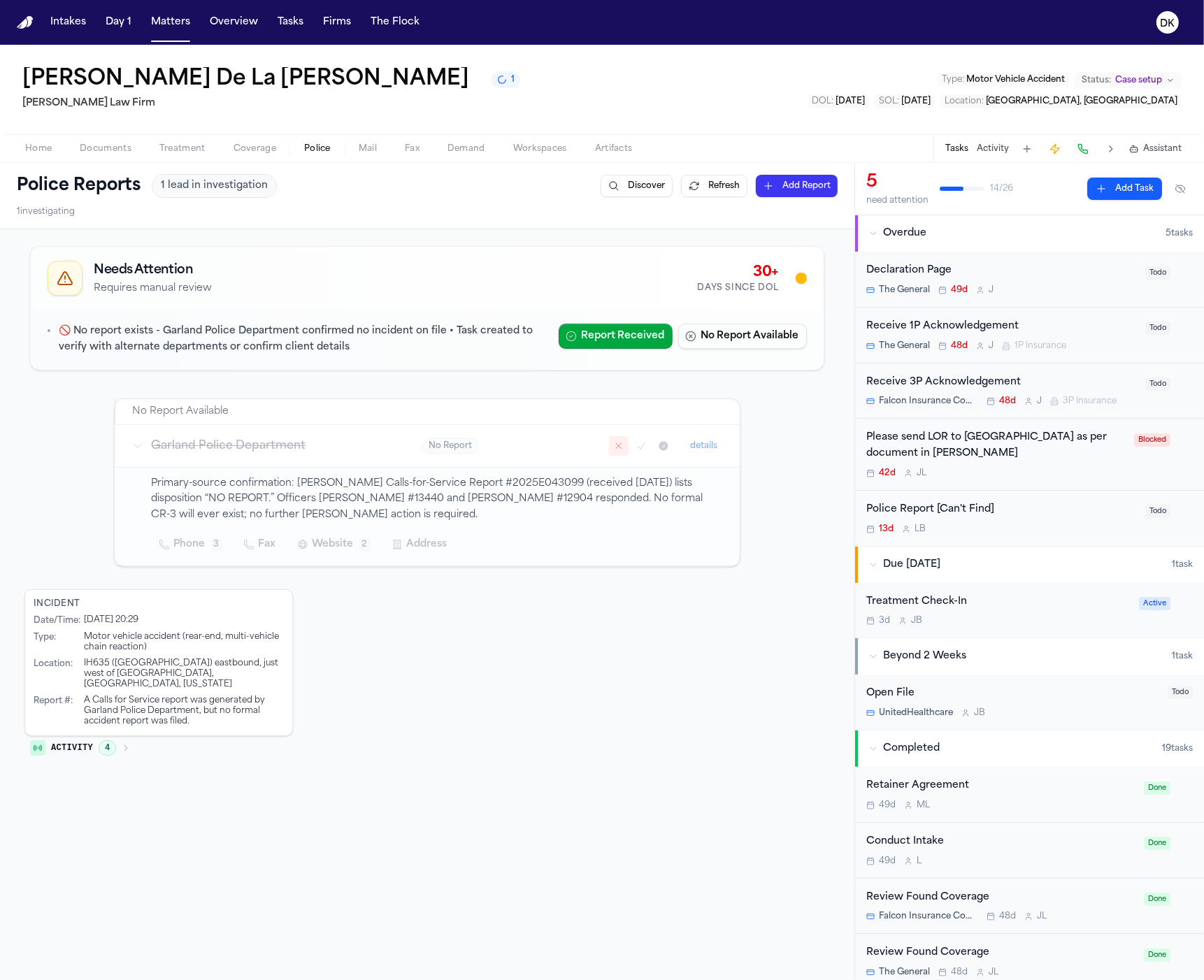
click at [324, 349] on p "🚫 No report exists - Garland Police Department confirmed no incident on file • …" at bounding box center [303, 339] width 488 height 32
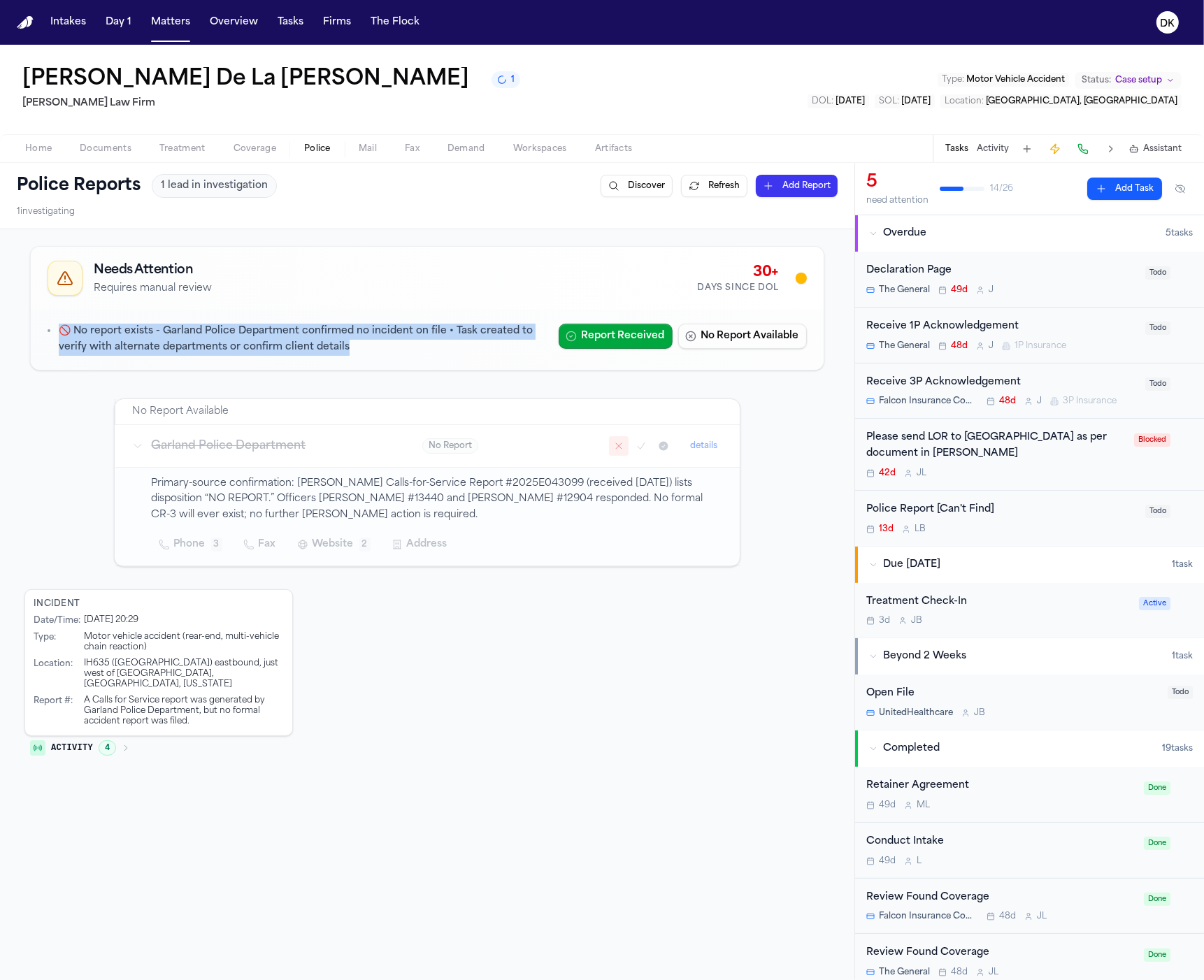
click at [324, 349] on p "🚫 No report exists - Garland Police Department confirmed no incident on file • …" at bounding box center [303, 339] width 488 height 32
click at [326, 344] on p "🚫 No report exists - Garland Police Department confirmed no incident on file • …" at bounding box center [303, 339] width 488 height 32
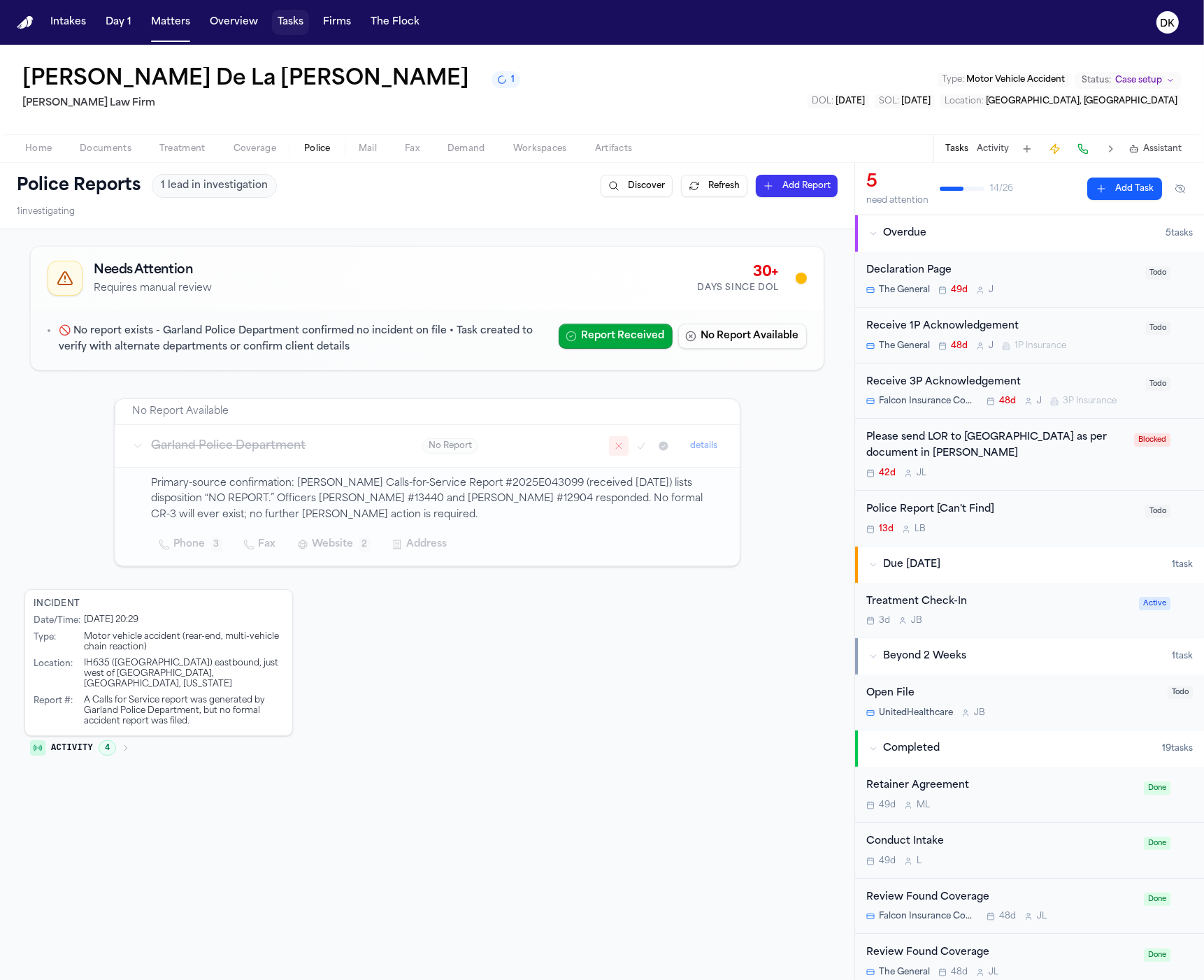
click at [287, 19] on button "Tasks" at bounding box center [290, 22] width 37 height 25
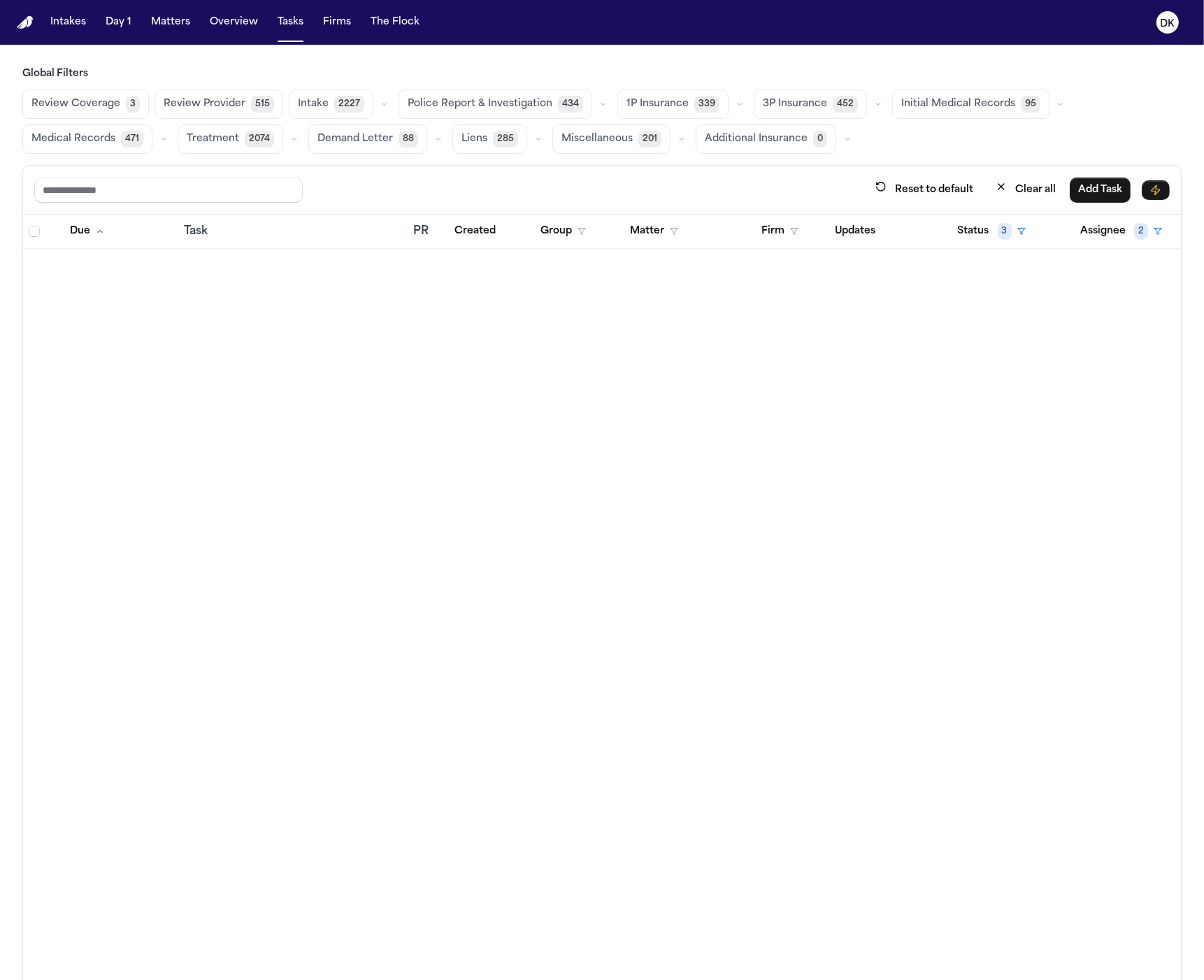
click at [473, 118] on button "Police Report & Investigation 434" at bounding box center [495, 103] width 194 height 29
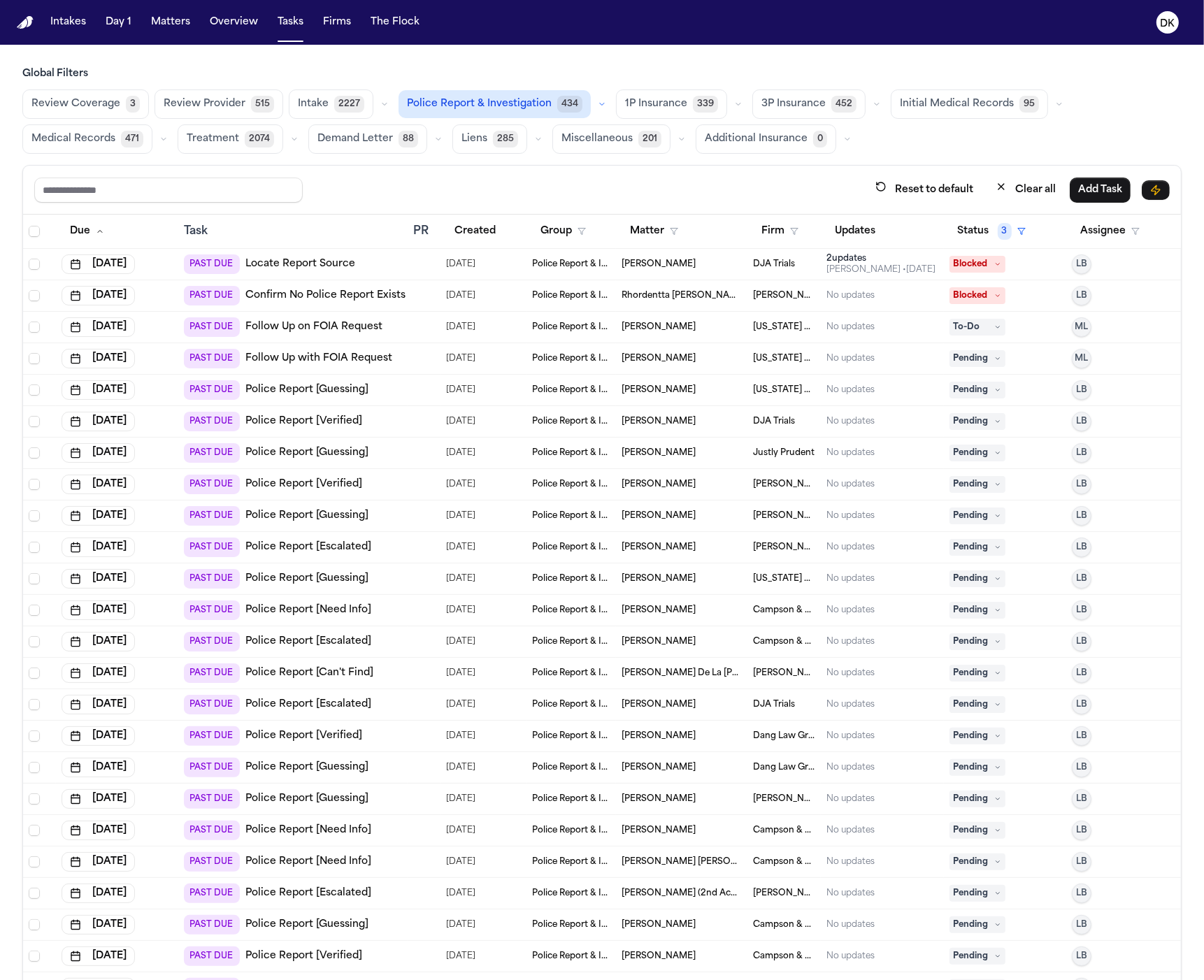
click at [408, 648] on td at bounding box center [424, 643] width 32 height 32
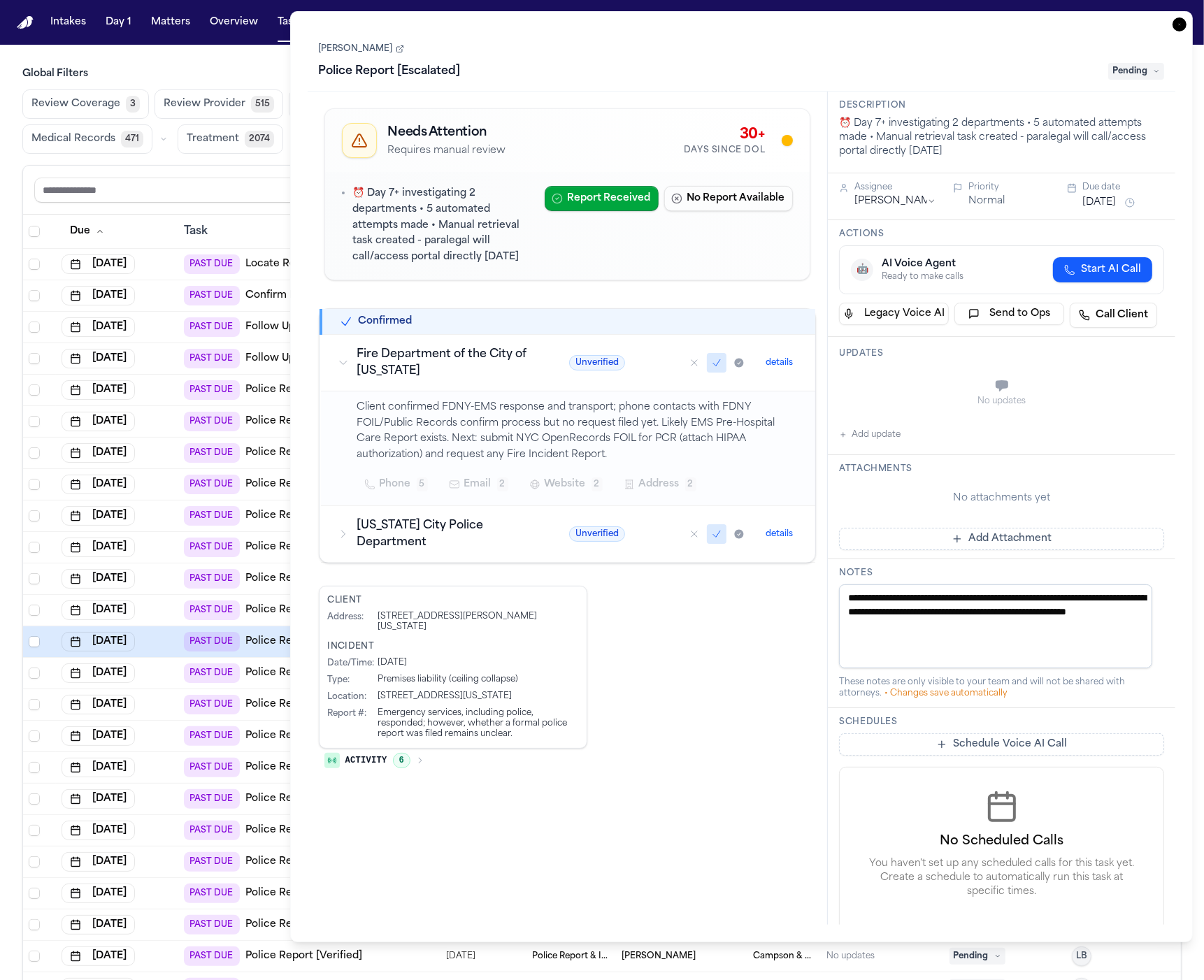
click at [413, 374] on h3 "Fire Department of the City of New York" at bounding box center [446, 363] width 178 height 33
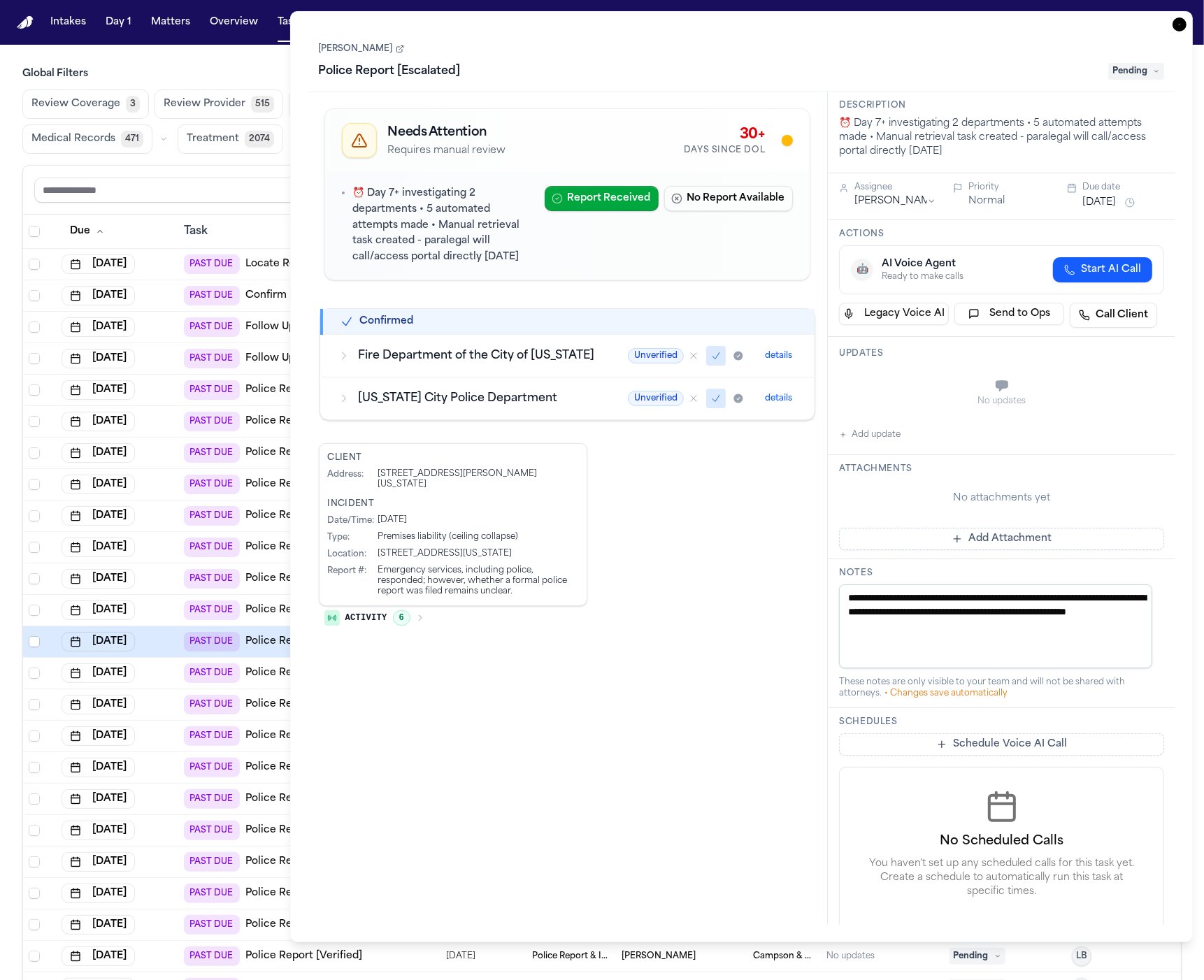
click at [413, 374] on td "Fire Department of the City of New York" at bounding box center [467, 355] width 289 height 43
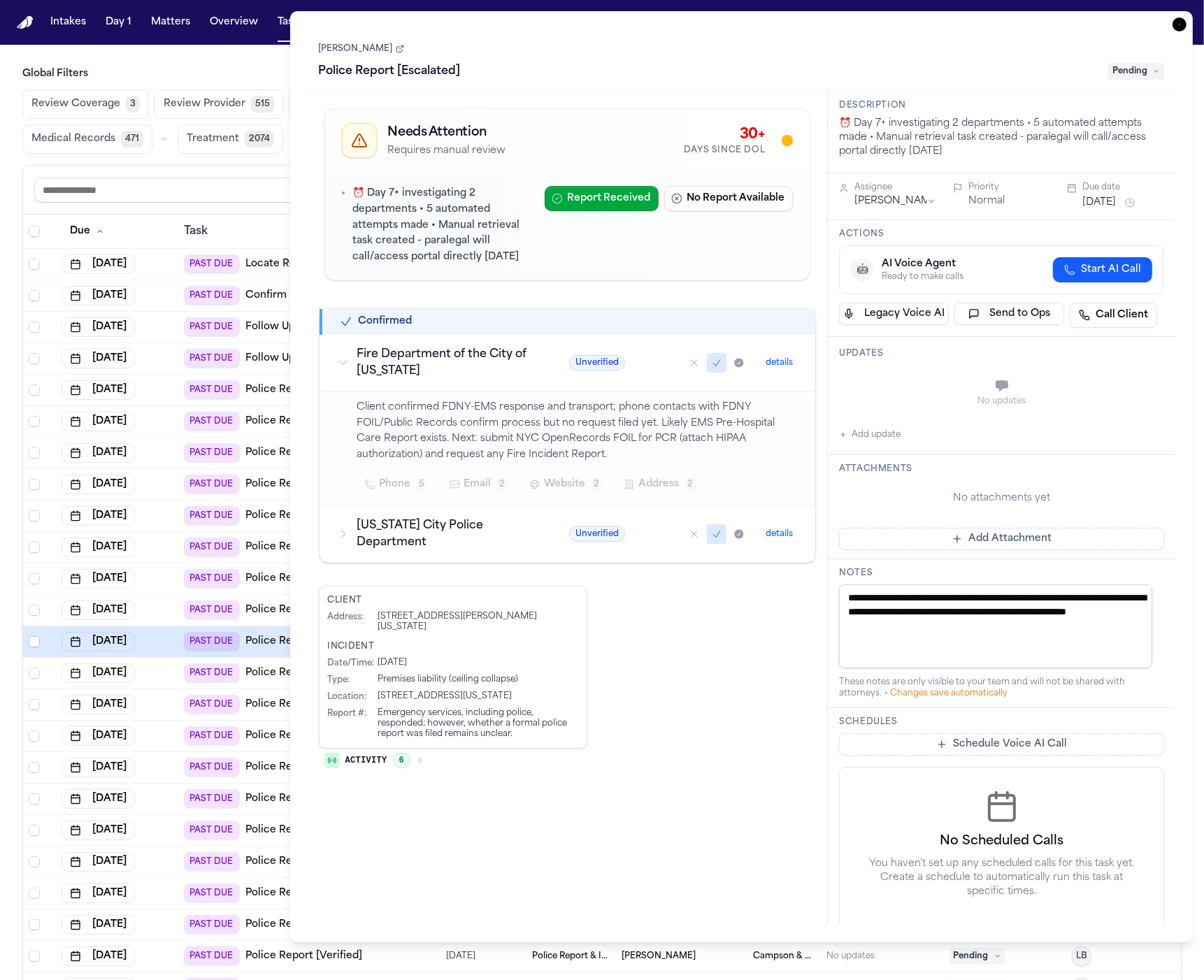
click at [466, 547] on h3 "New York City Police Department" at bounding box center [446, 534] width 178 height 33
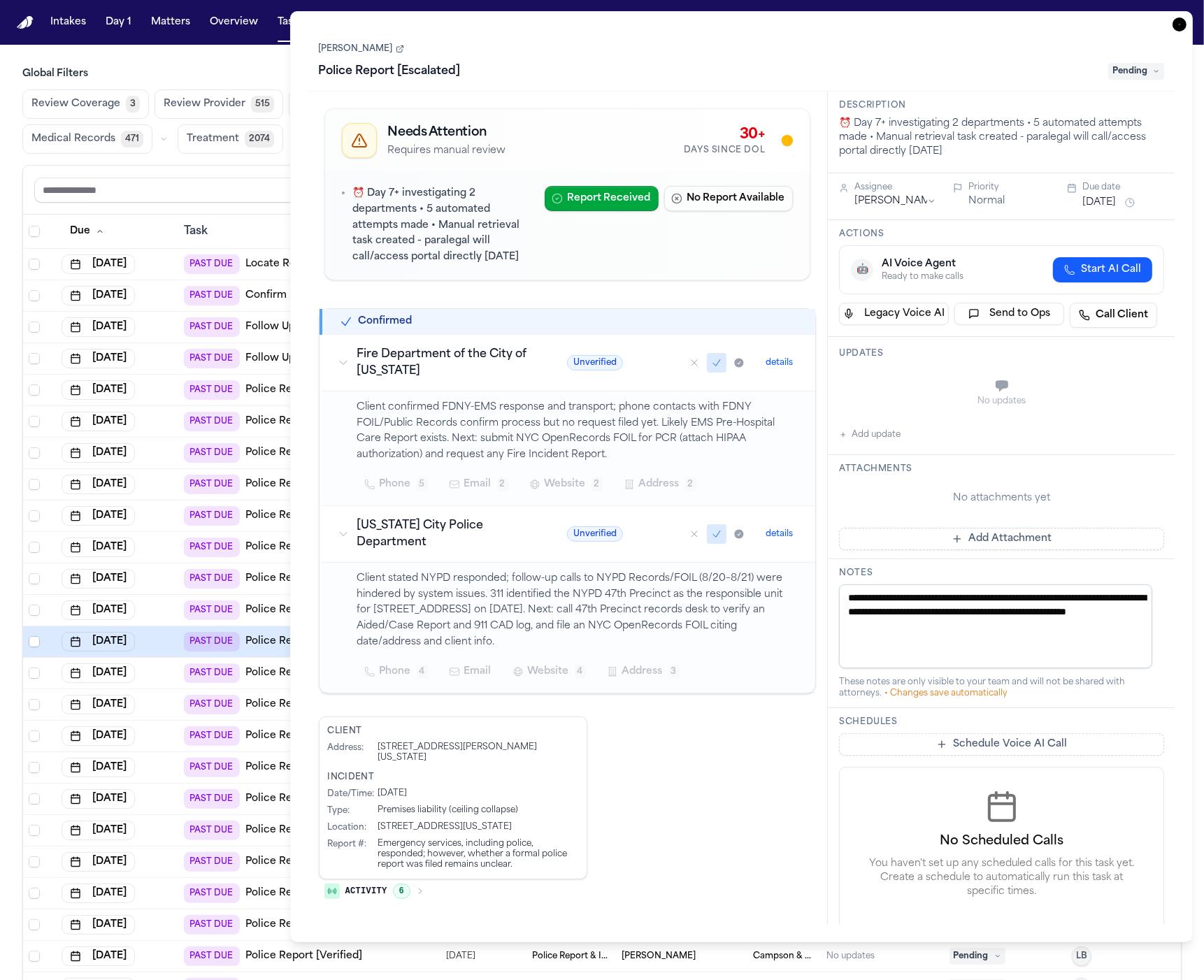
click at [443, 373] on h3 "Fire Department of the City of New York" at bounding box center [445, 363] width 176 height 33
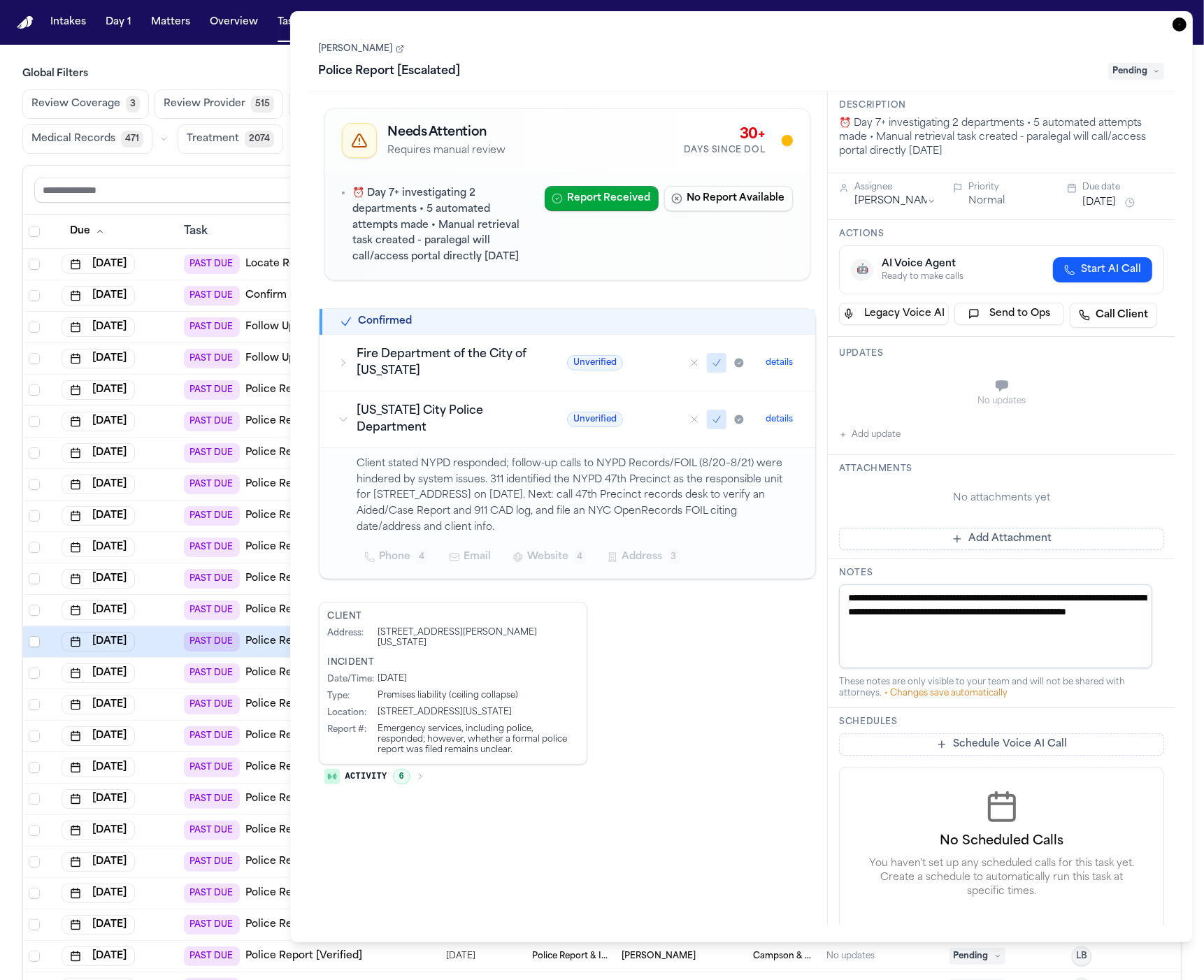
click at [472, 415] on h3 "New York City Police Department" at bounding box center [445, 419] width 176 height 33
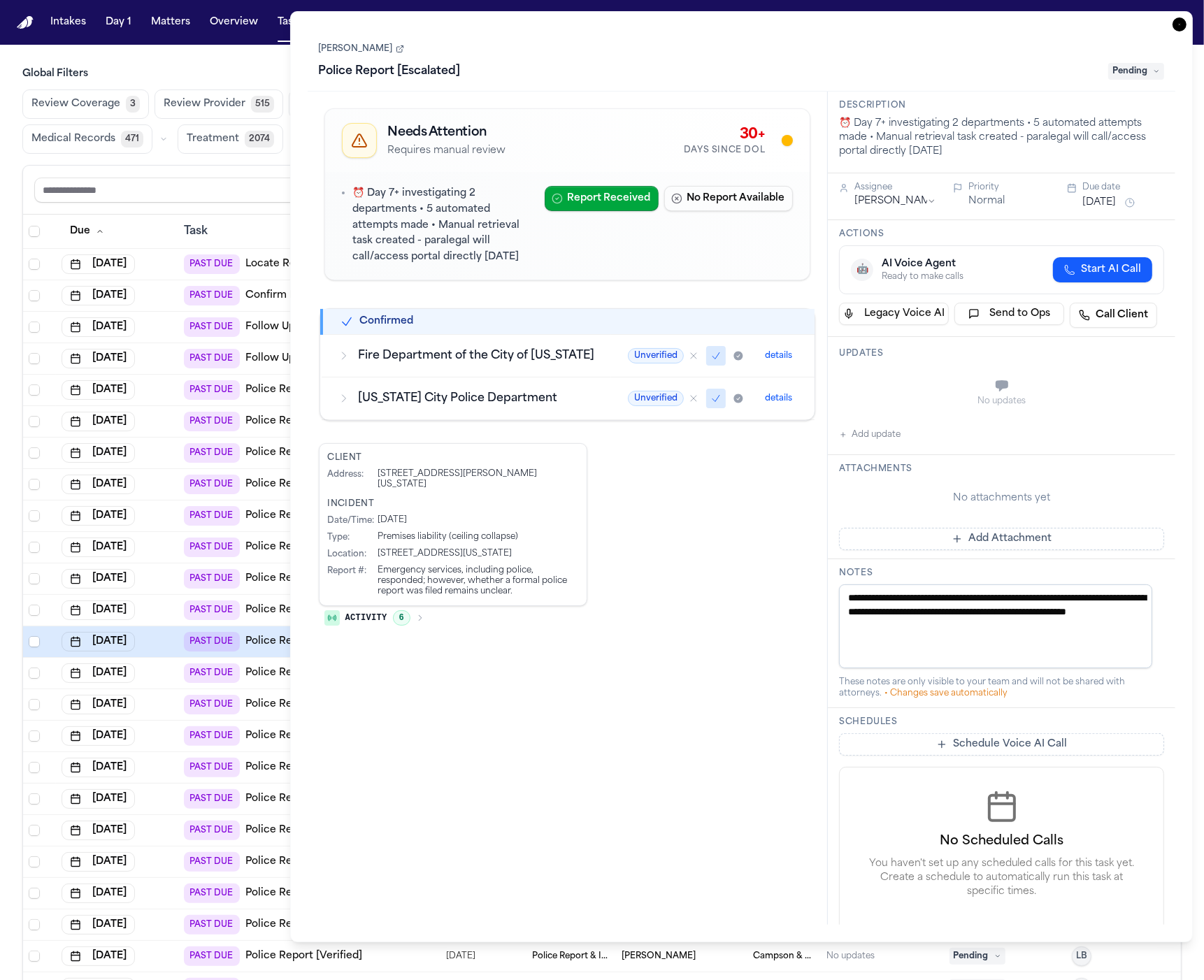
click at [493, 396] on h3 "New York City Police Department" at bounding box center [476, 398] width 237 height 17
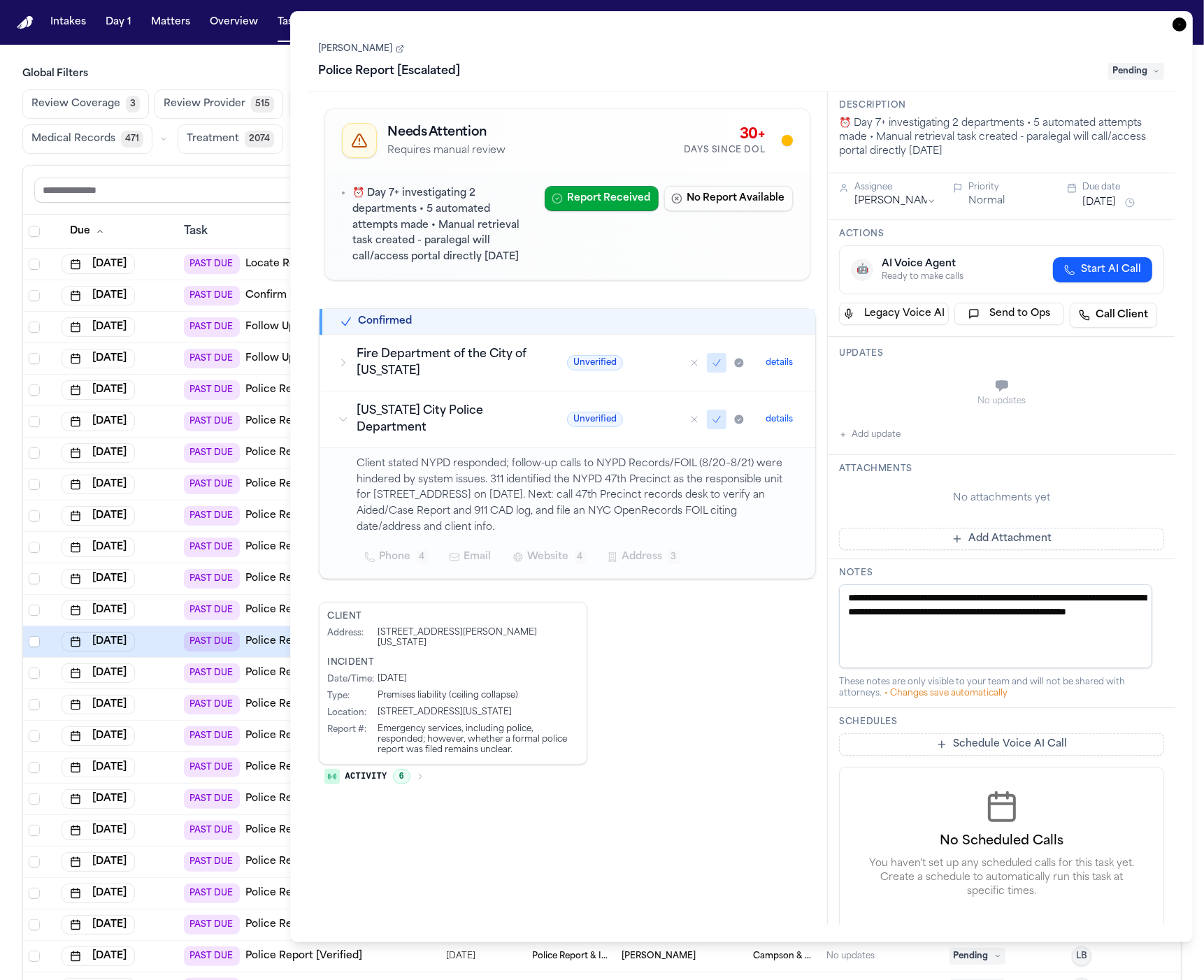
click at [493, 364] on h3 "Fire Department of the City of New York" at bounding box center [445, 363] width 176 height 33
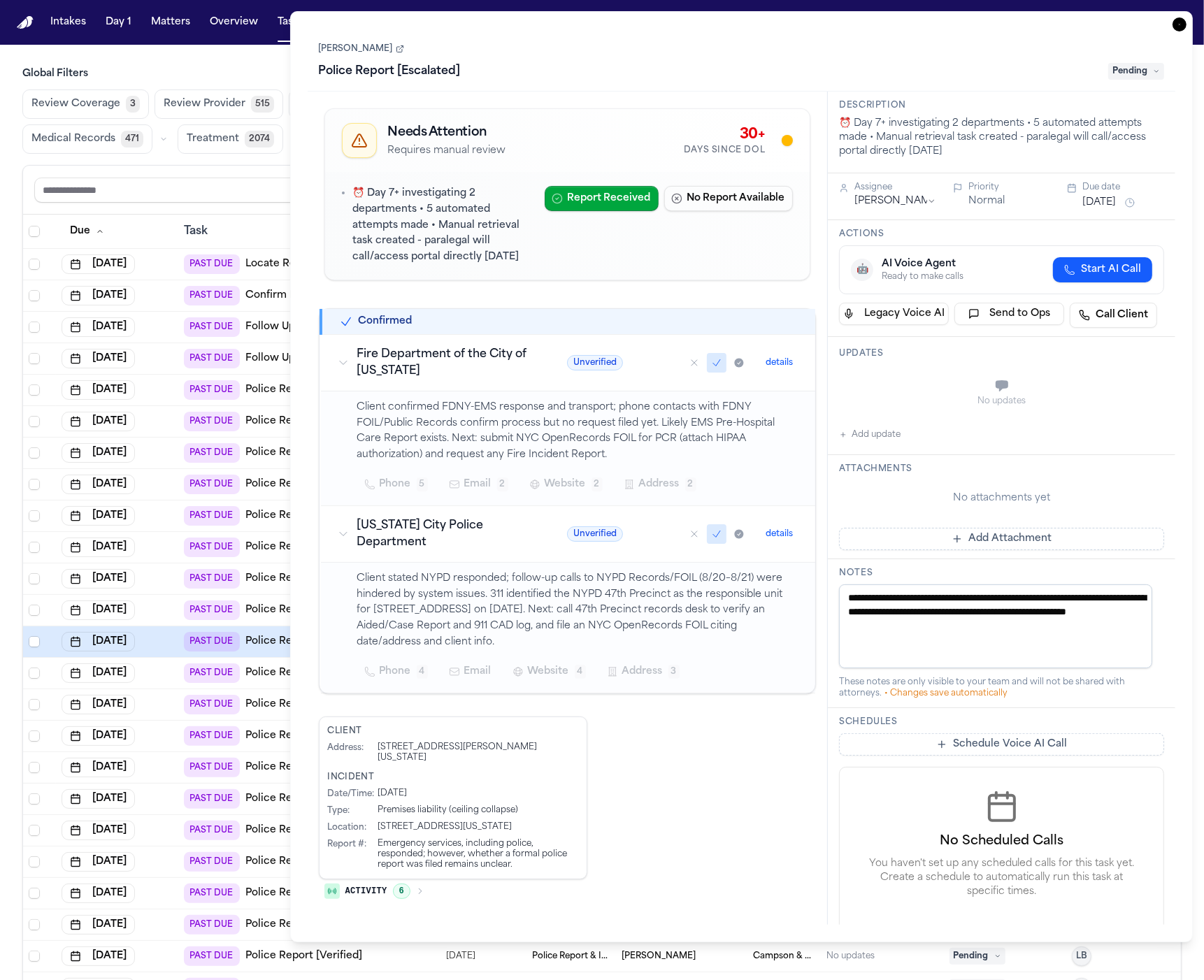
click at [493, 364] on h3 "Fire Department of the City of New York" at bounding box center [445, 363] width 176 height 33
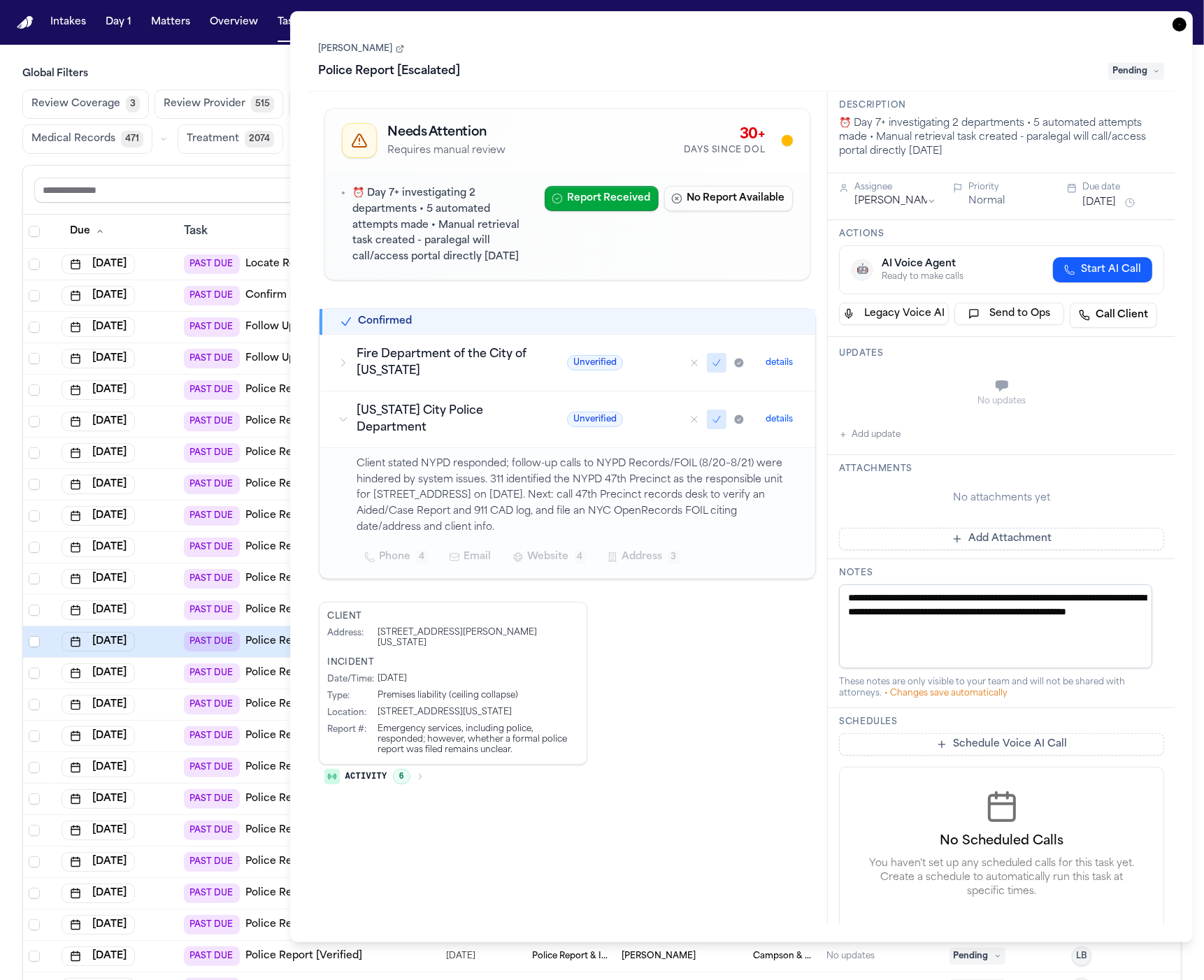
click at [490, 426] on h3 "New York City Police Department" at bounding box center [445, 419] width 176 height 33
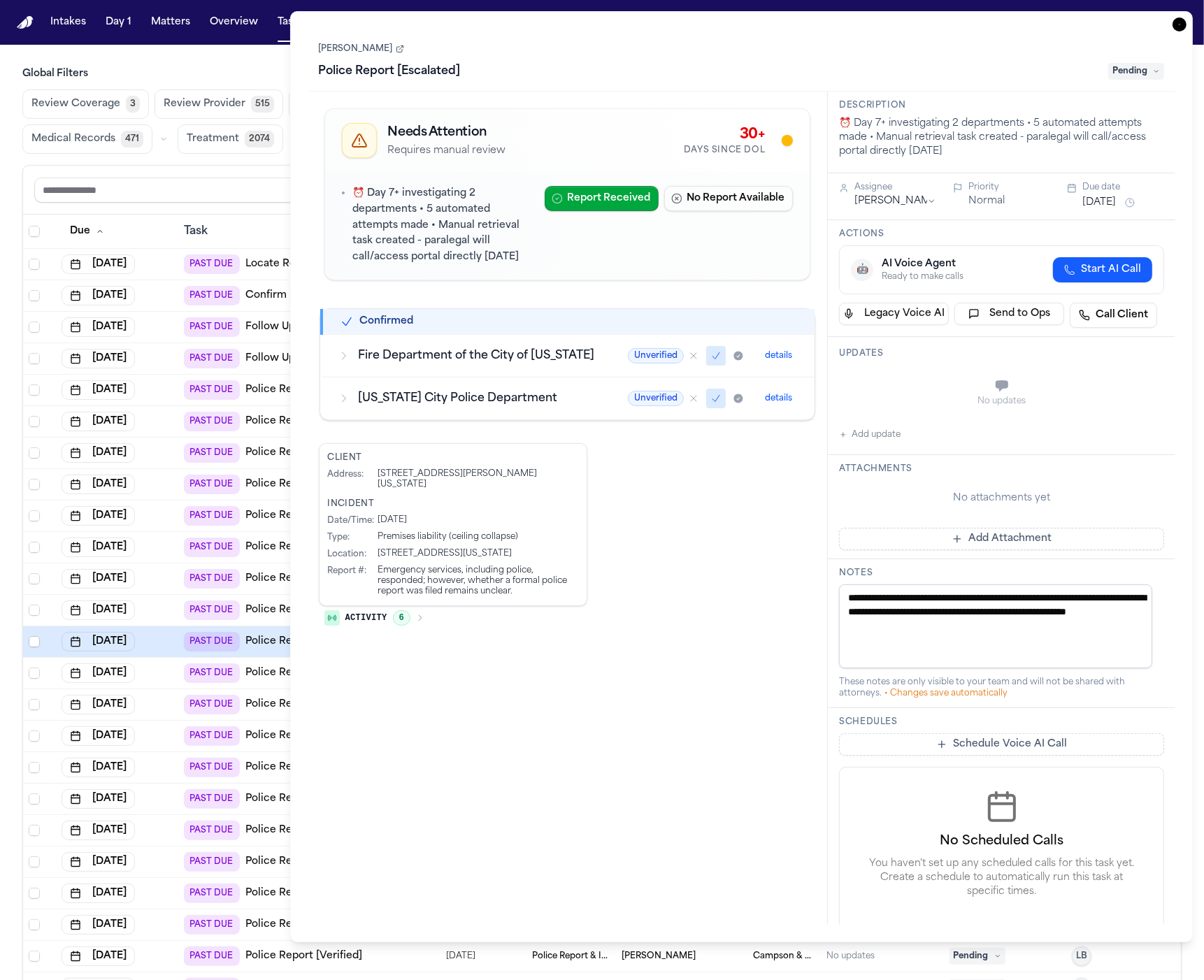
click at [509, 365] on td "Fire Department of the City of New York" at bounding box center [467, 355] width 289 height 43
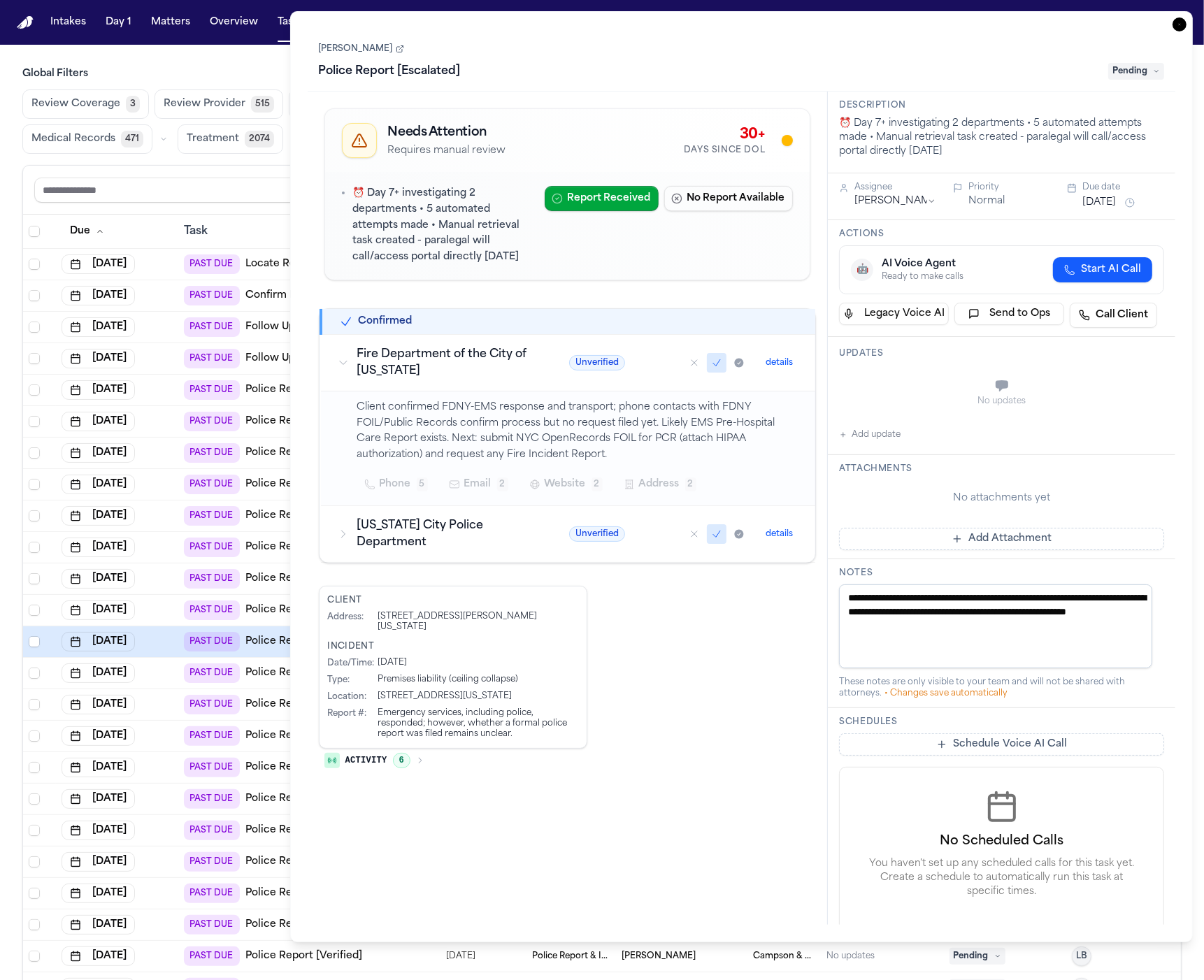
click at [509, 365] on h3 "Fire Department of the City of New York" at bounding box center [446, 363] width 178 height 33
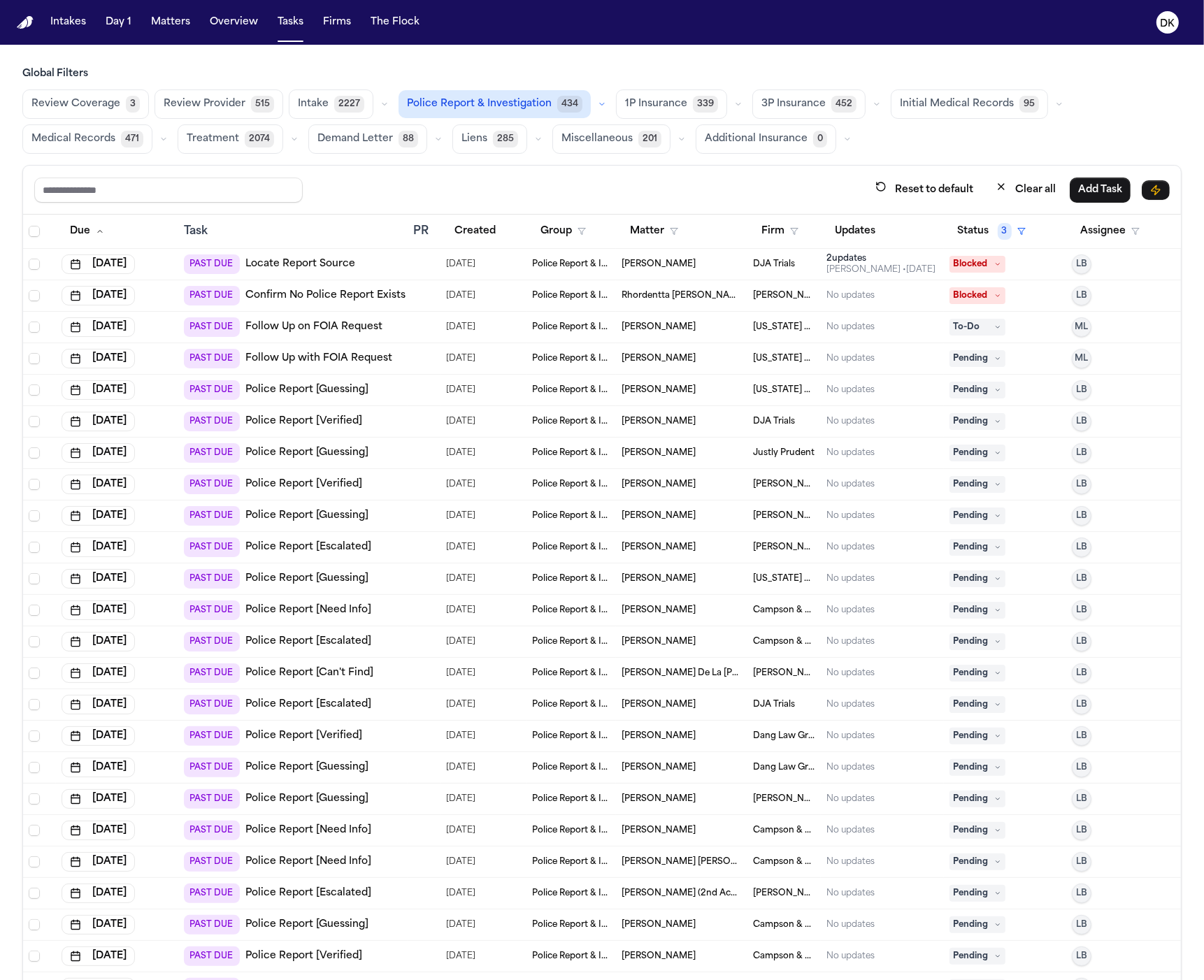
click at [333, 541] on link "Police Report [Escalated]" at bounding box center [309, 547] width 126 height 14
click at [421, 552] on div at bounding box center [424, 547] width 22 height 11
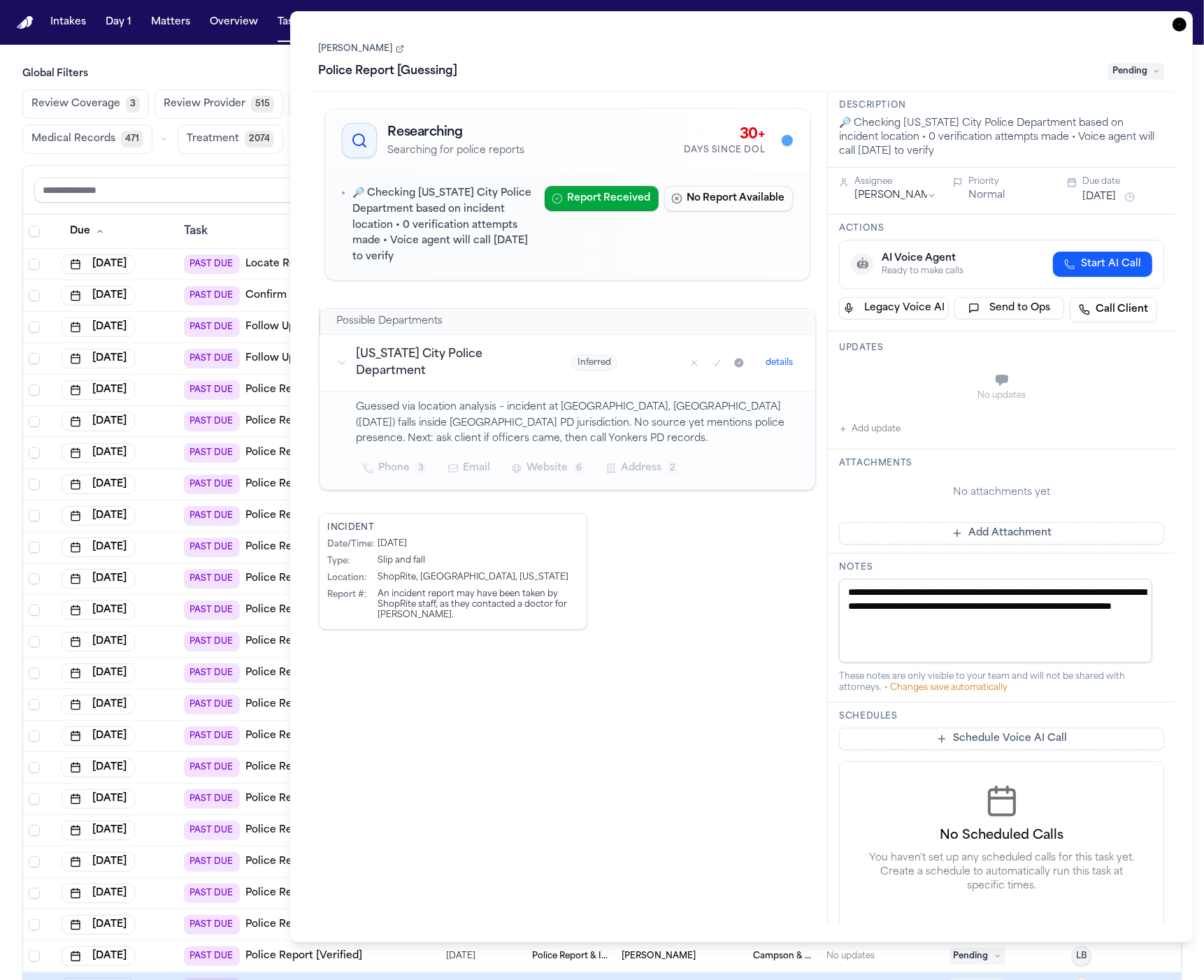
click at [1187, 9] on div "DK" at bounding box center [1168, 22] width 39 height 31
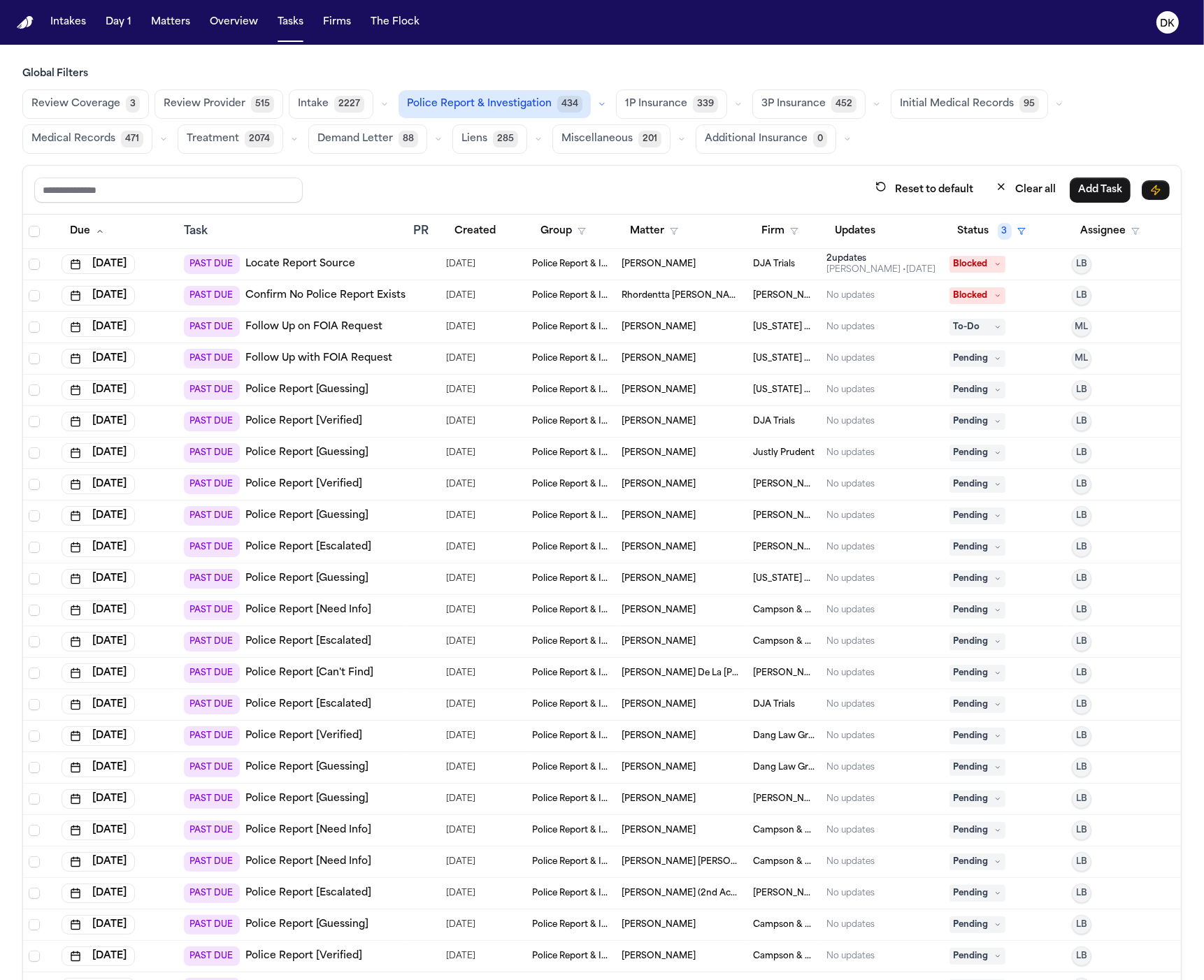
click at [333, 455] on link "Police Report [Guessing]" at bounding box center [307, 453] width 123 height 14
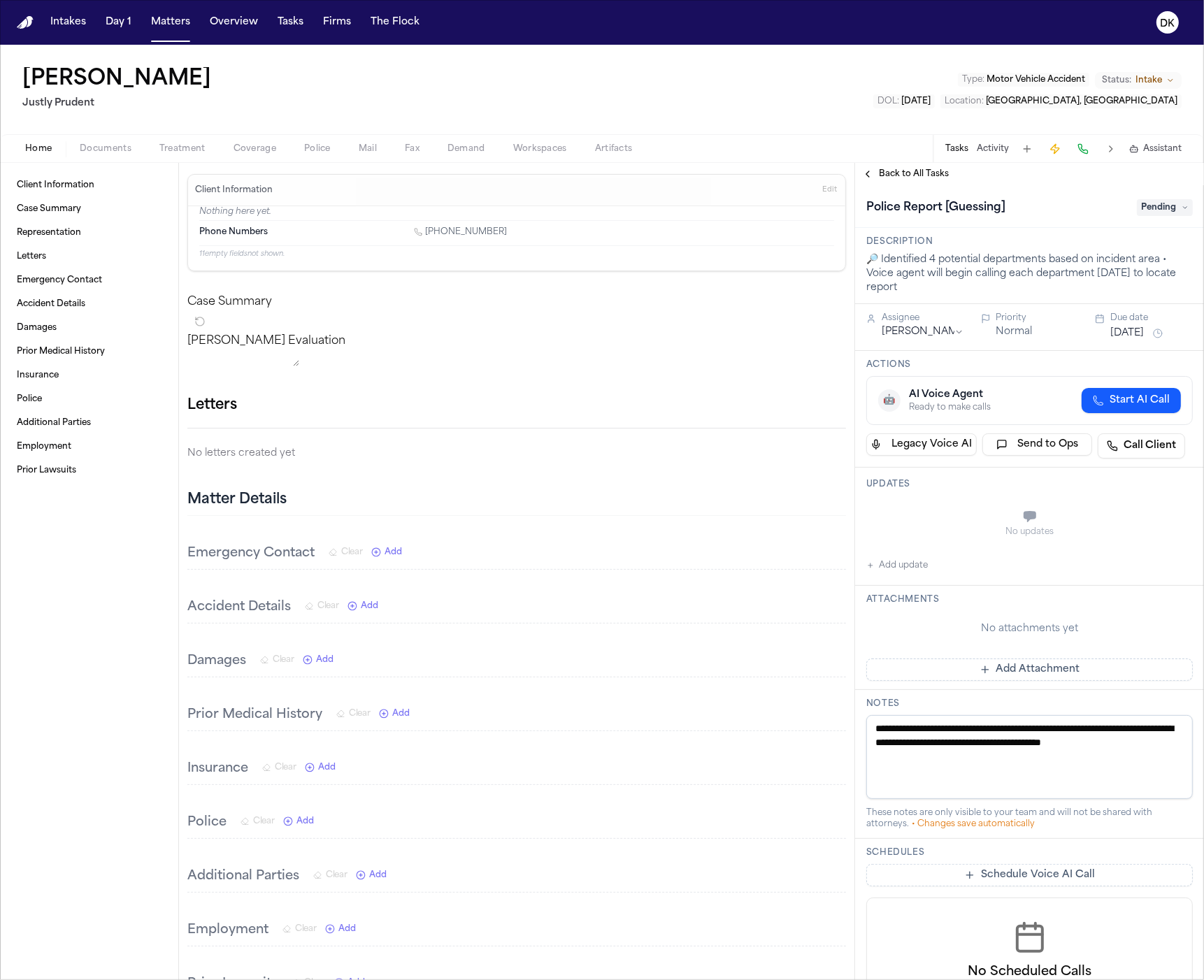
click at [1108, 612] on div "No attachments yet" at bounding box center [1029, 628] width 326 height 36
